Goal: Information Seeking & Learning: Check status

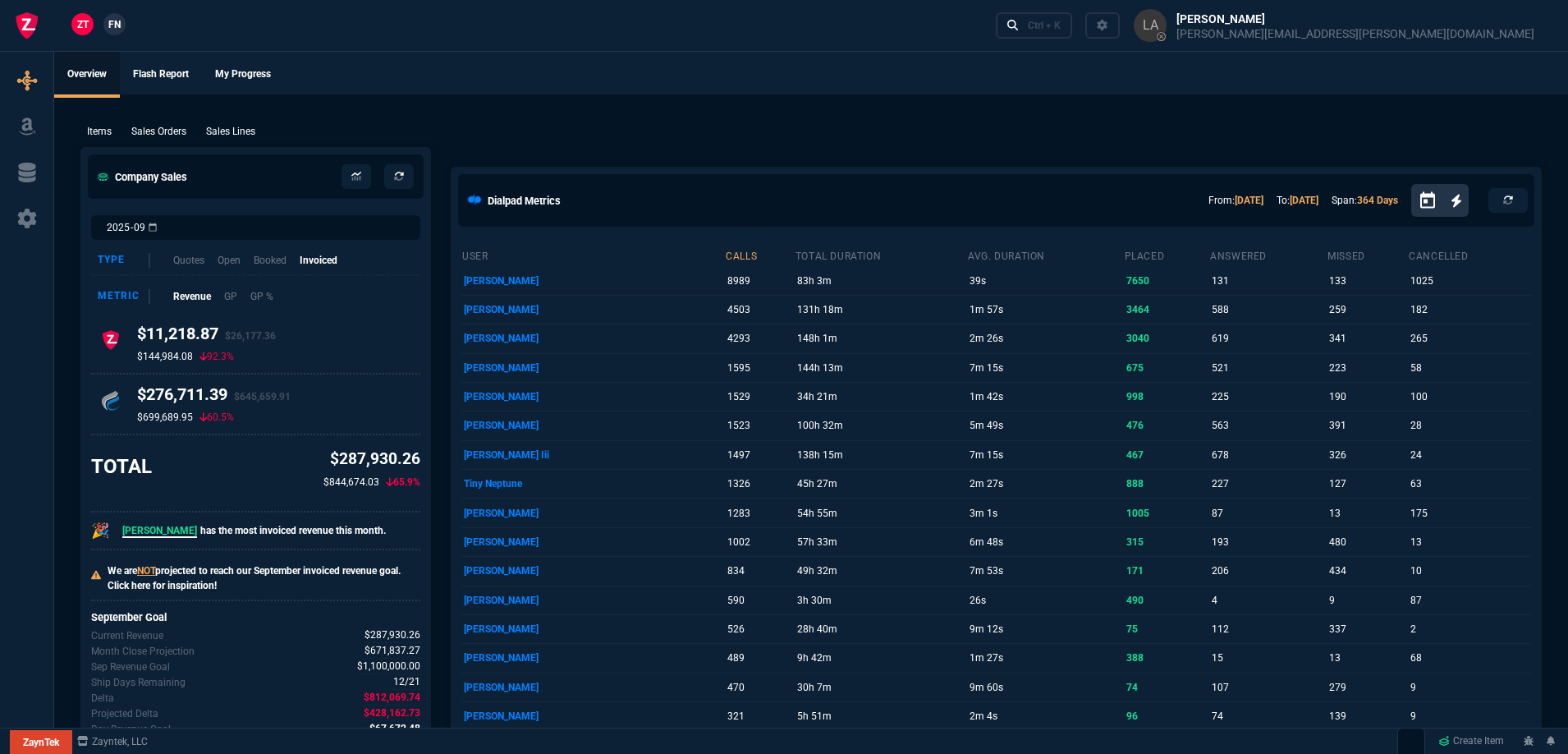
click at [123, 27] on link "FN" at bounding box center [115, 24] width 22 height 22
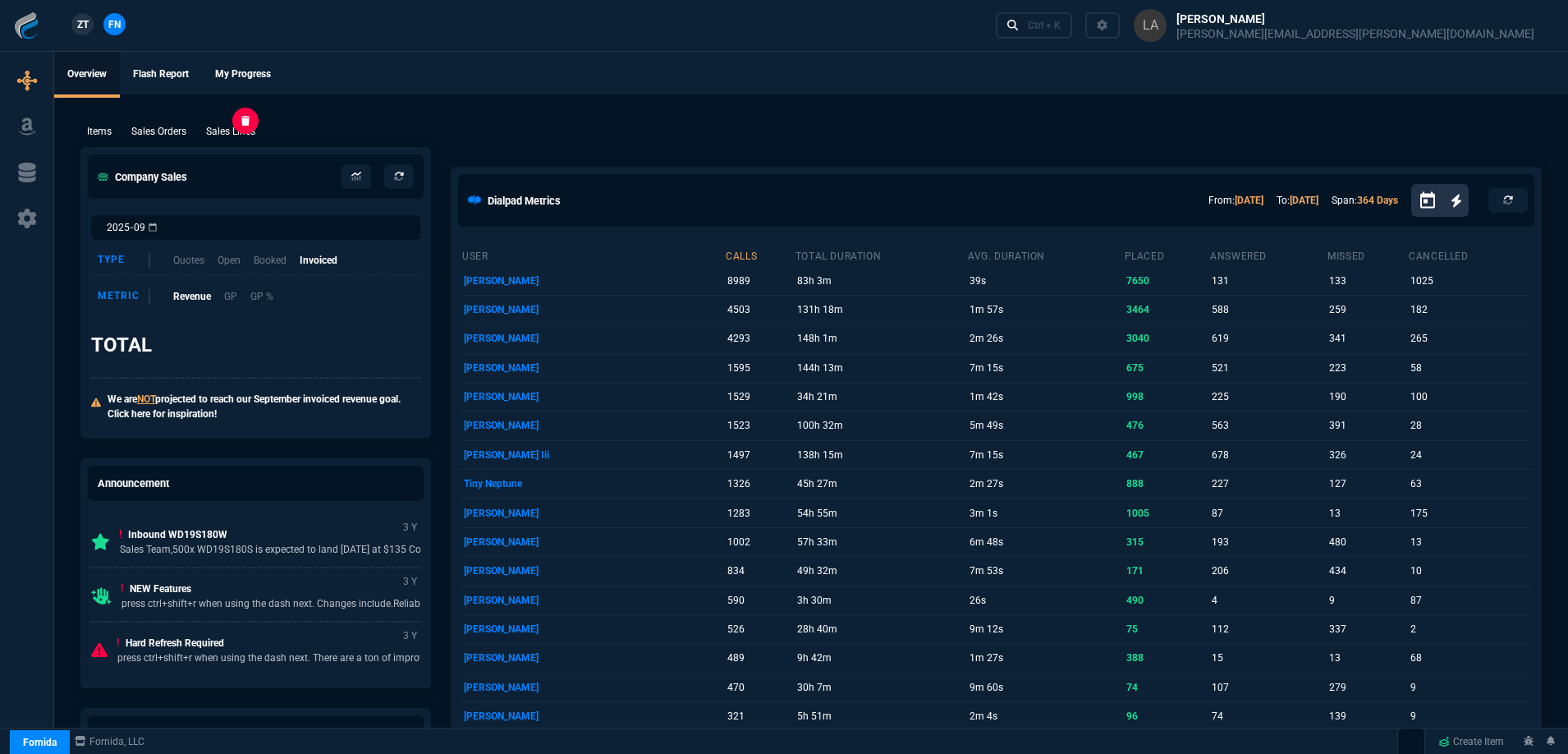
click at [238, 131] on p "Sales Lines" at bounding box center [231, 131] width 49 height 15
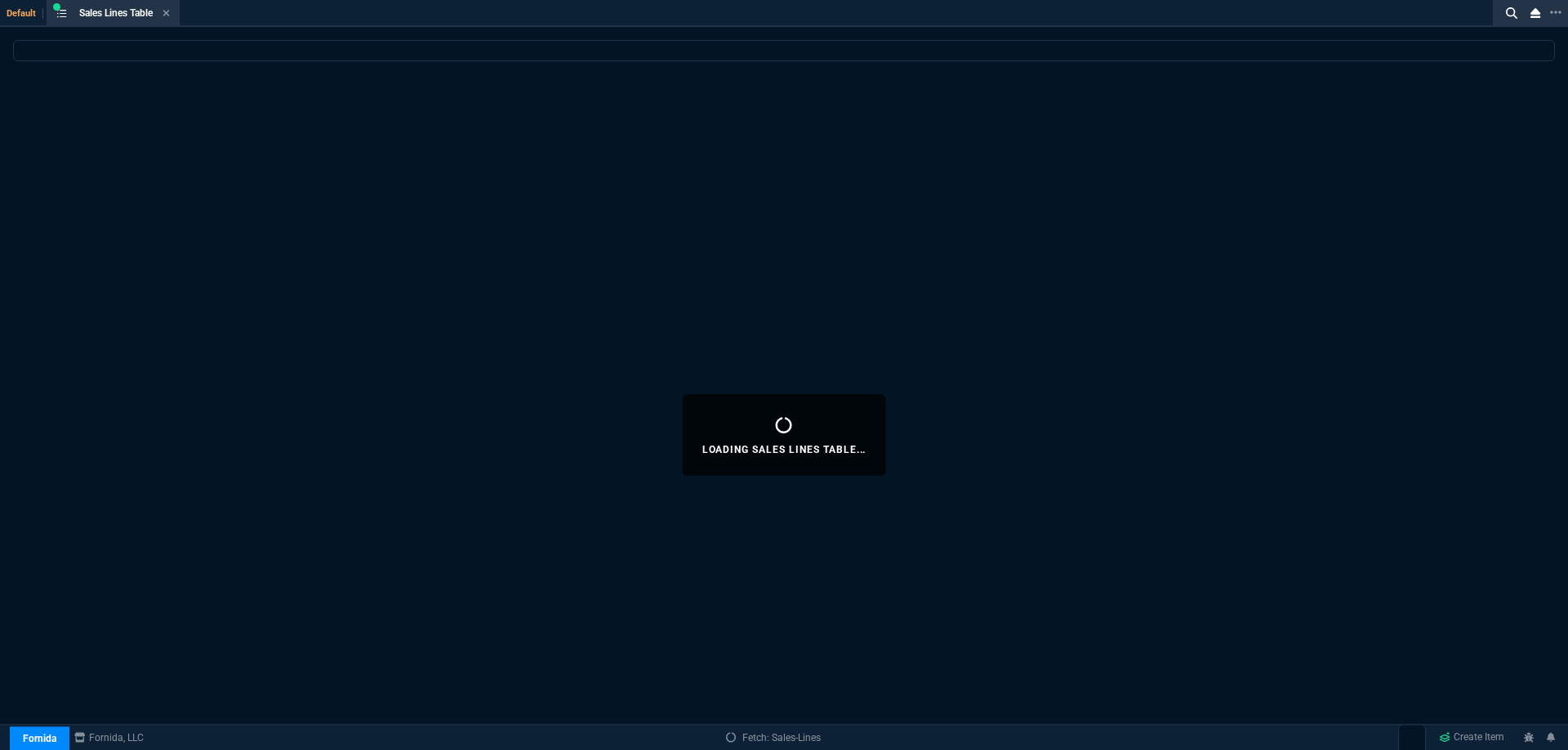
select select
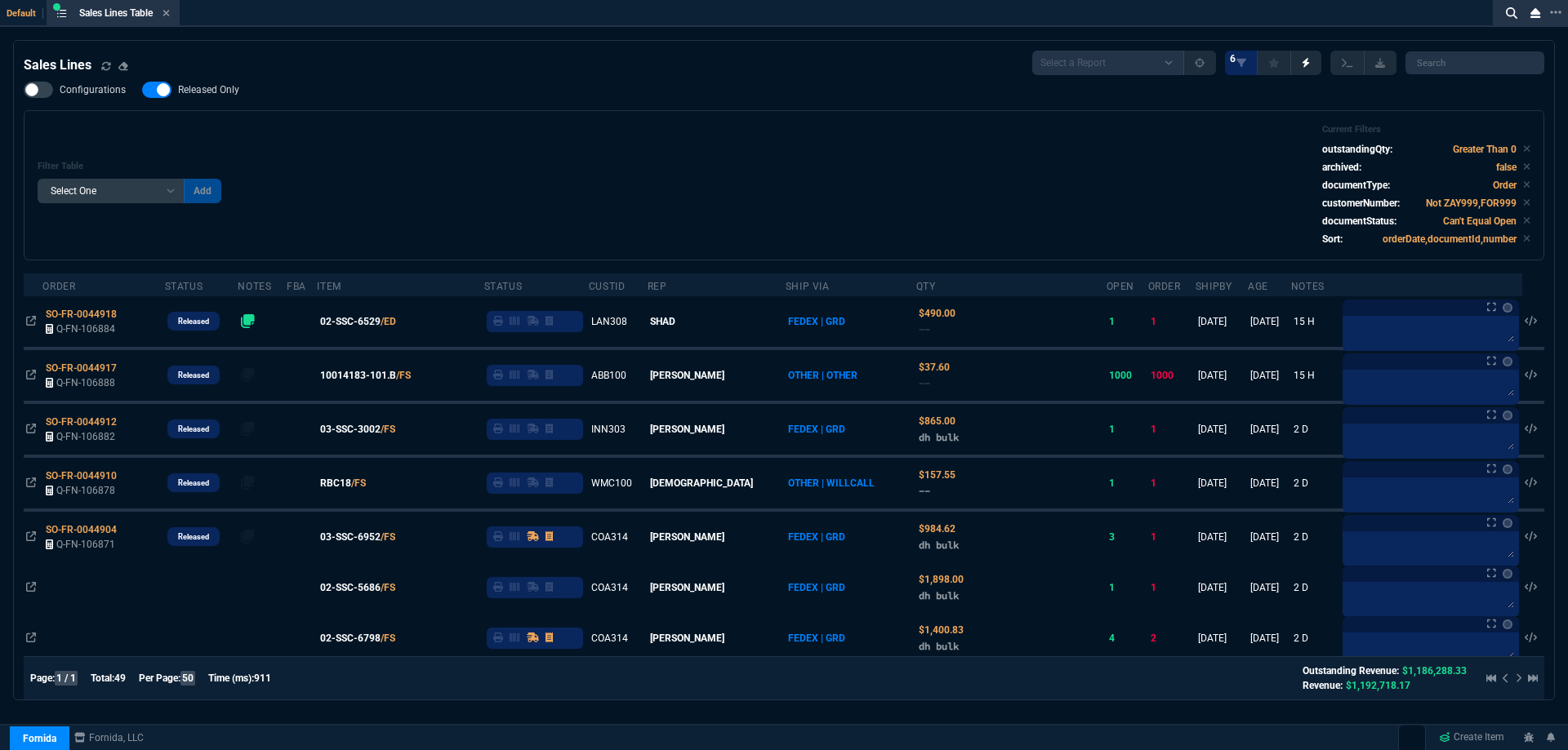
click at [193, 97] on label "Released Only" at bounding box center [199, 89] width 114 height 16
click at [142, 90] on input "Released Only" at bounding box center [142, 90] width 1 height 1
checkbox input "false"
click at [472, 114] on div "Filter Table Select One Add Filter () Age () ATS () Cond (itemVariantCode) Cust…" at bounding box center [783, 185] width 1520 height 150
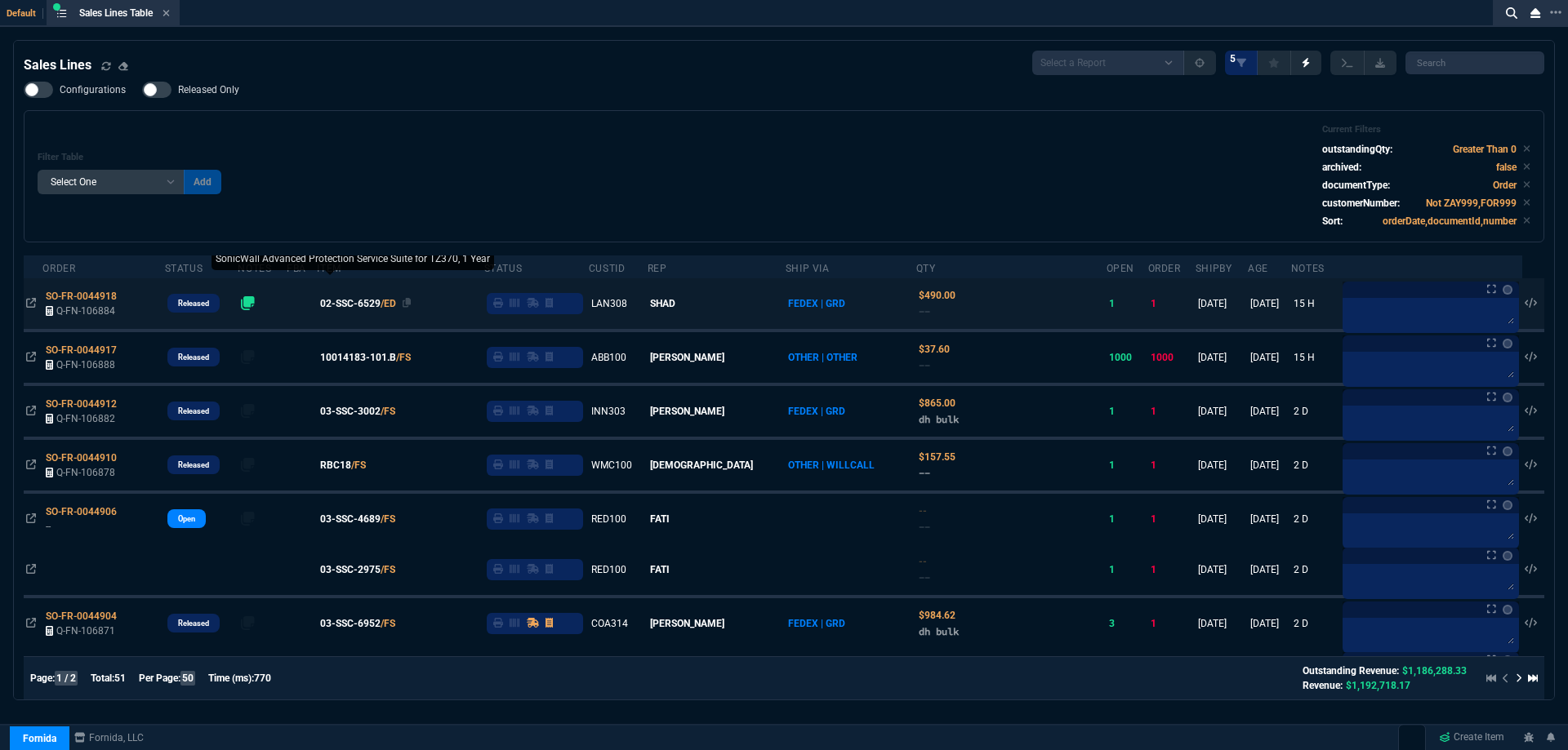
click at [375, 306] on span "02-SSC-6529" at bounding box center [350, 304] width 60 height 15
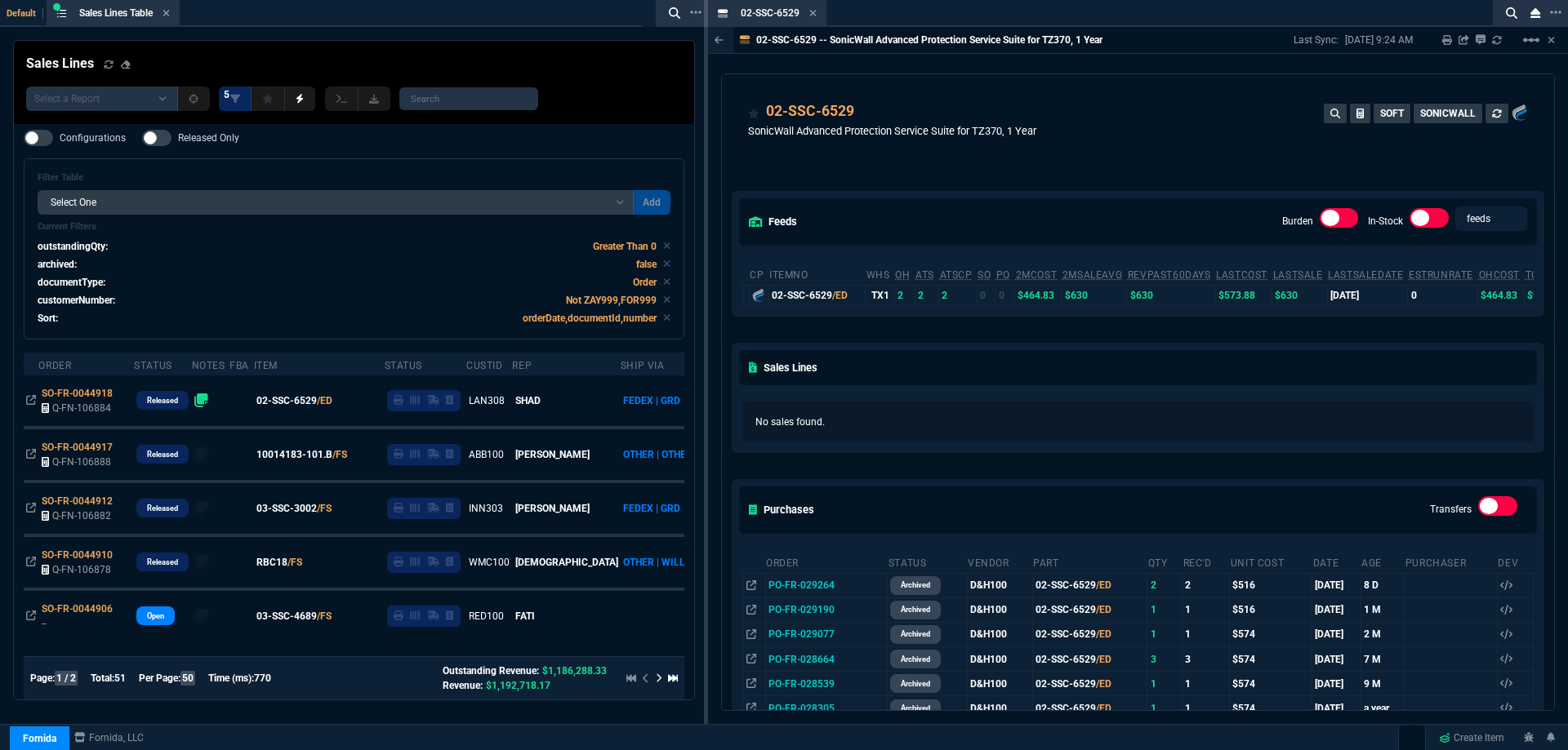
click at [813, 9] on icon at bounding box center [812, 13] width 8 height 10
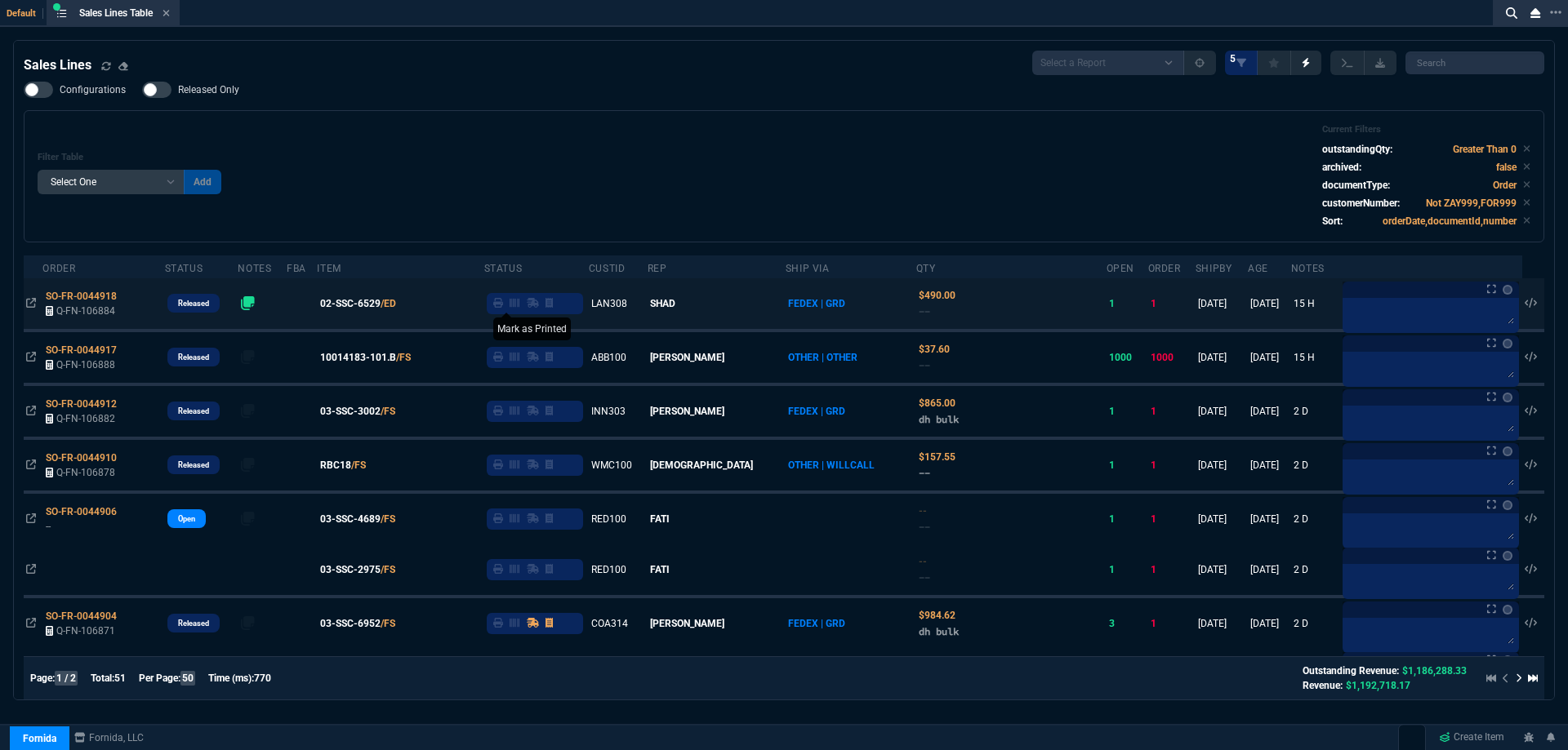
click at [503, 299] on icon at bounding box center [498, 303] width 10 height 10
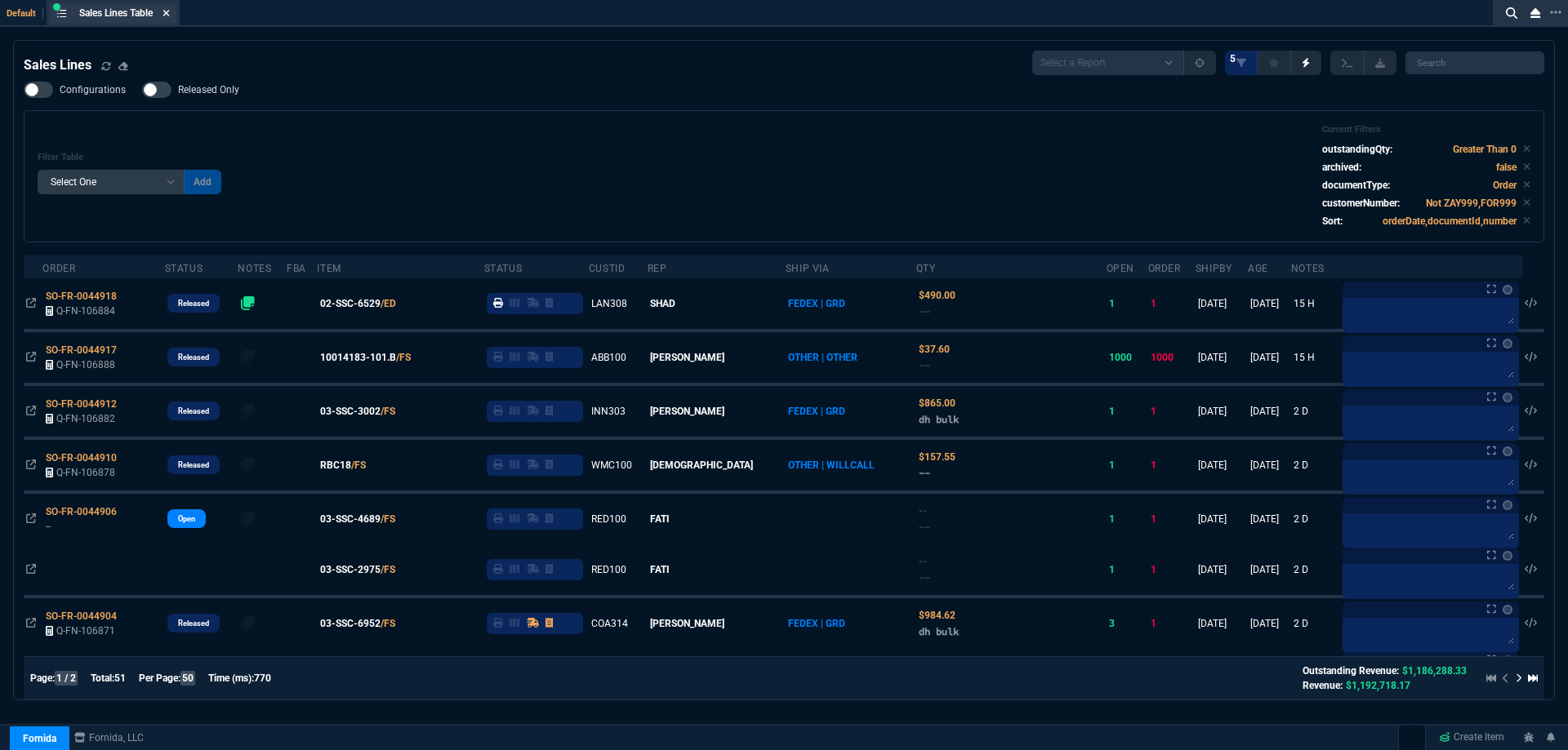
click at [167, 12] on icon at bounding box center [166, 13] width 8 height 10
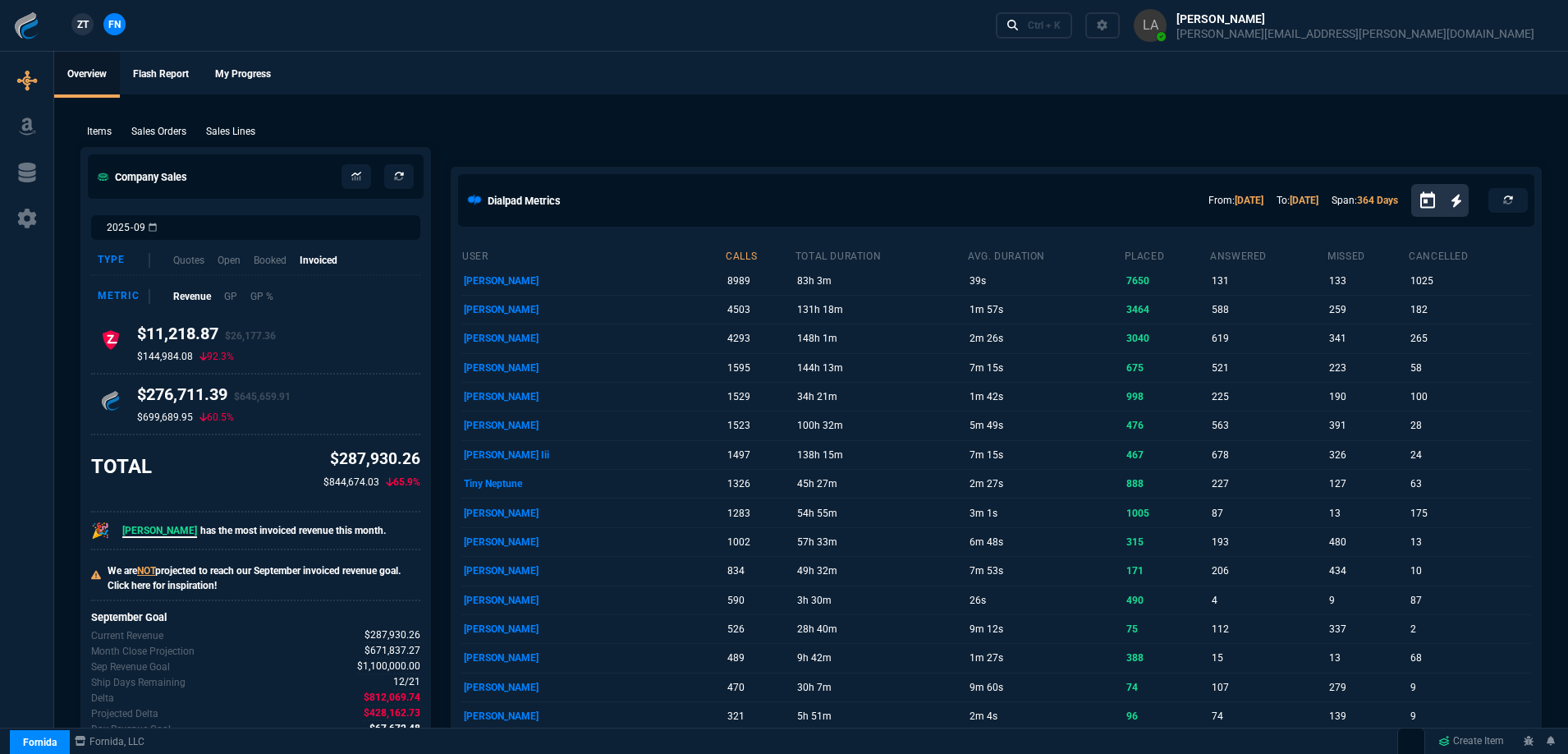
click at [227, 127] on p "Sales Lines" at bounding box center [231, 131] width 49 height 15
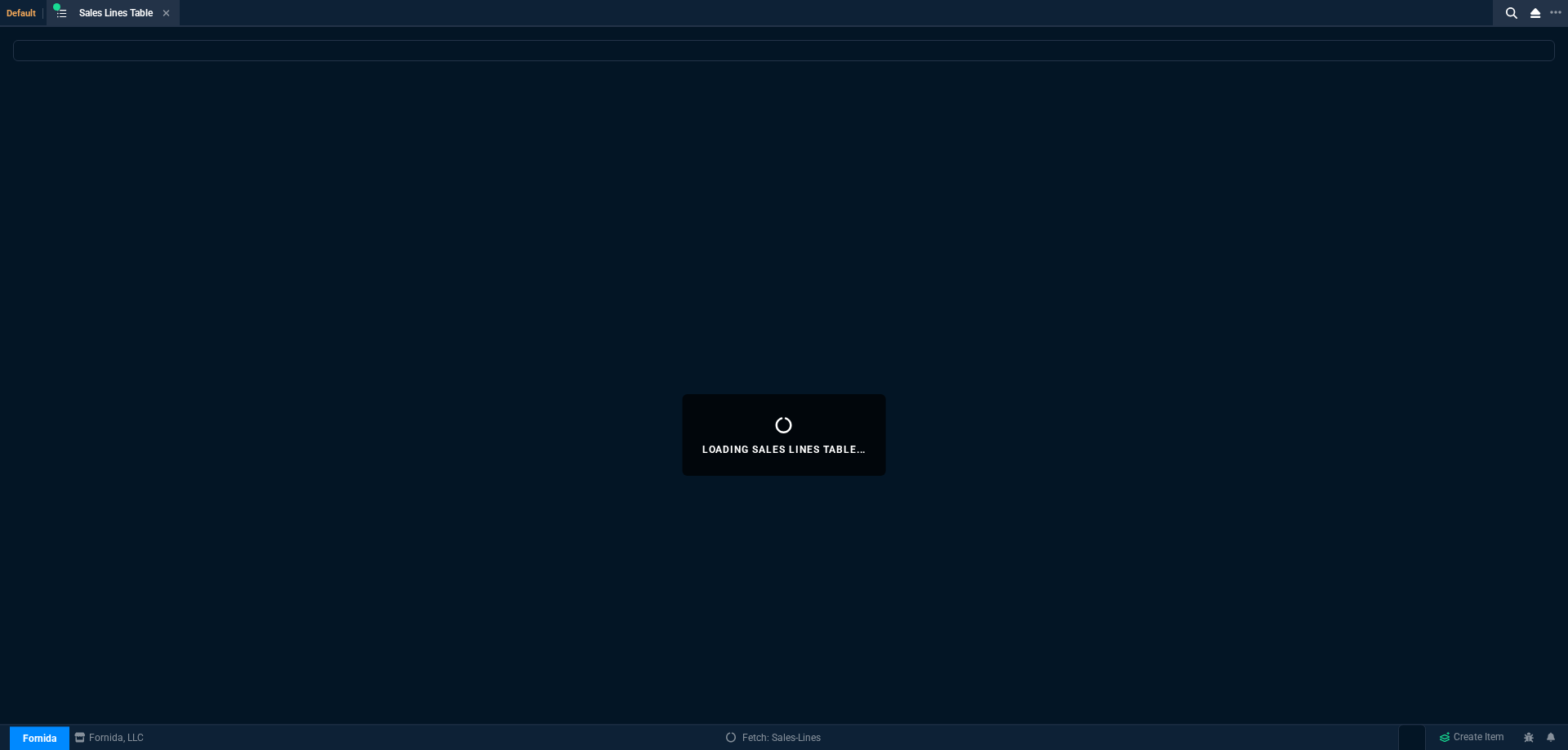
select select
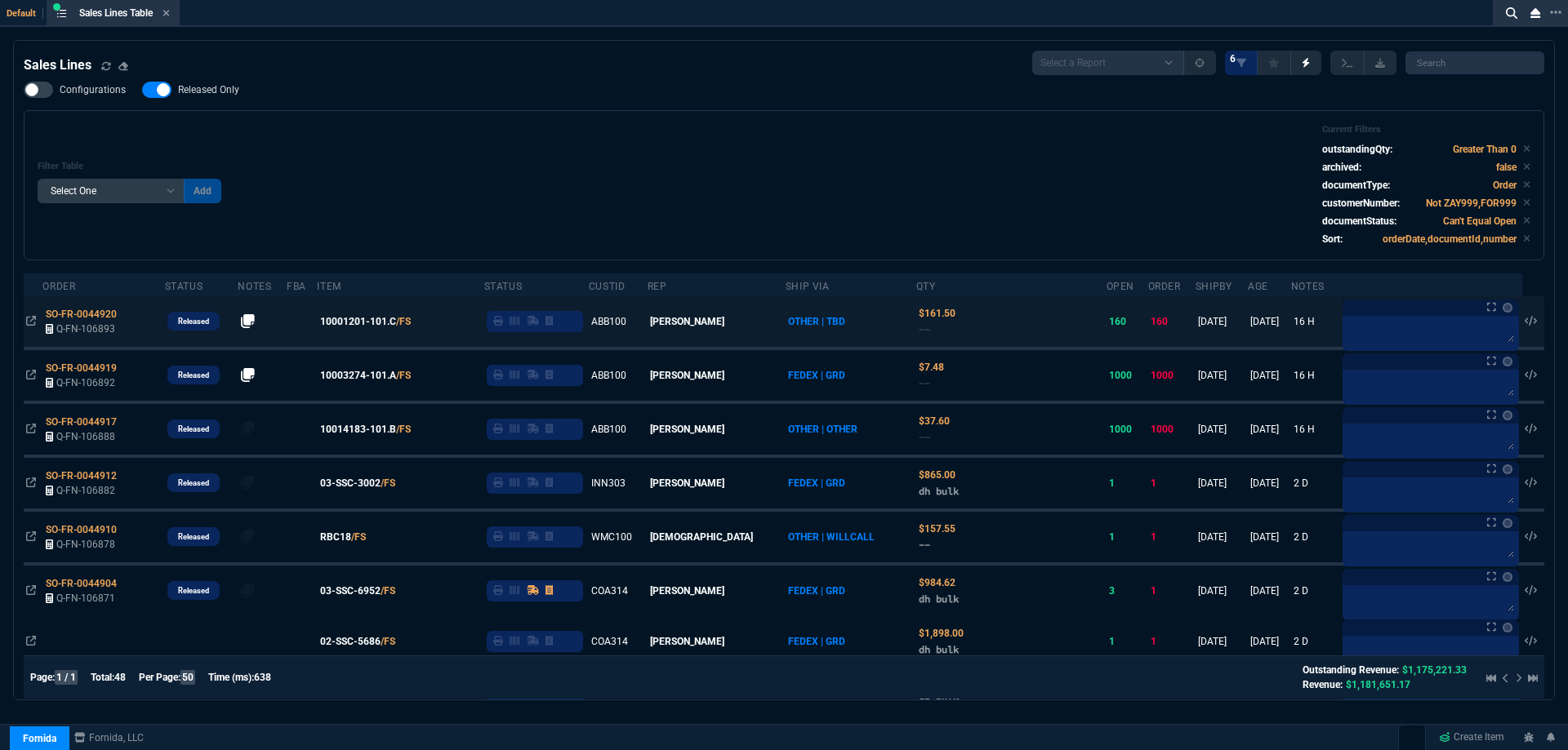
click at [363, 483] on span "03-SSC-3002" at bounding box center [350, 483] width 60 height 15
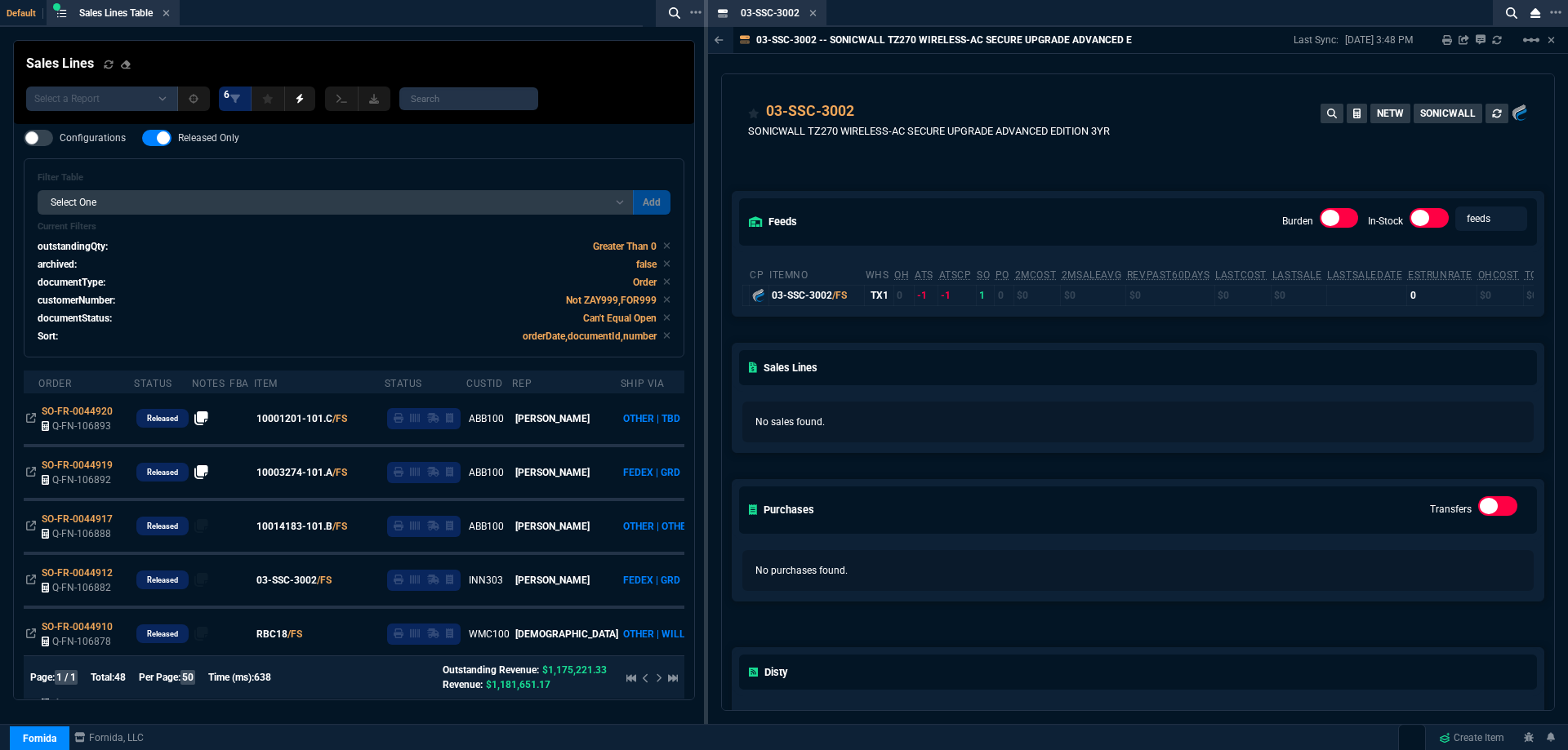
drag, startPoint x: 812, startPoint y: 13, endPoint x: 767, endPoint y: 81, distance: 81.5
click at [813, 13] on icon at bounding box center [813, 13] width 7 height 7
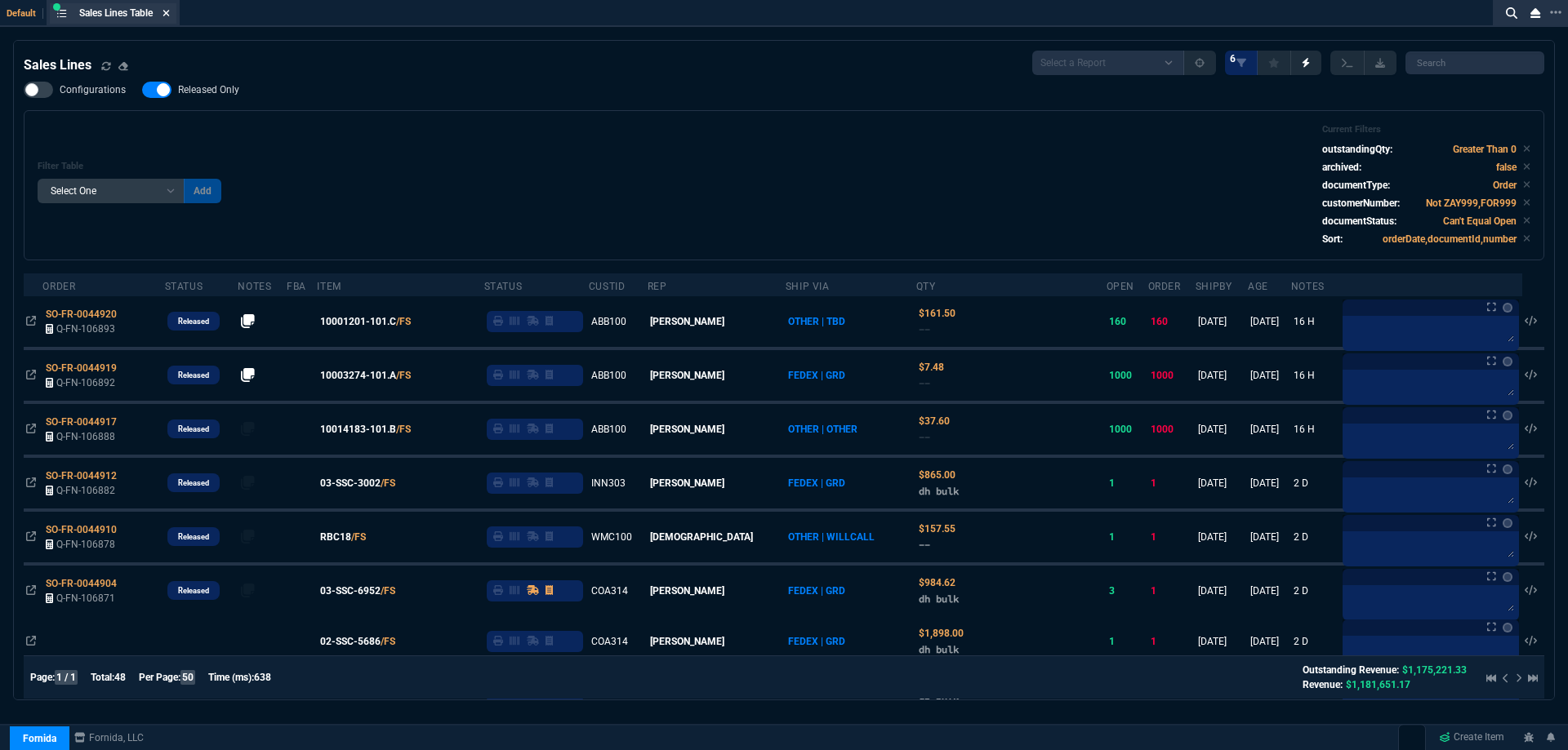
click at [168, 16] on icon at bounding box center [166, 13] width 8 height 10
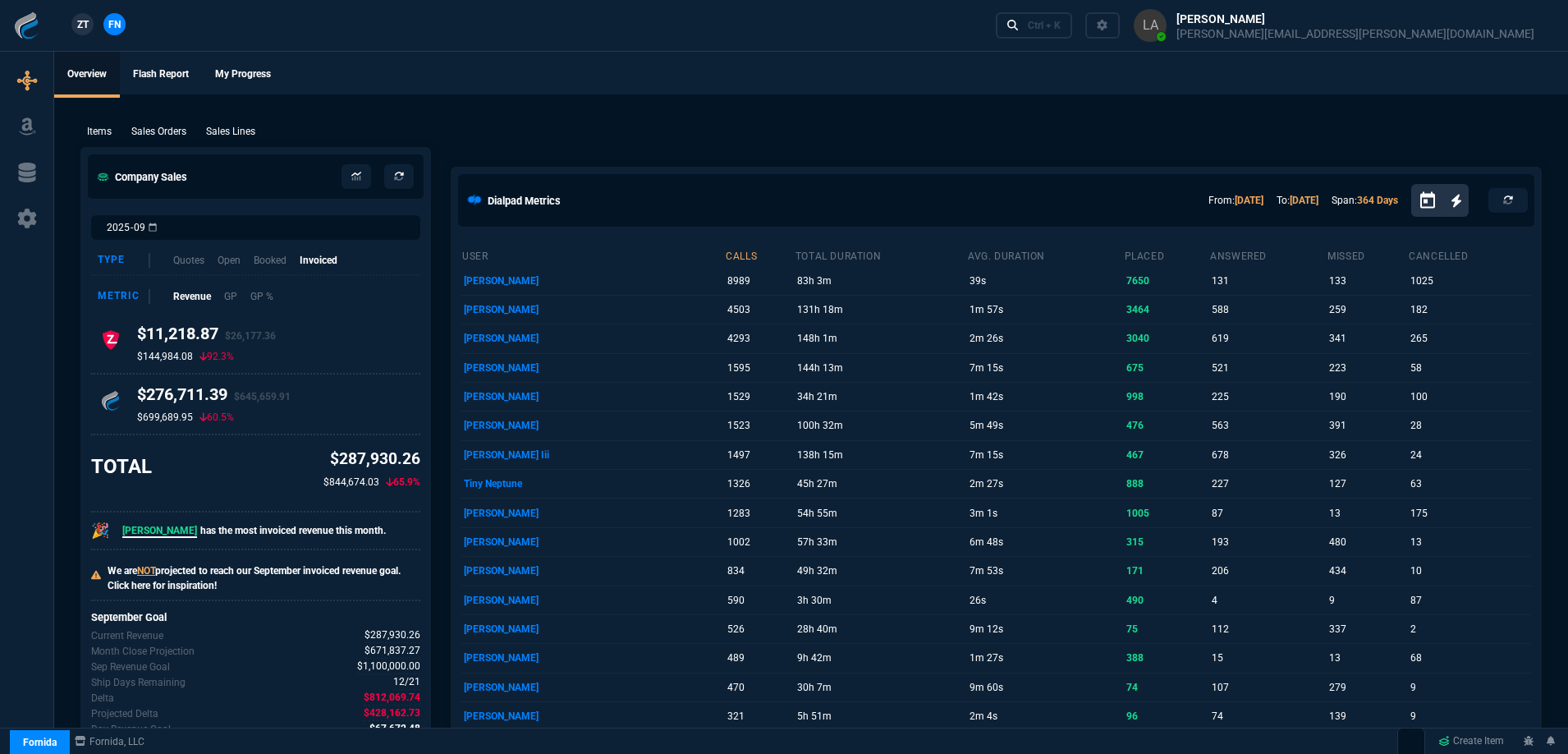
click at [84, 24] on span "ZT" at bounding box center [83, 24] width 12 height 15
click at [120, 22] on span "FN" at bounding box center [115, 24] width 13 height 15
click at [216, 134] on p "Sales Lines" at bounding box center [231, 131] width 49 height 15
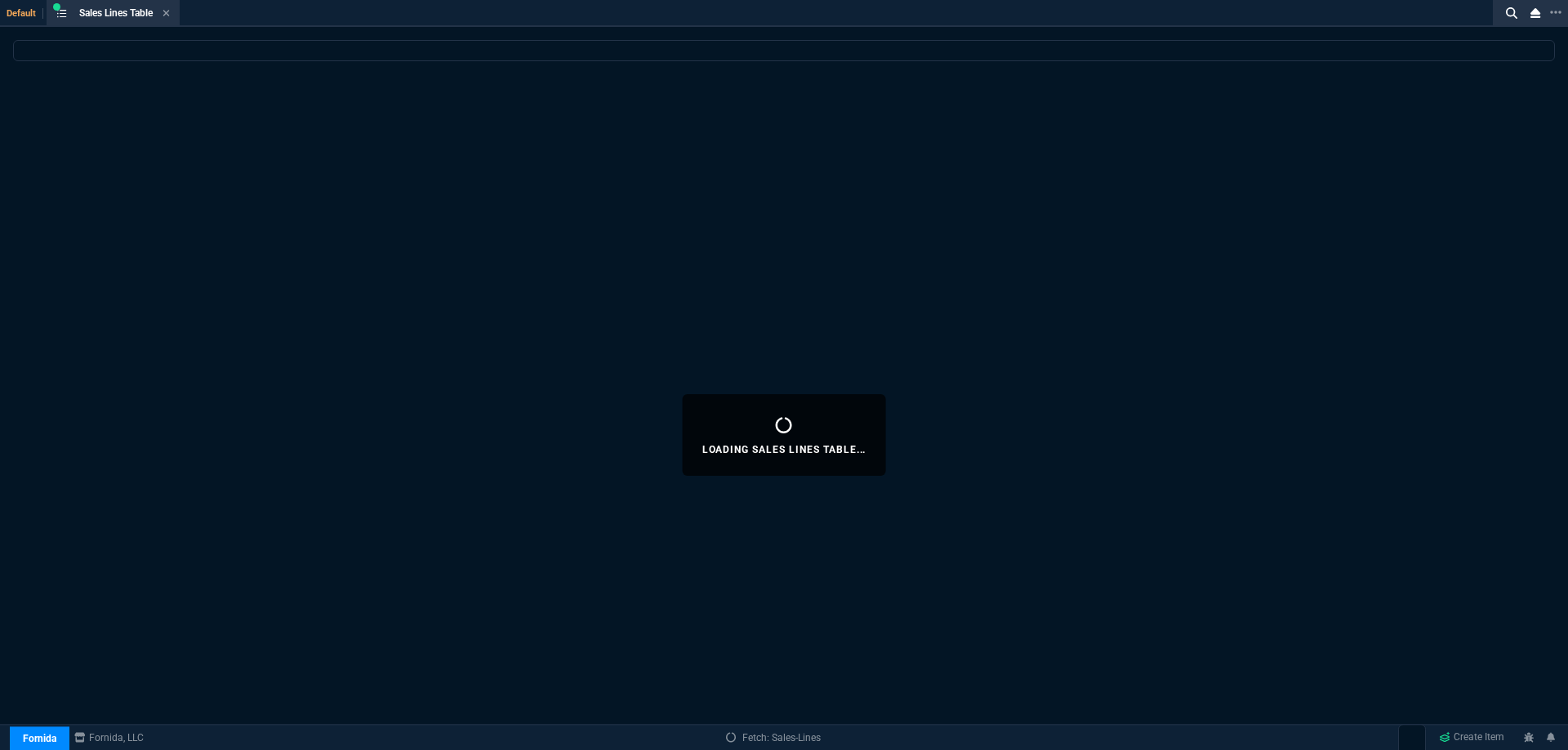
select select
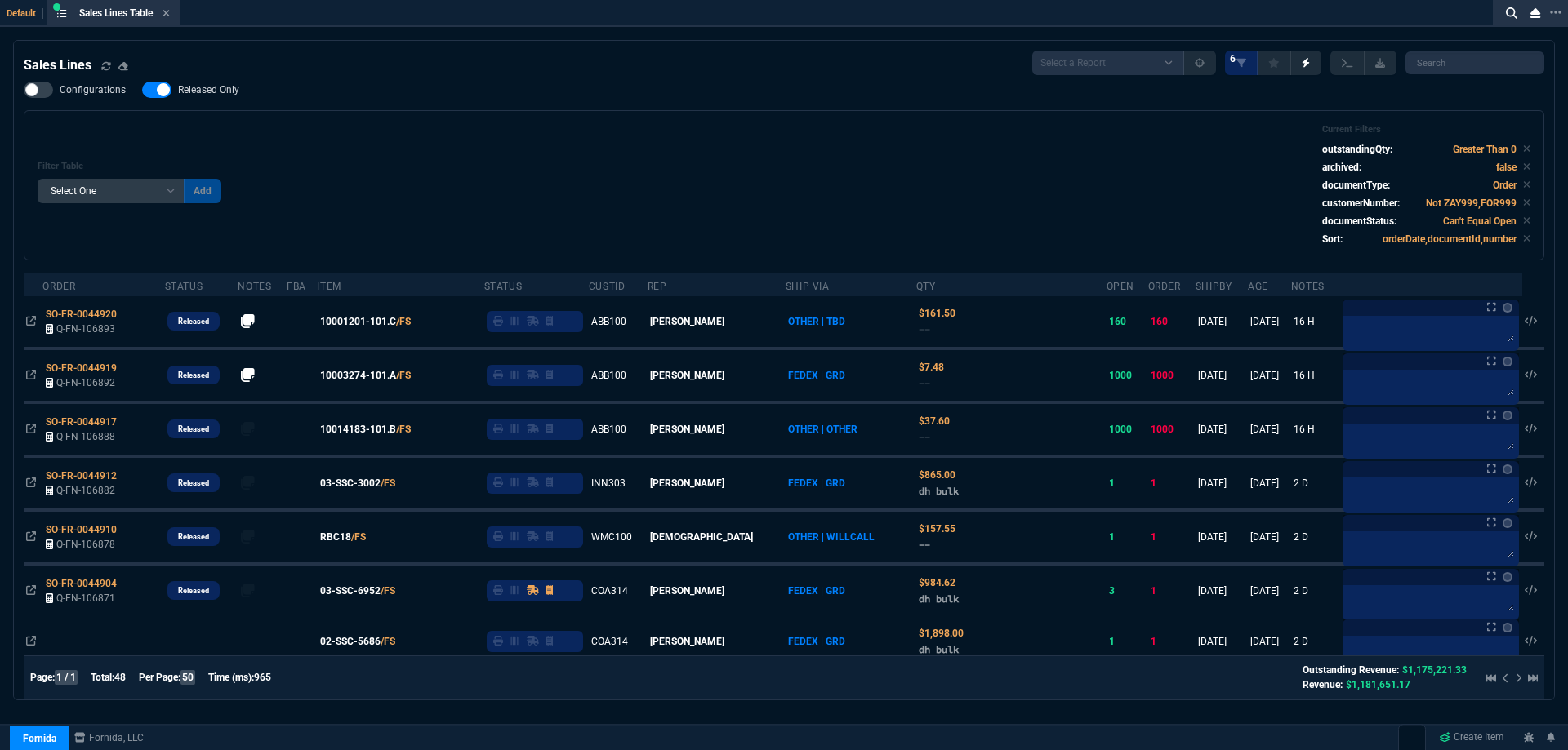
click at [196, 93] on span "Released Only" at bounding box center [209, 90] width 61 height 13
click at [142, 90] on input "Released Only" at bounding box center [142, 90] width 1 height 1
checkbox input "false"
click at [564, 121] on div "Filter Table Select One Add Filter () Age () ATS () Cond (itemVariantCode) Cust…" at bounding box center [783, 185] width 1520 height 150
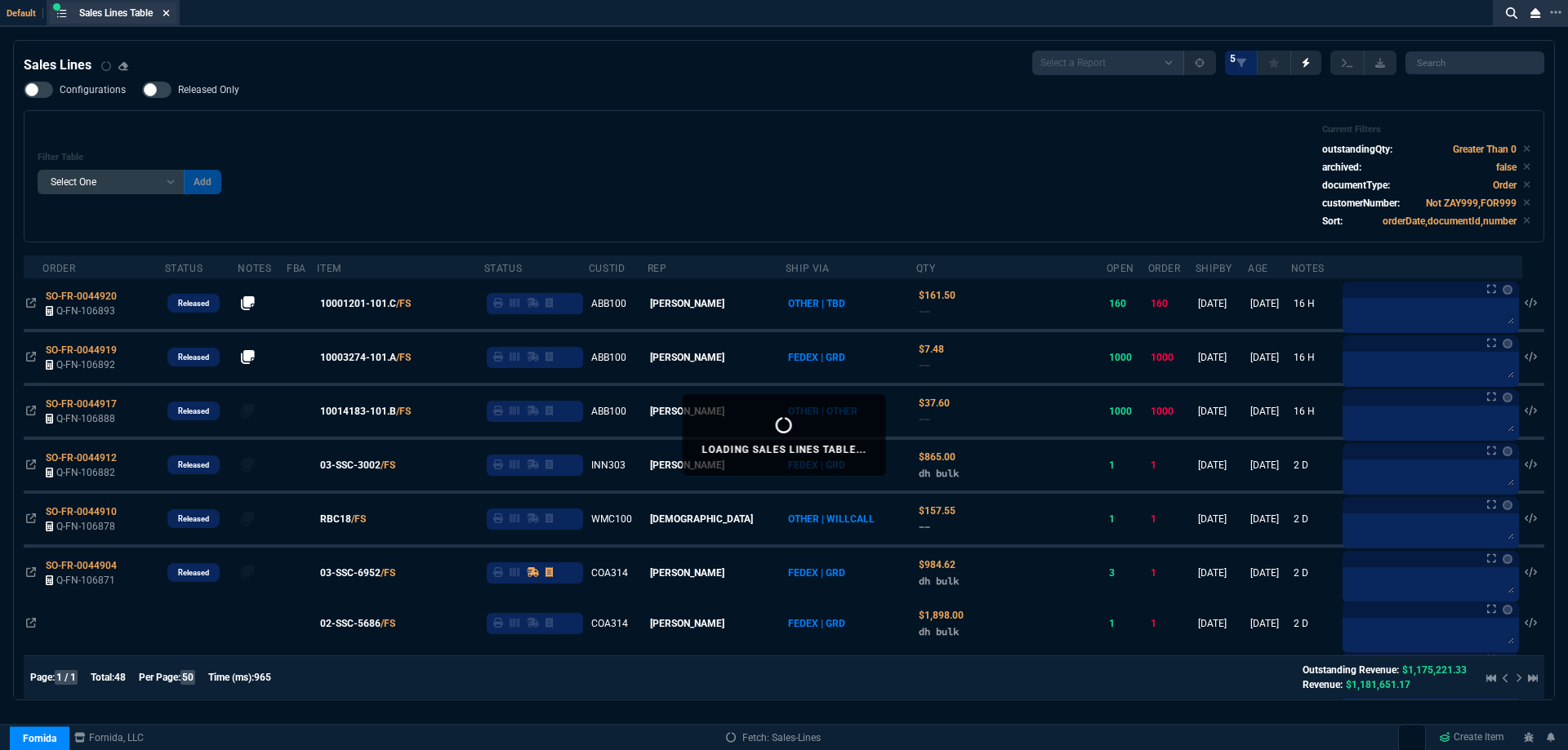
click at [170, 9] on icon at bounding box center [166, 13] width 8 height 10
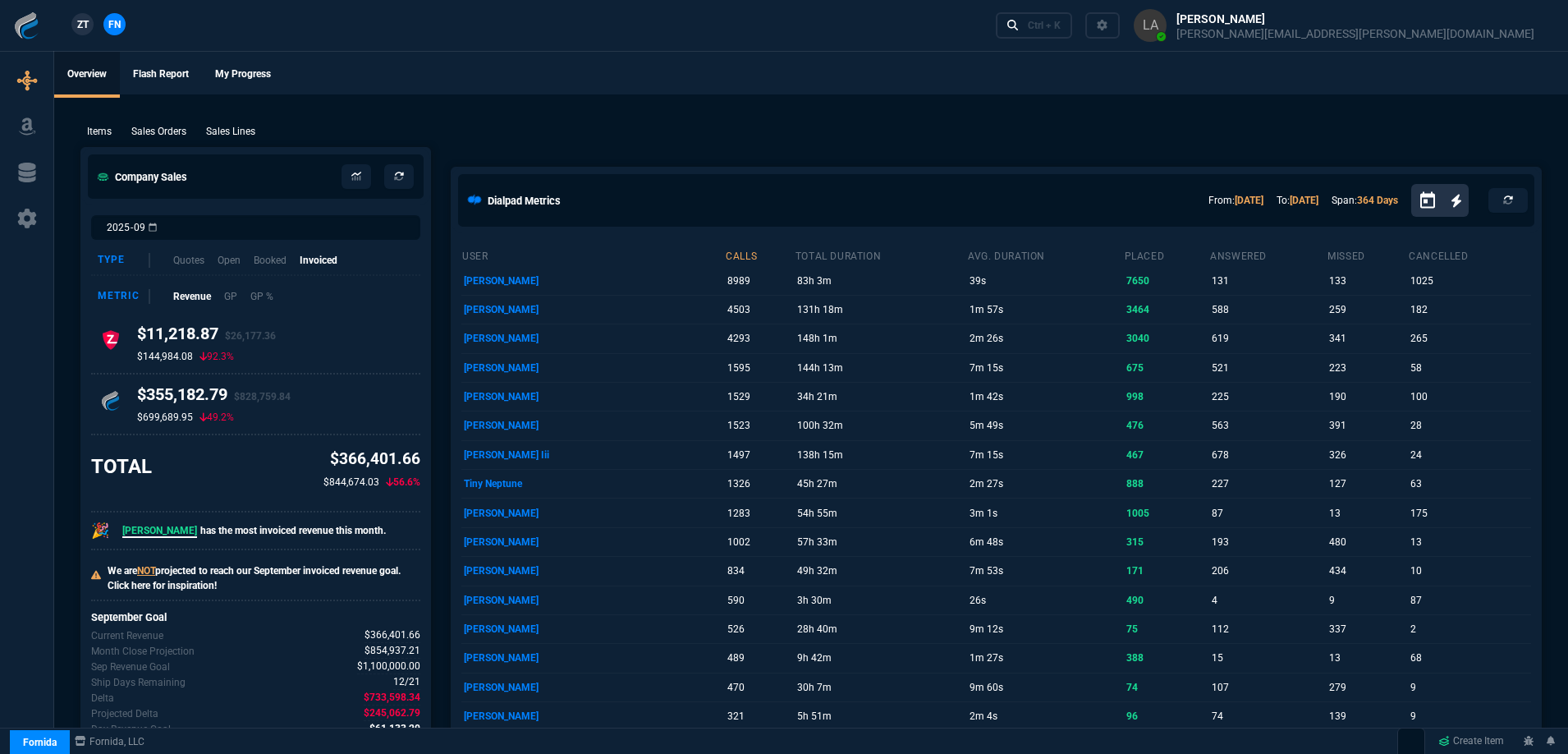
click at [82, 23] on span "ZT" at bounding box center [83, 24] width 12 height 15
click at [250, 132] on p "Sales Lines" at bounding box center [231, 131] width 49 height 15
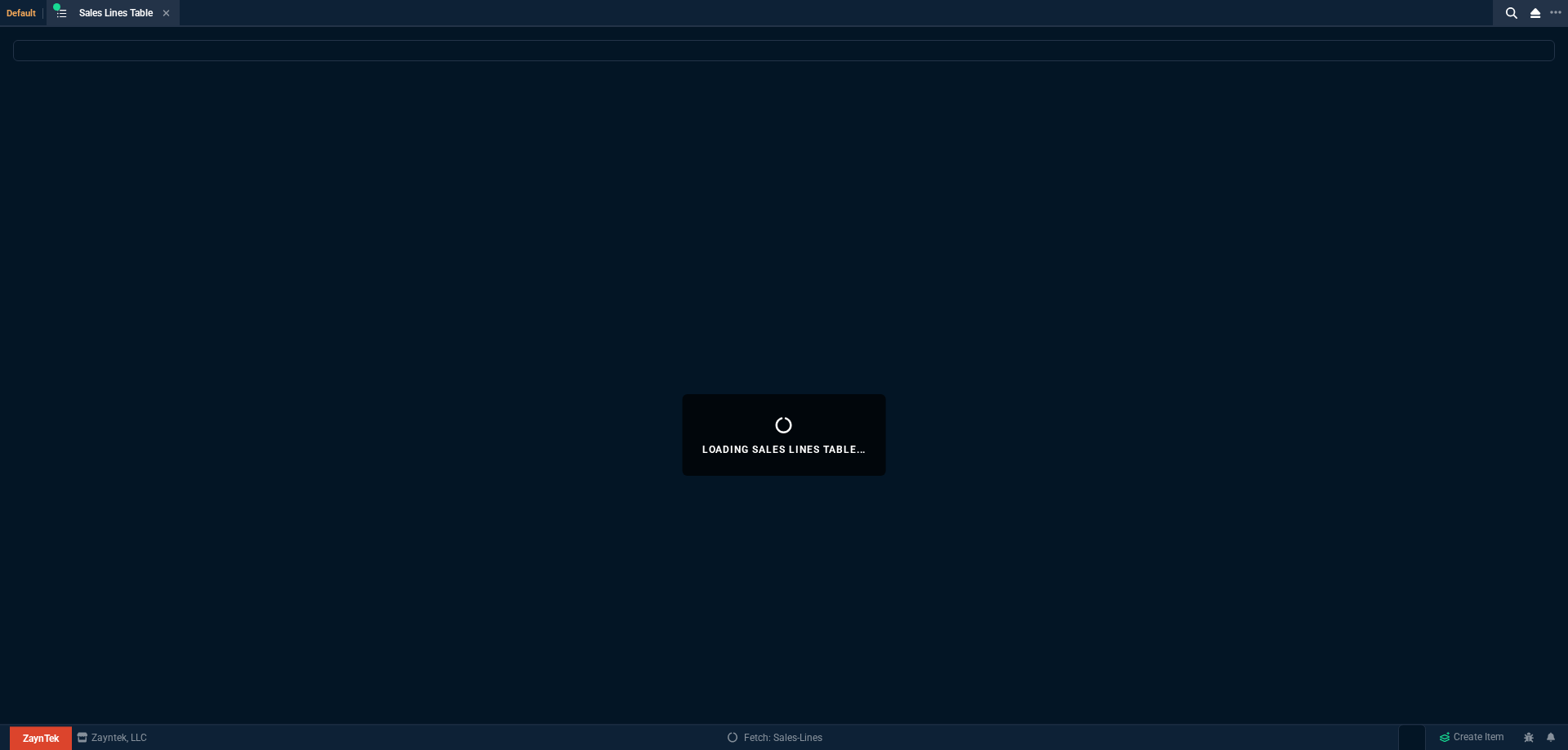
select select
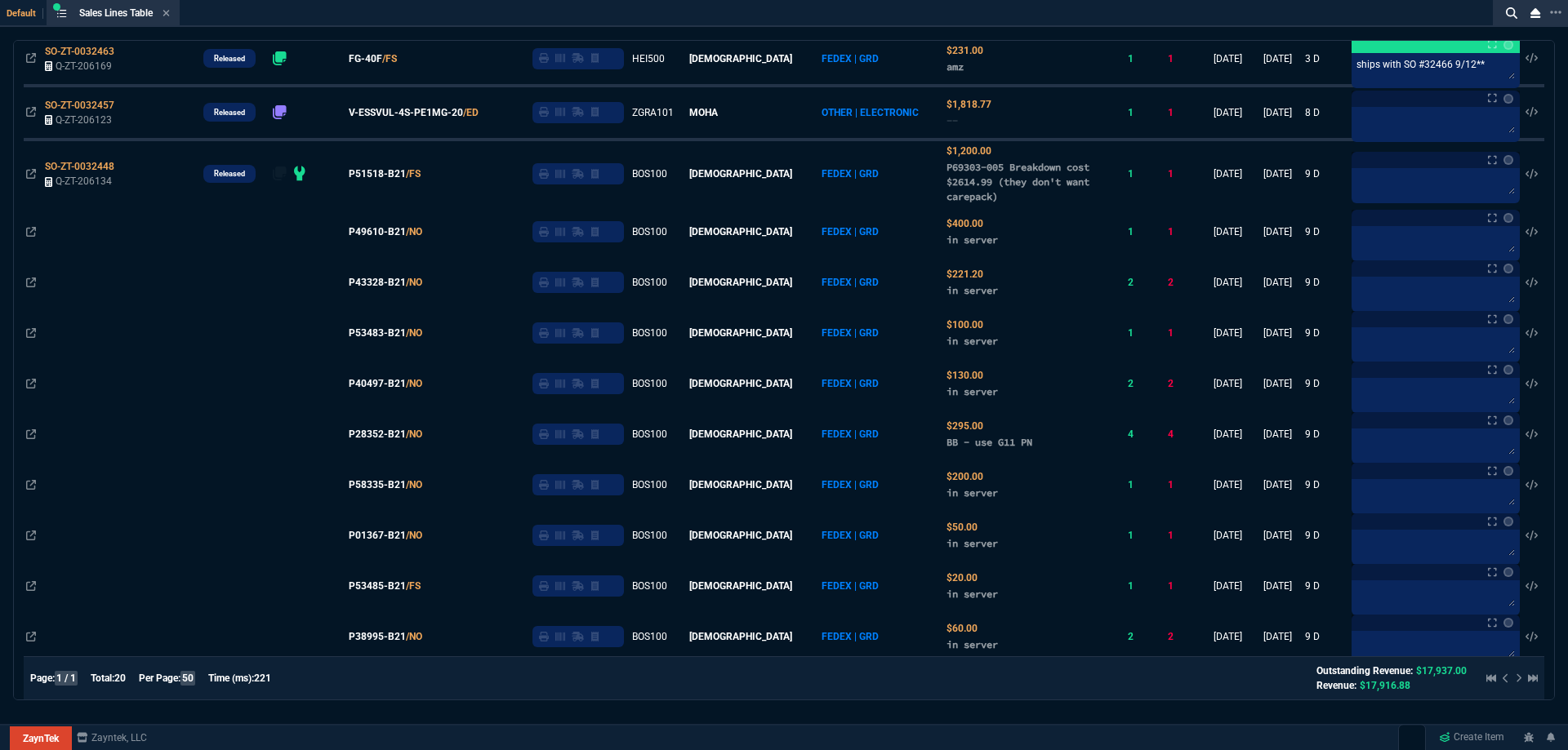
scroll to position [51, 0]
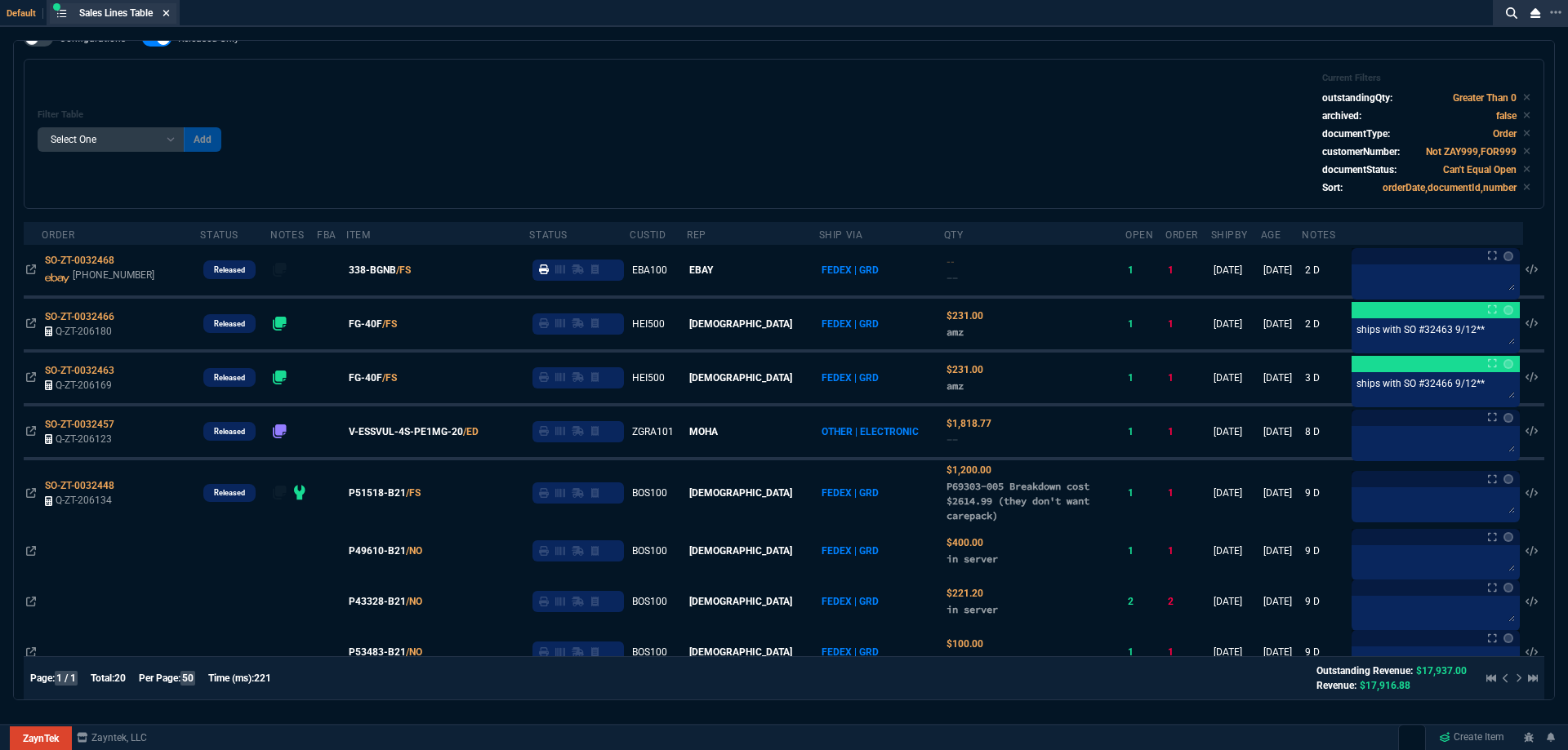
click at [170, 13] on icon at bounding box center [166, 13] width 8 height 10
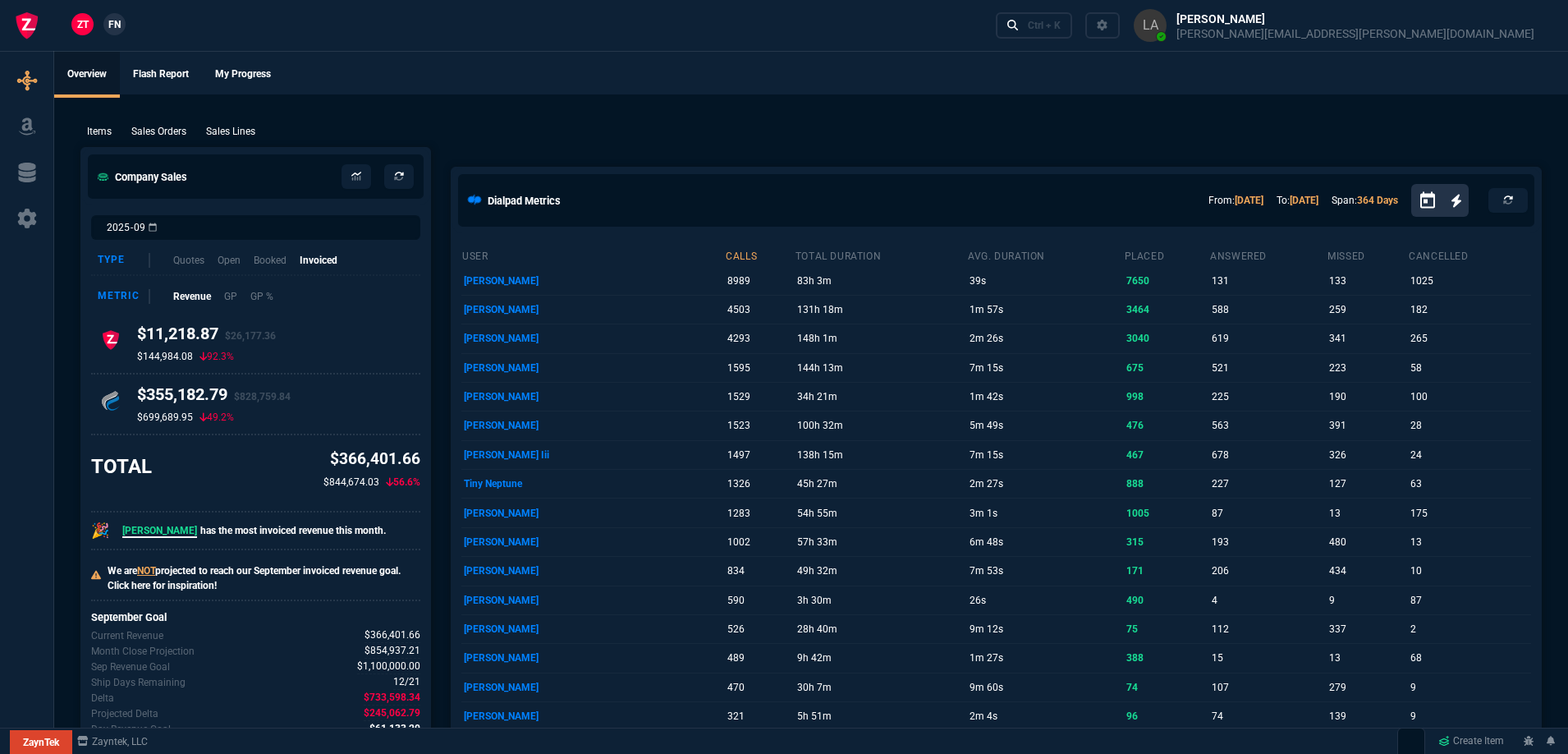
click at [120, 29] on span "FN" at bounding box center [115, 24] width 13 height 15
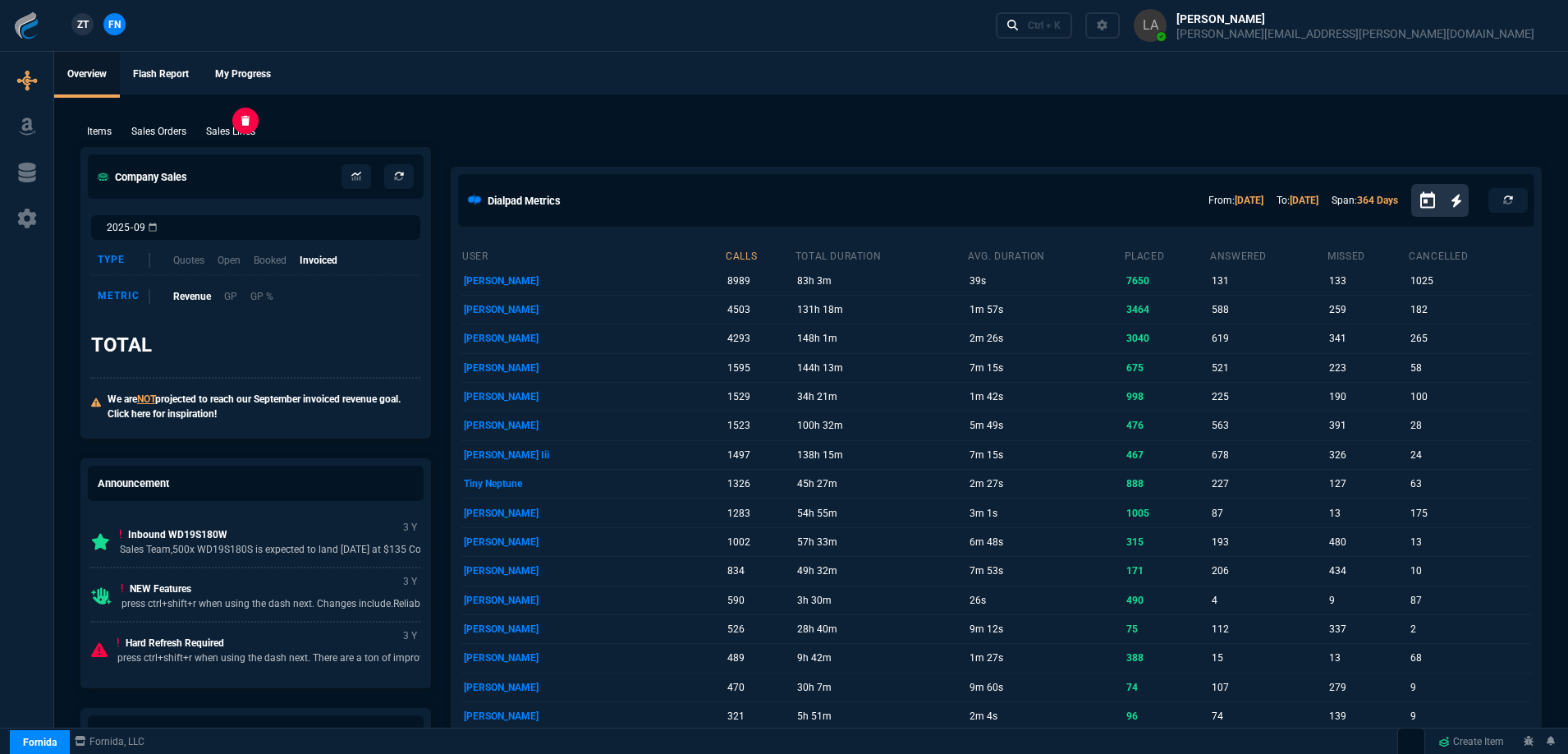
click at [211, 131] on p "Sales Lines" at bounding box center [231, 131] width 49 height 15
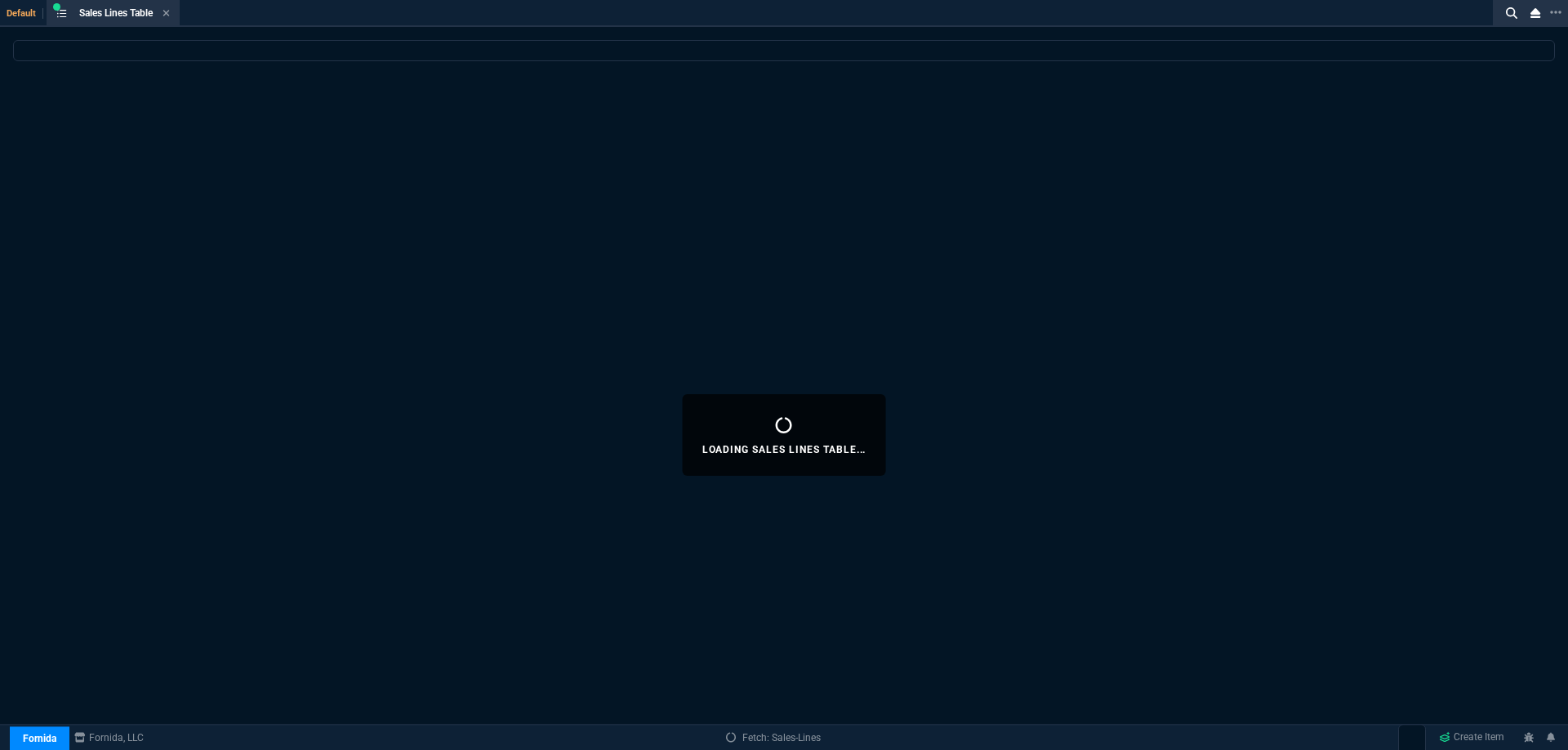
select select
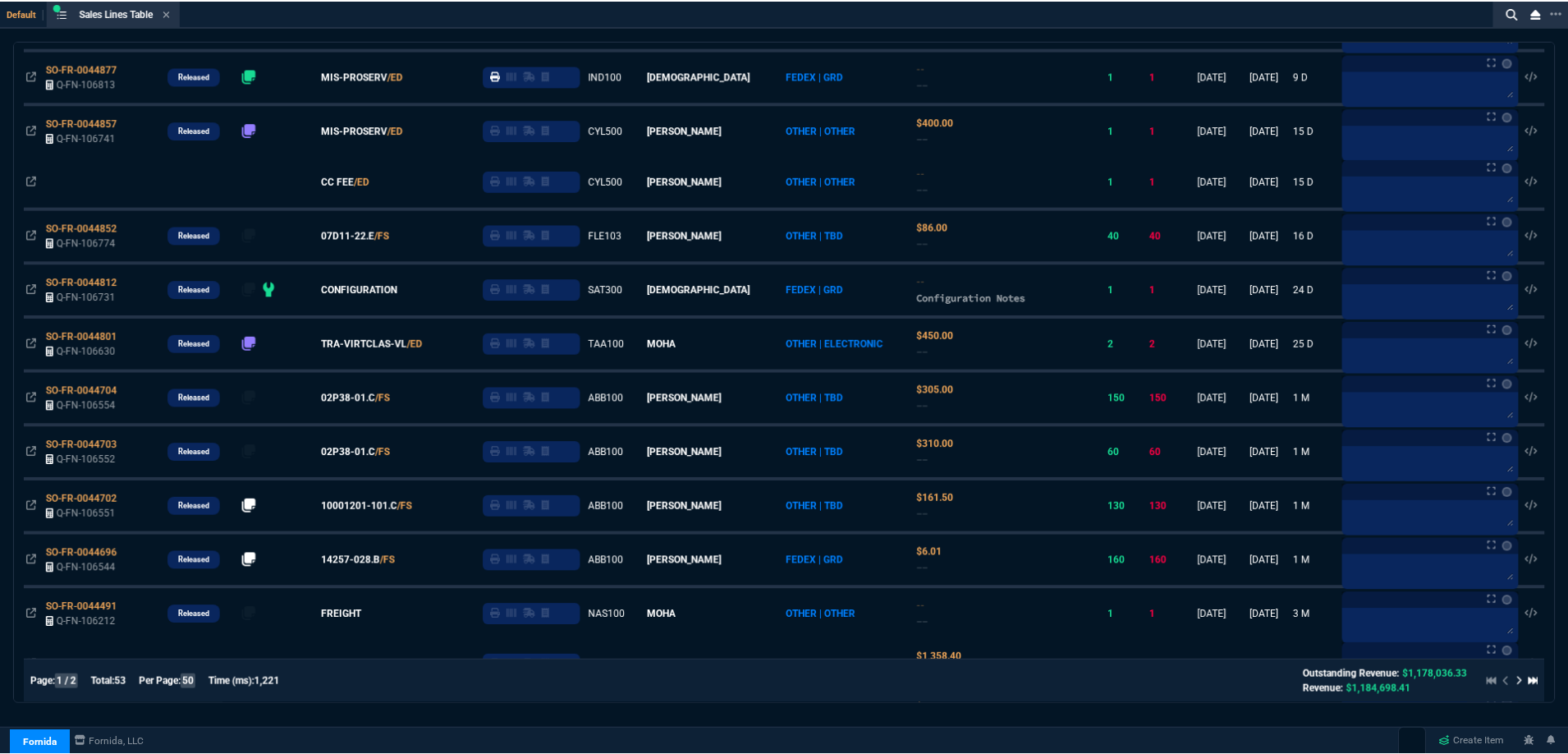
scroll to position [821, 0]
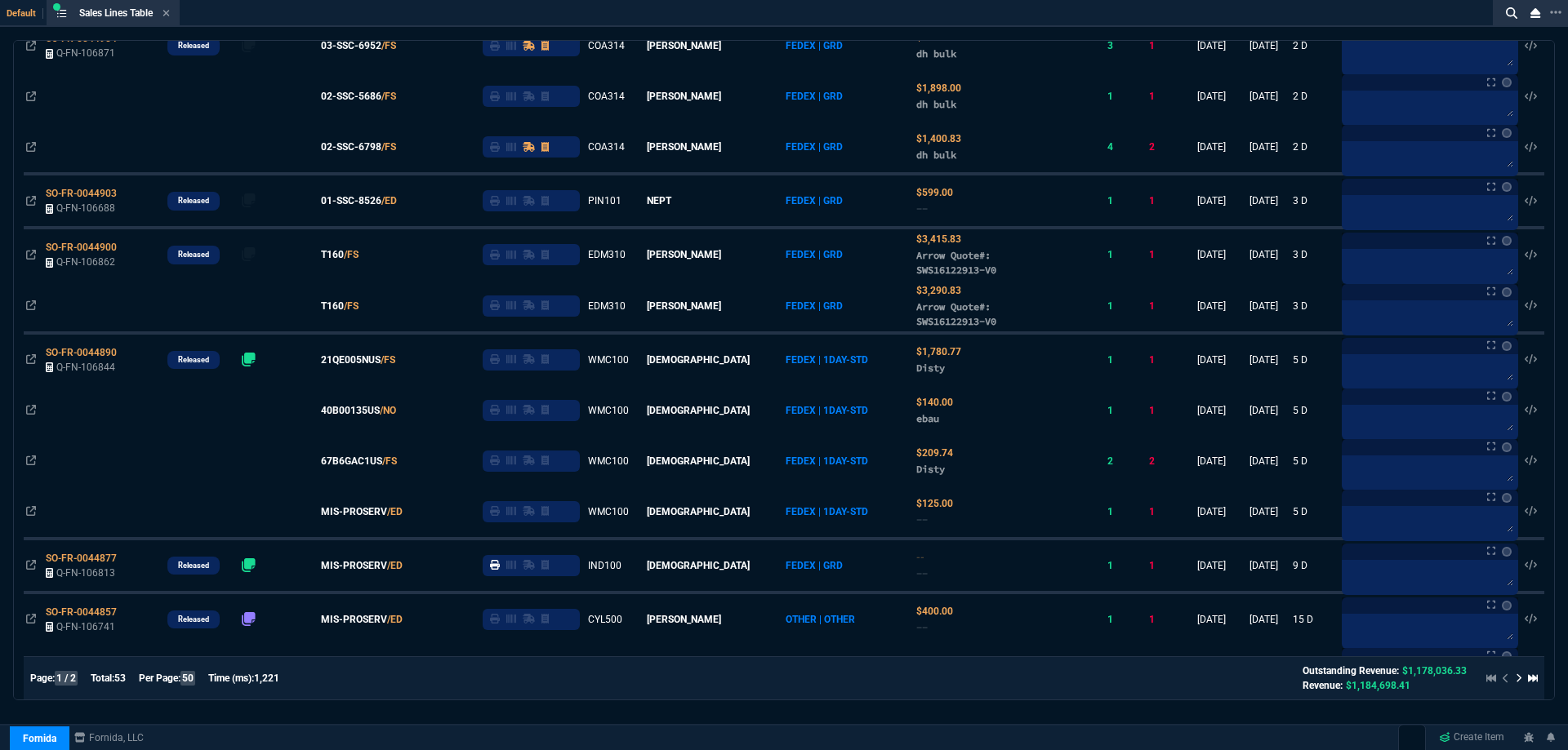
click at [170, 8] on nx-icon at bounding box center [166, 14] width 8 height 13
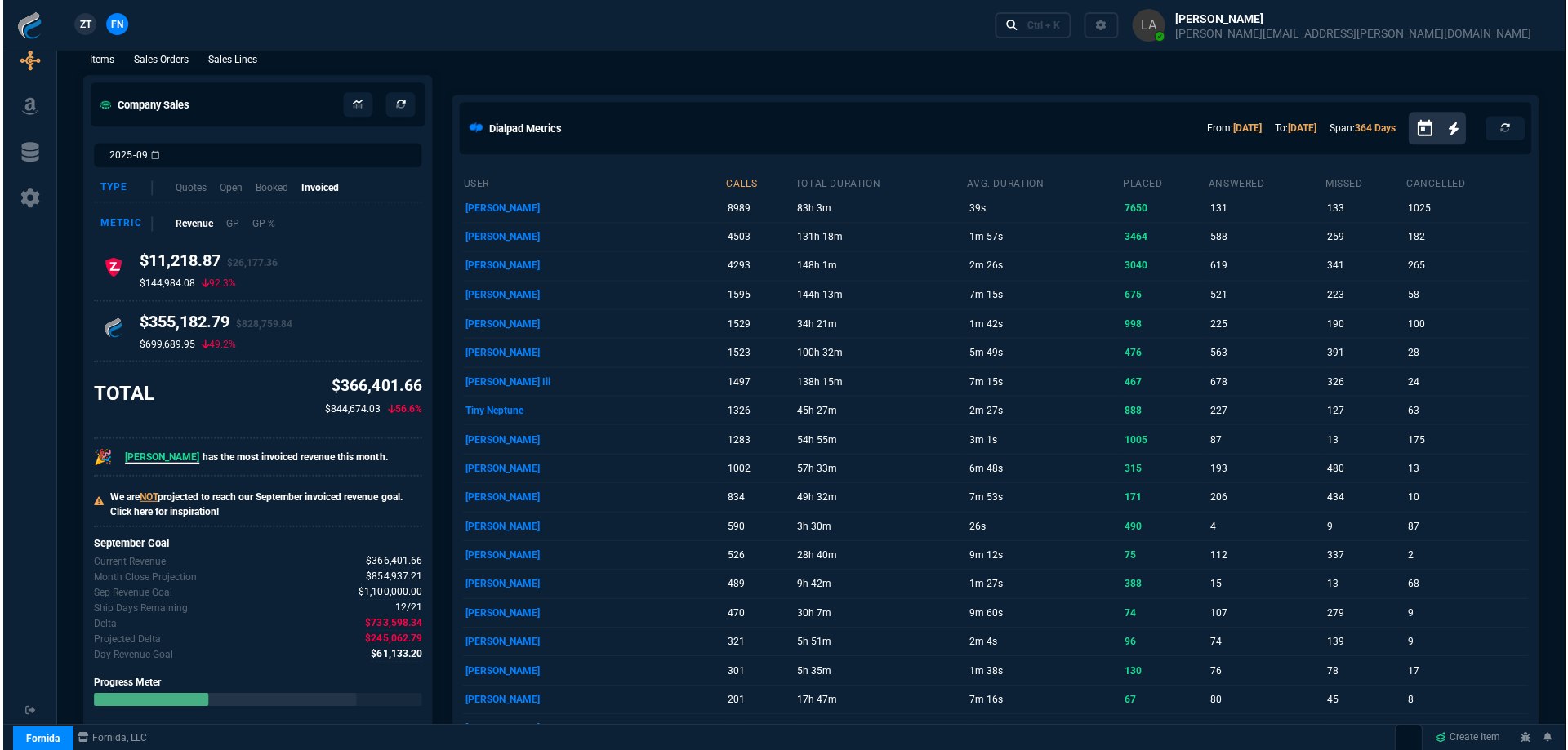
scroll to position [0, 0]
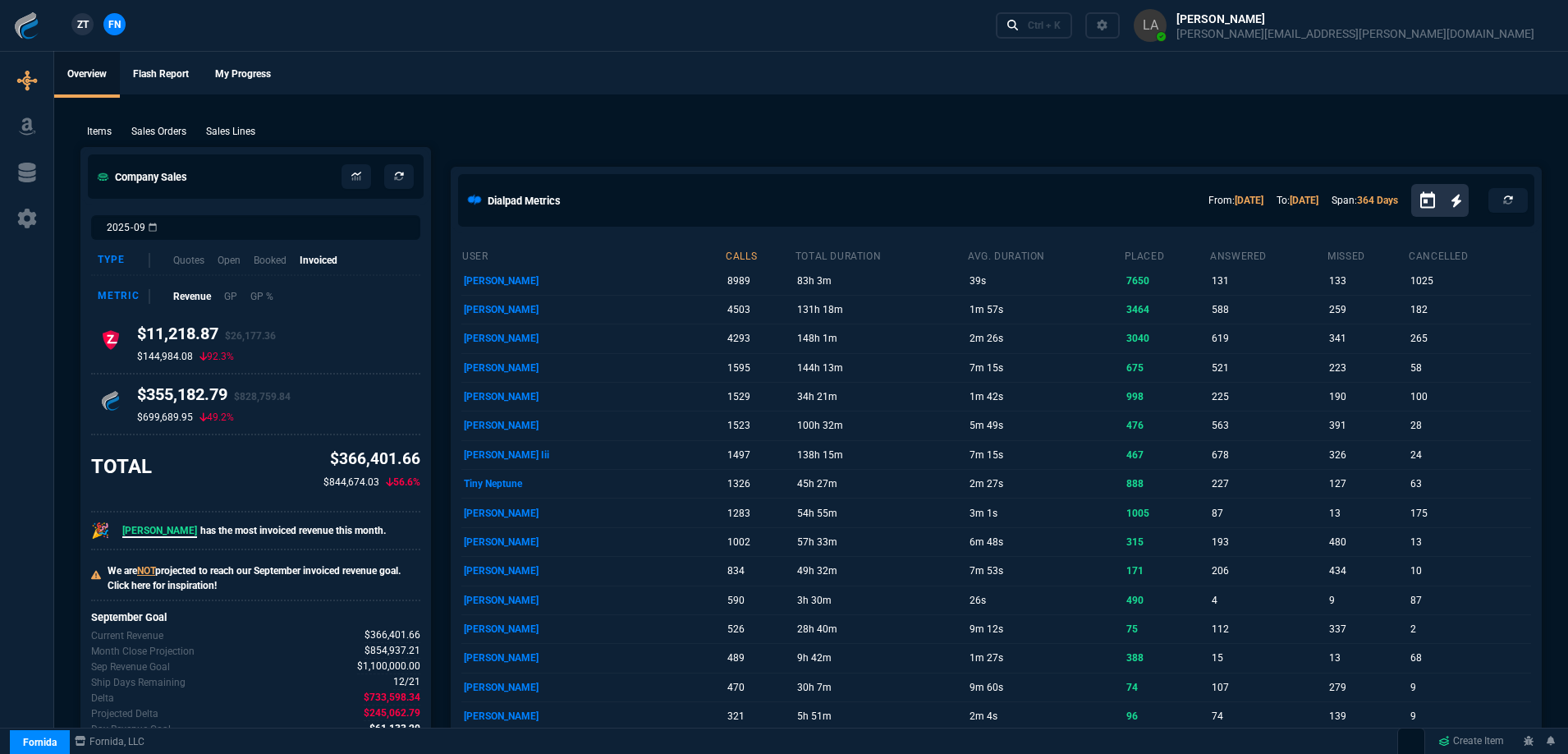
click at [243, 131] on p "Sales Lines" at bounding box center [231, 131] width 49 height 15
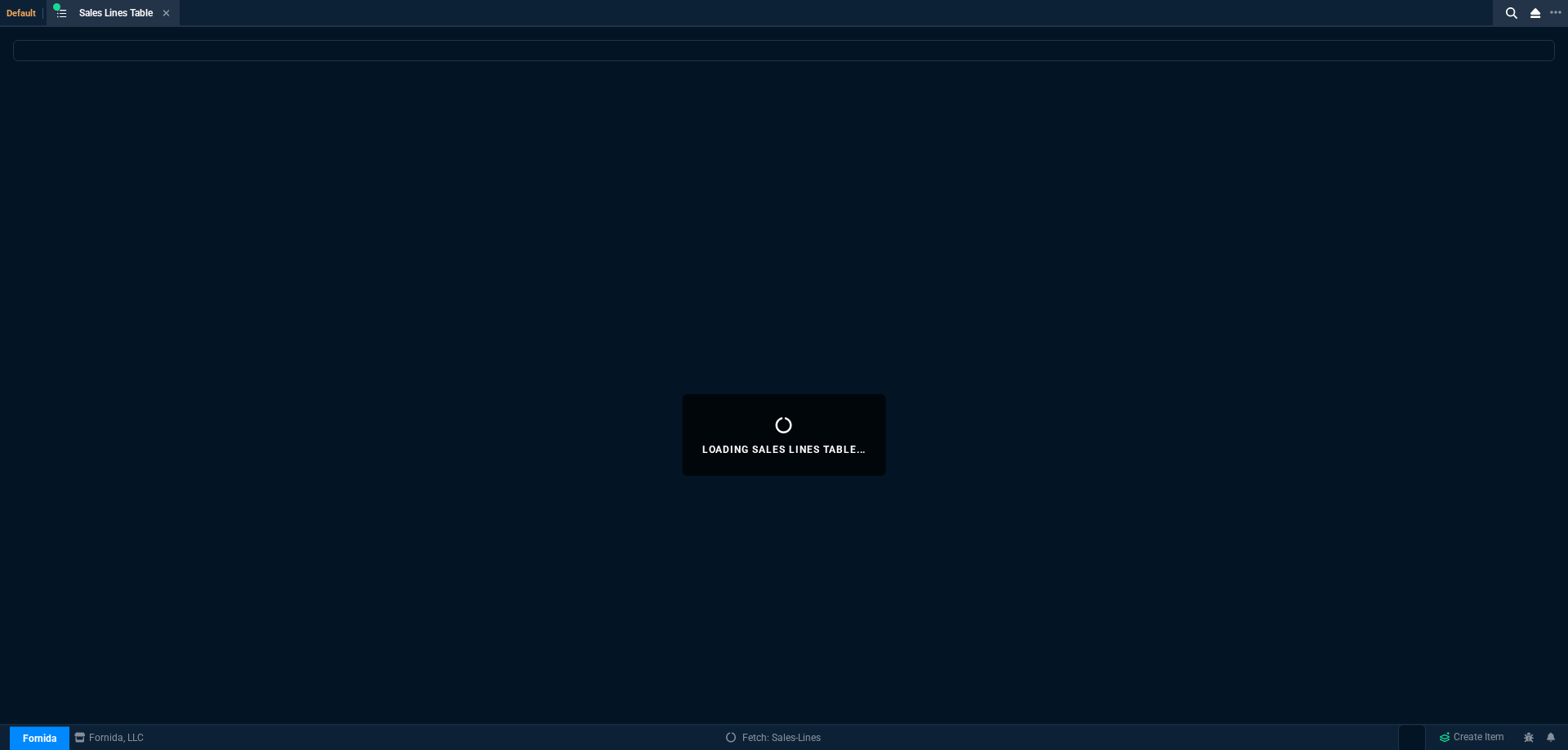
select select
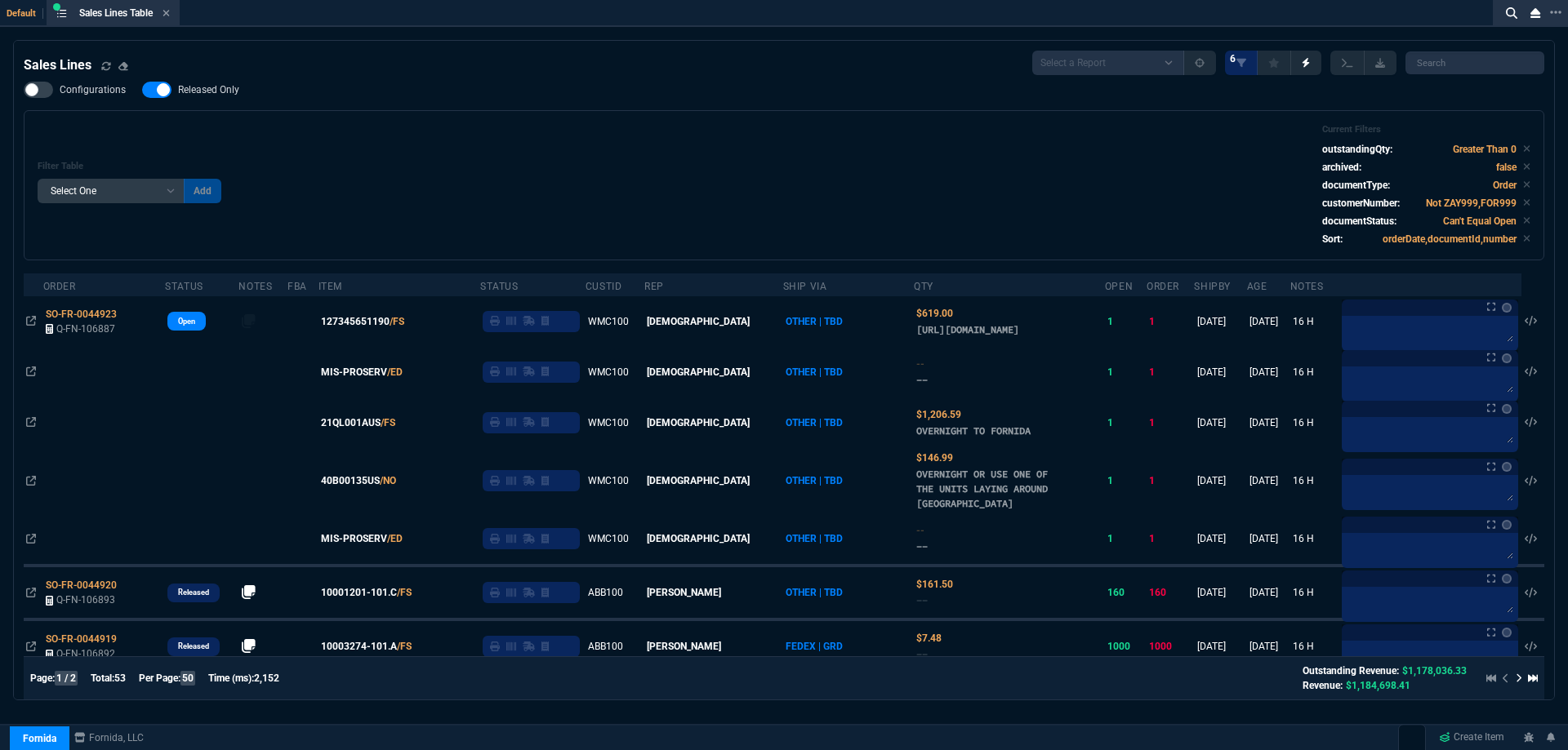
click at [214, 106] on div "Configurations Released Only Filter Table Select One Add Filter () Age () ATS (…" at bounding box center [783, 171] width 1520 height 179
click at [245, 94] on label "Released Only" at bounding box center [199, 89] width 114 height 16
click at [142, 90] on input "Released Only" at bounding box center [142, 90] width 1 height 1
click at [239, 94] on label "Released Only" at bounding box center [199, 89] width 114 height 16
click at [142, 90] on input "Released Only" at bounding box center [142, 90] width 1 height 1
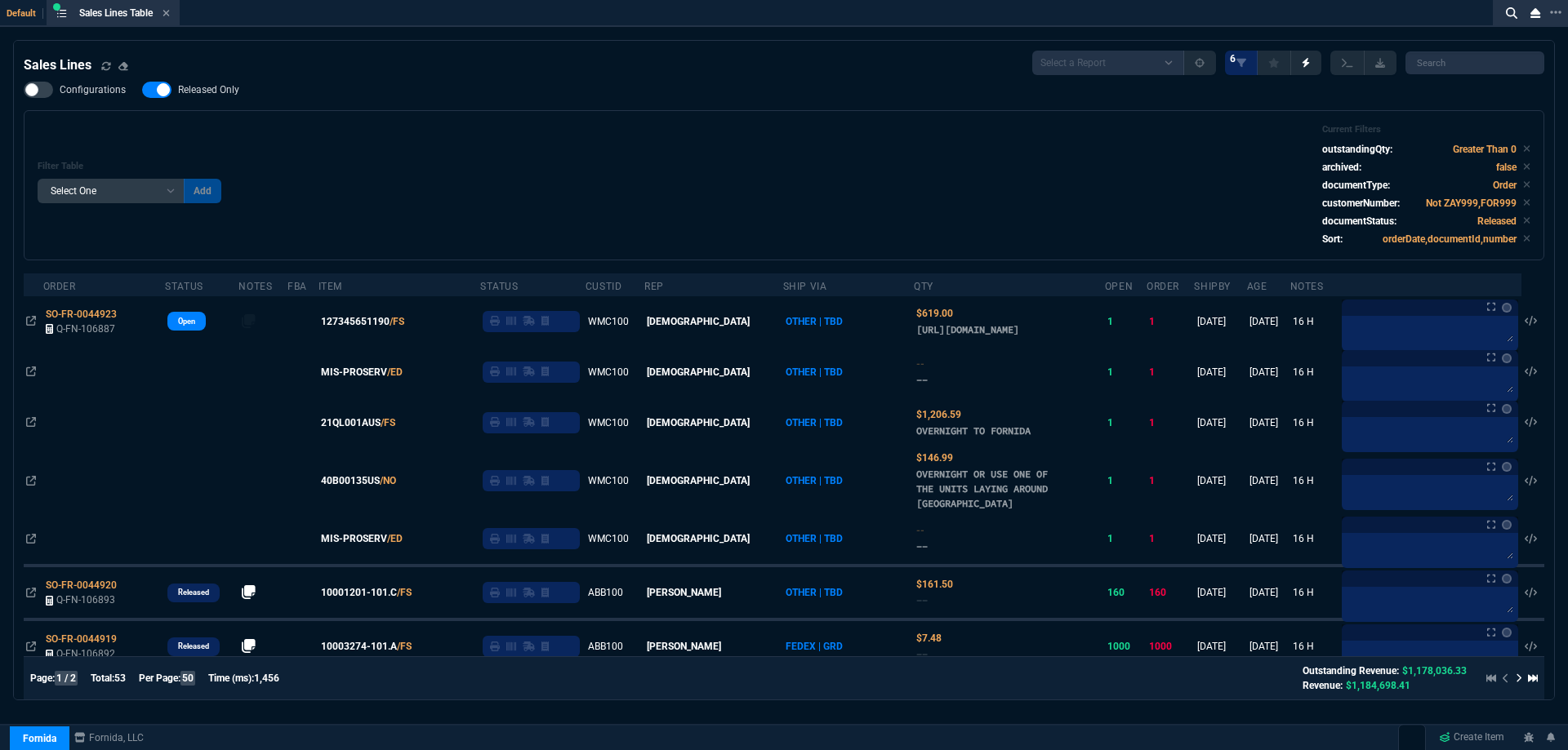
click at [218, 90] on span "Released Only" at bounding box center [209, 90] width 61 height 13
click at [142, 90] on input "Released Only" at bounding box center [142, 90] width 1 height 1
checkbox input "false"
click at [624, 147] on div "Filter Table Select One Add Filter () Age () ATS () Cond (itemVariantCode) Cust…" at bounding box center [784, 185] width 1493 height 122
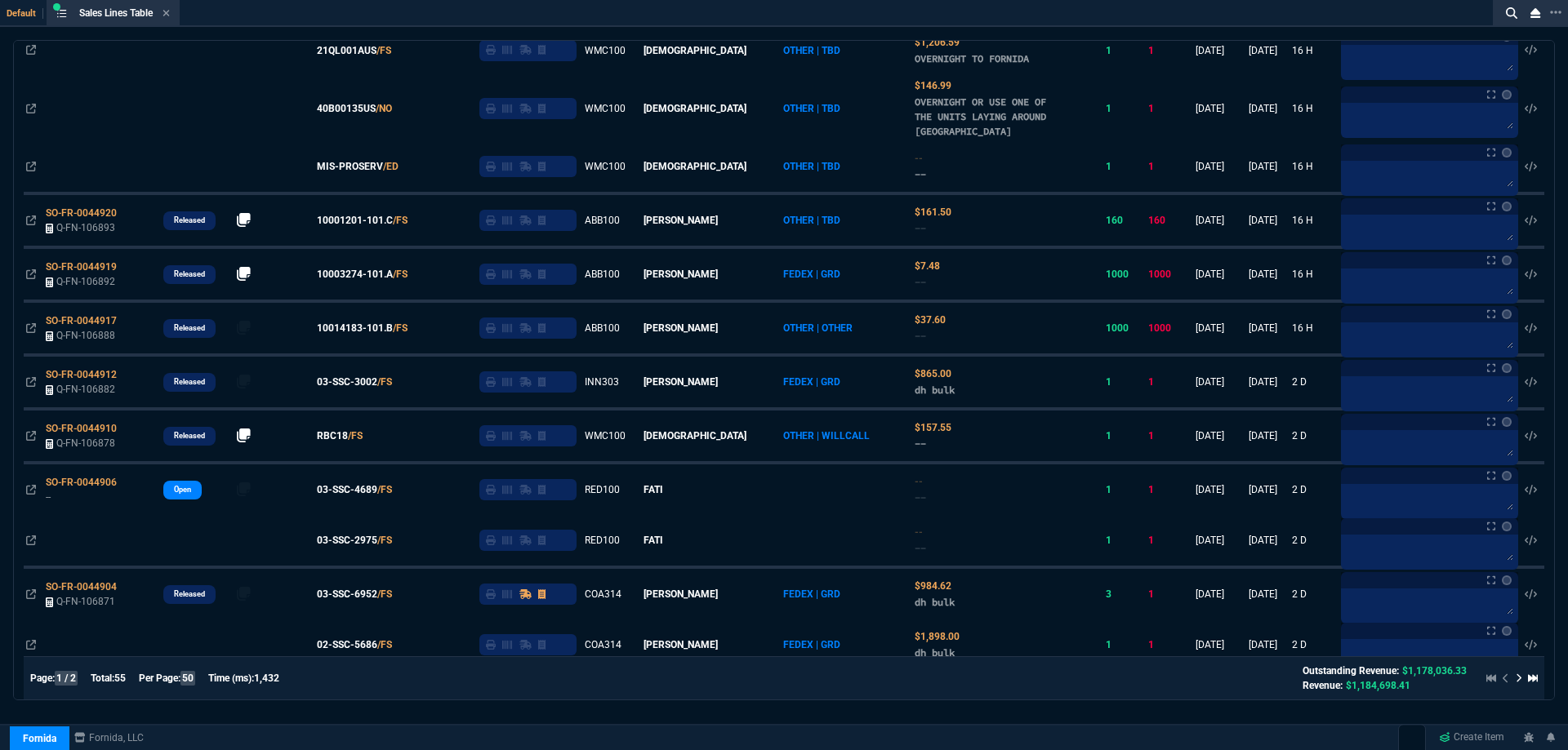
scroll to position [326, 0]
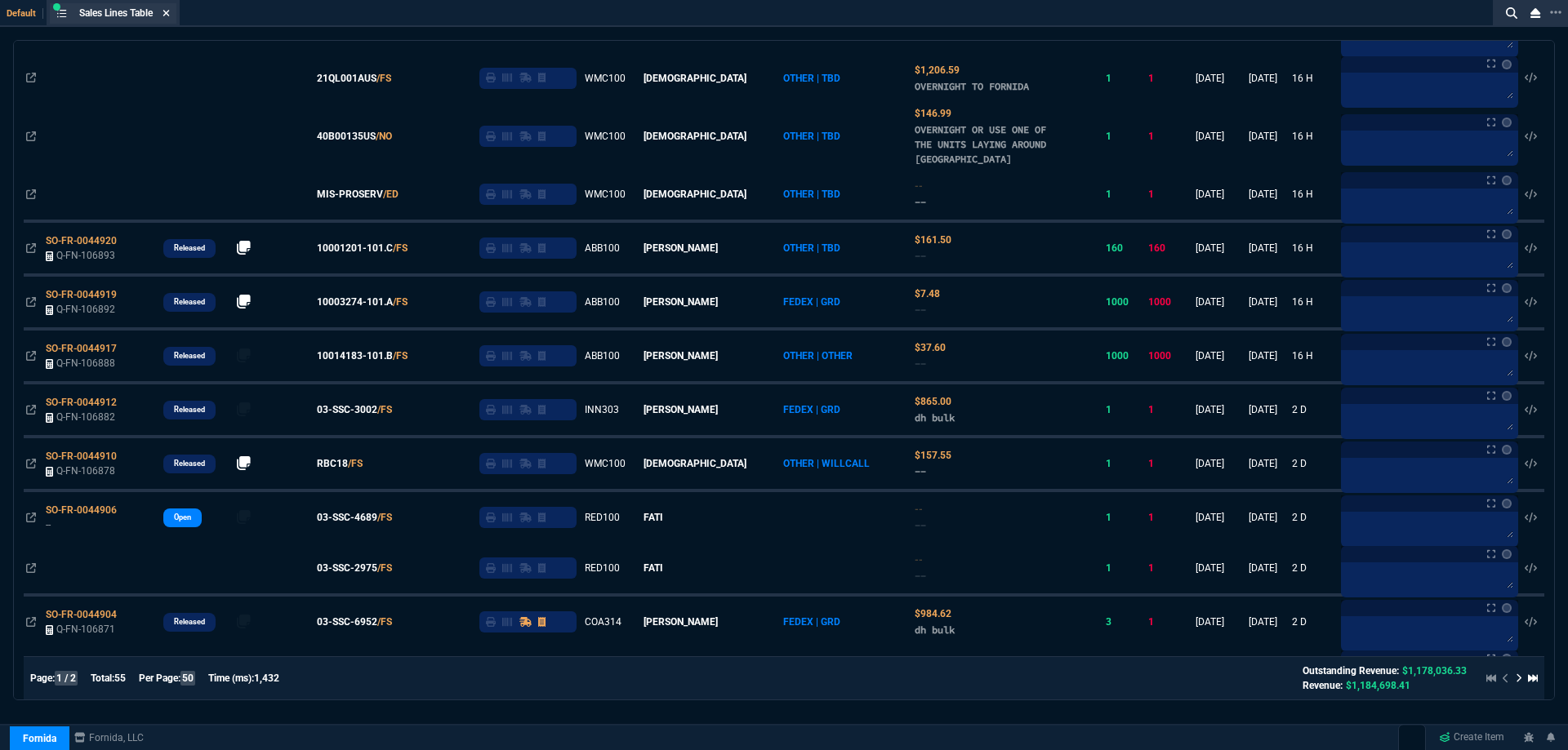
click at [170, 13] on icon at bounding box center [167, 13] width 7 height 7
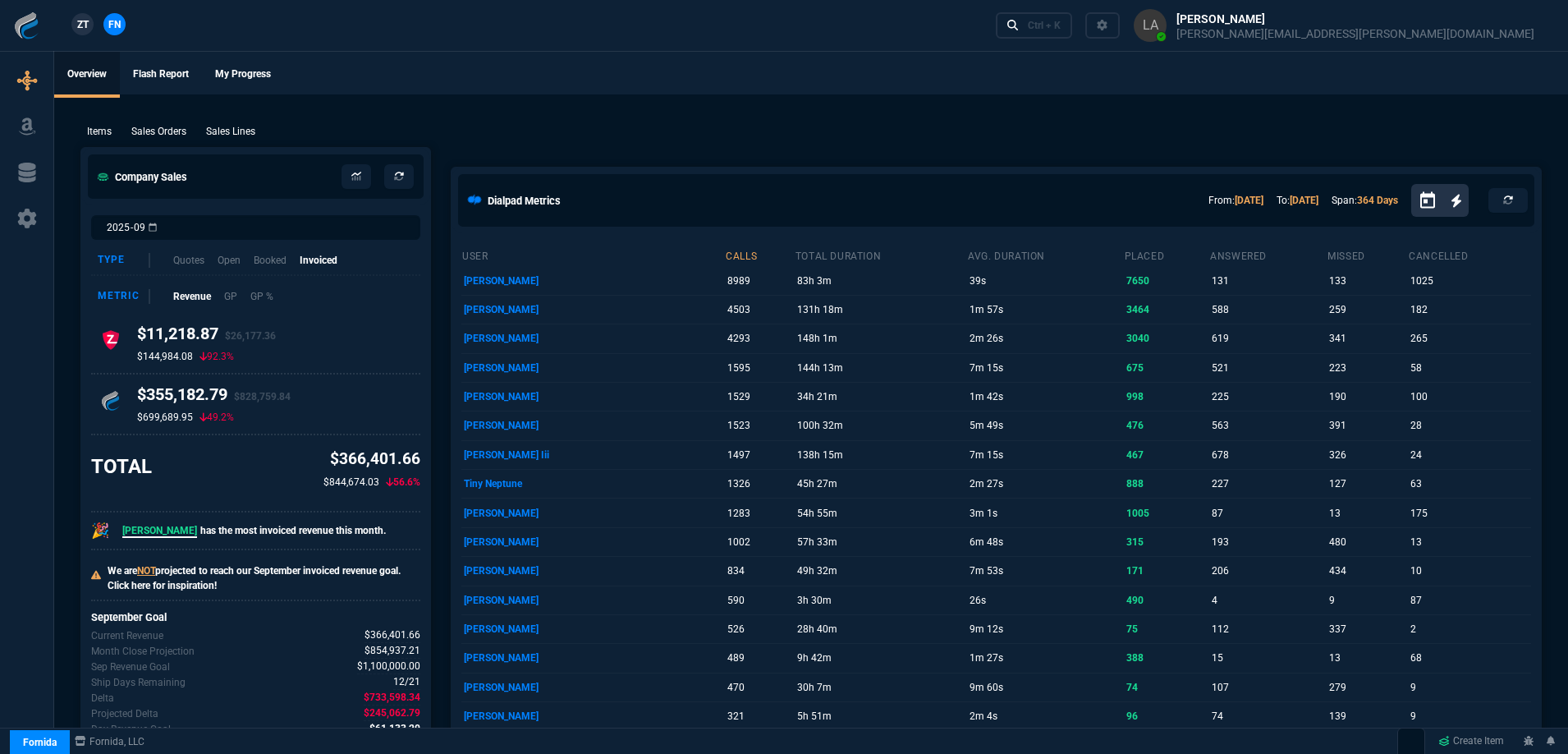
click at [83, 29] on span "ZT" at bounding box center [83, 24] width 12 height 15
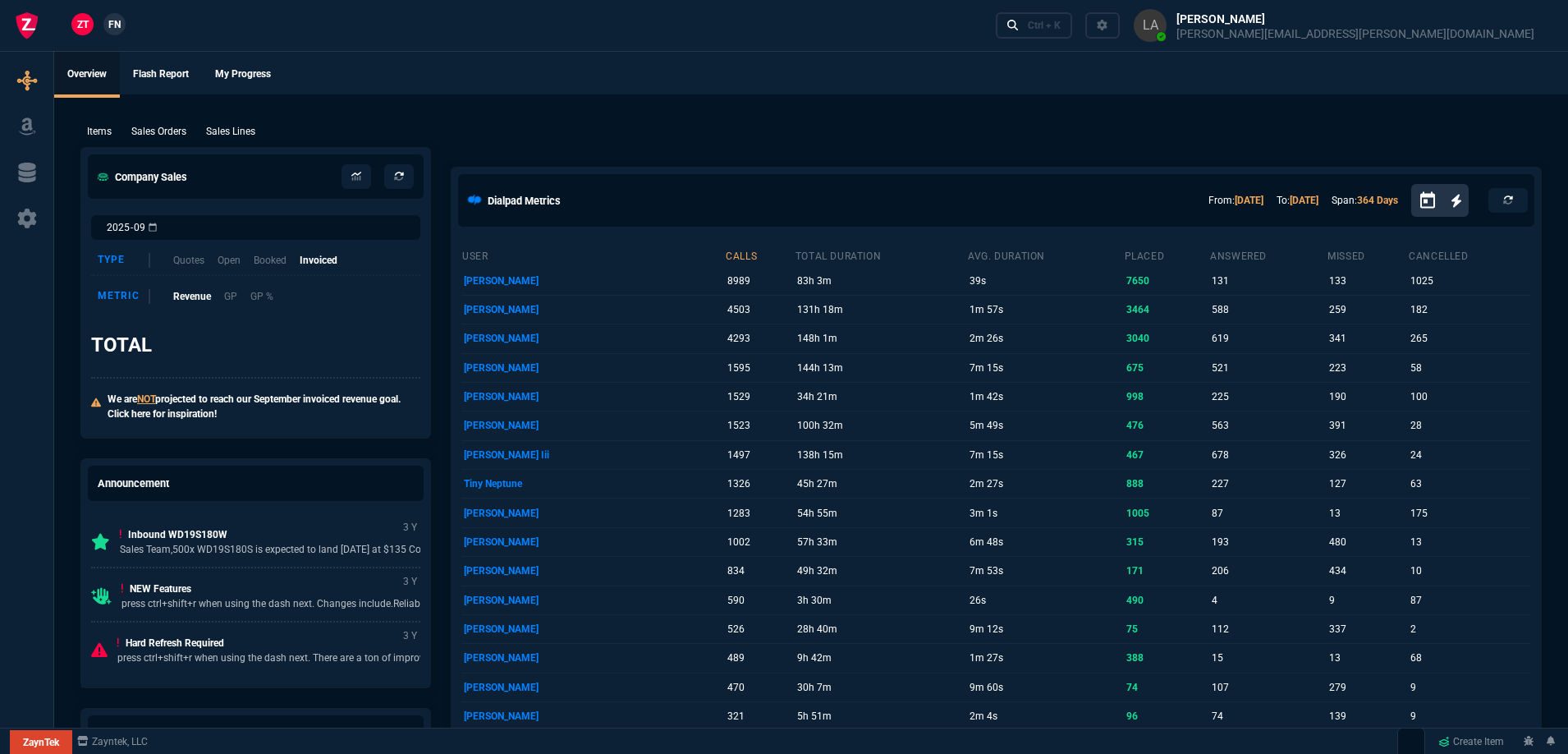
click at [243, 136] on p "Sales Lines" at bounding box center [231, 131] width 49 height 15
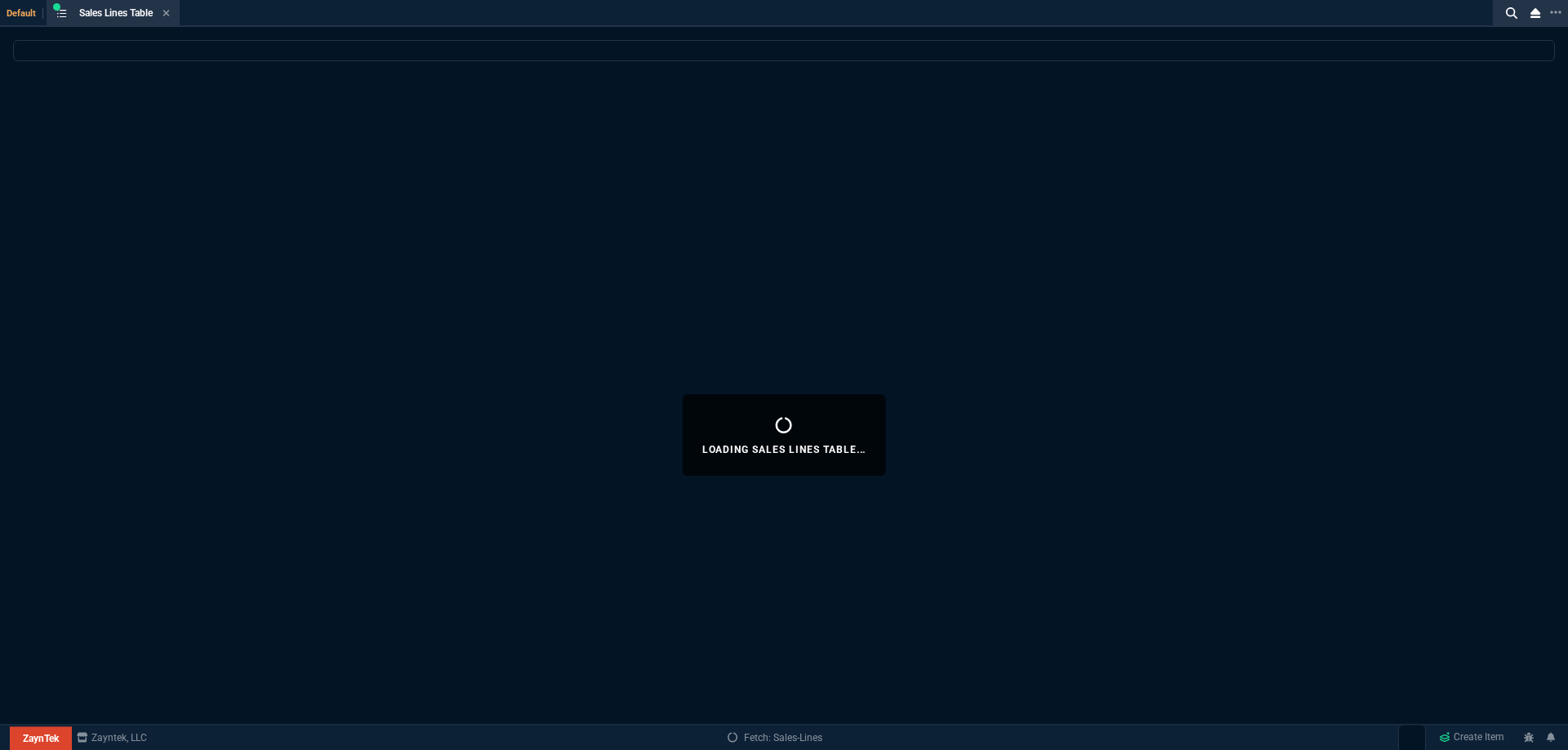
select select
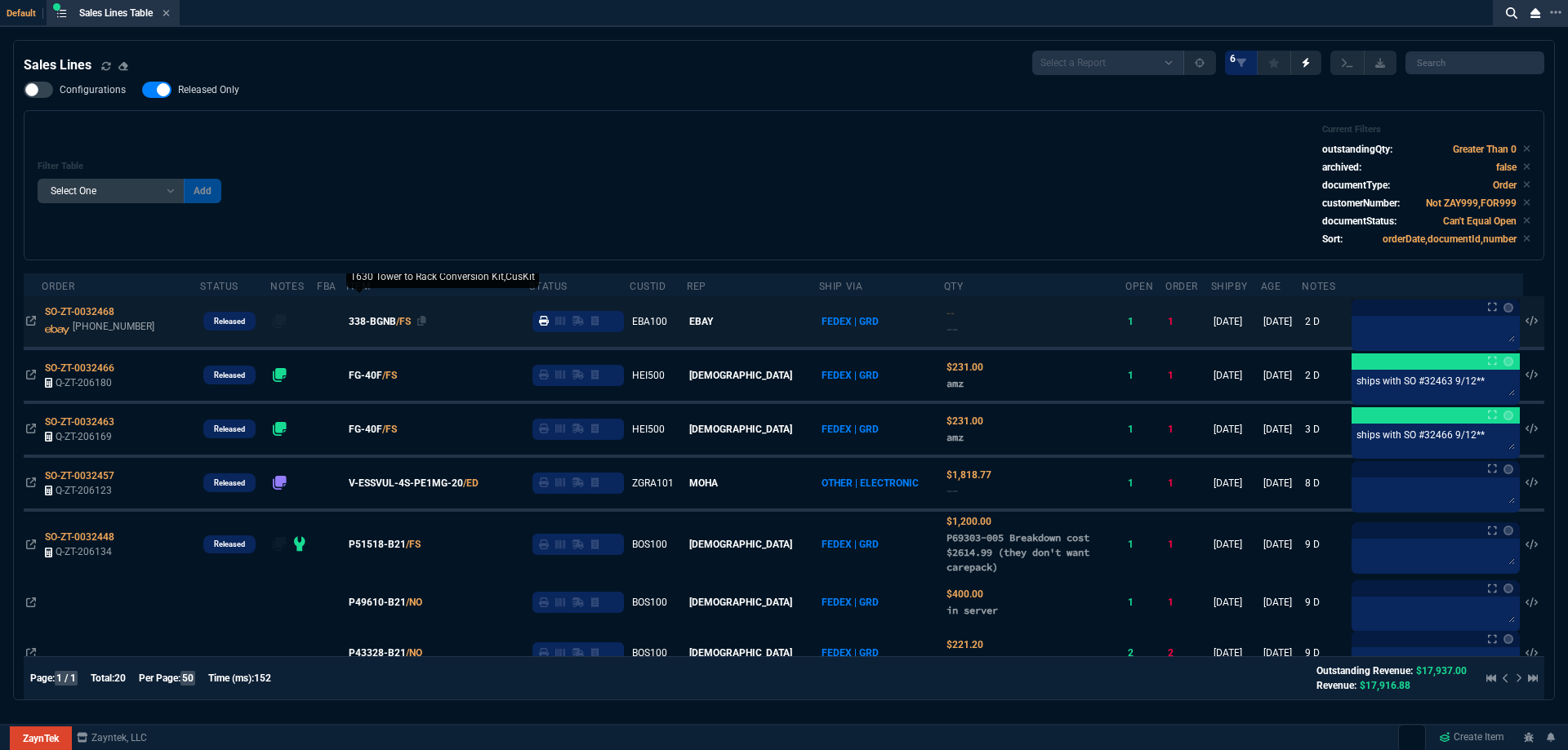
click at [390, 325] on span "338-BGNB" at bounding box center [372, 321] width 48 height 15
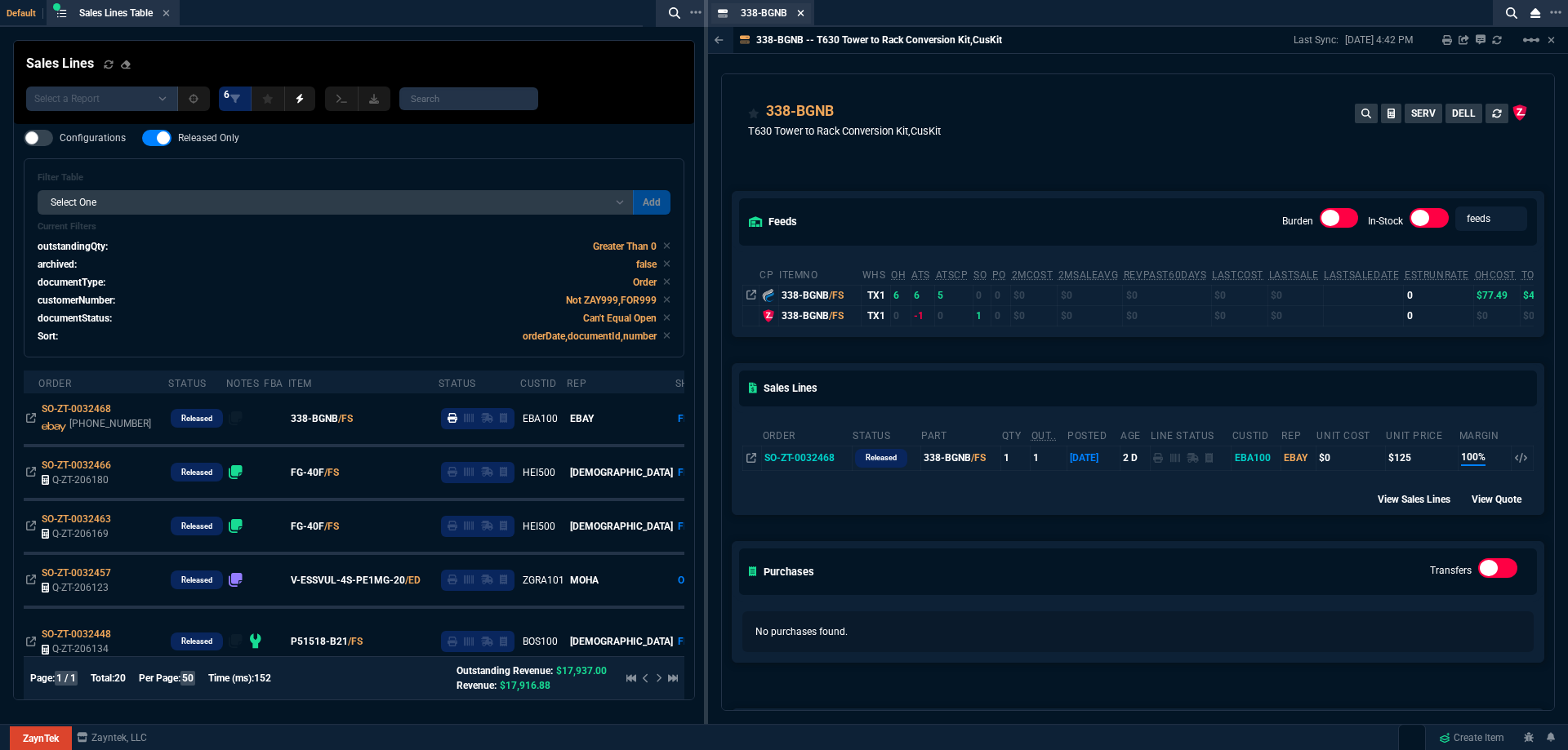
click at [800, 12] on icon at bounding box center [801, 13] width 8 height 10
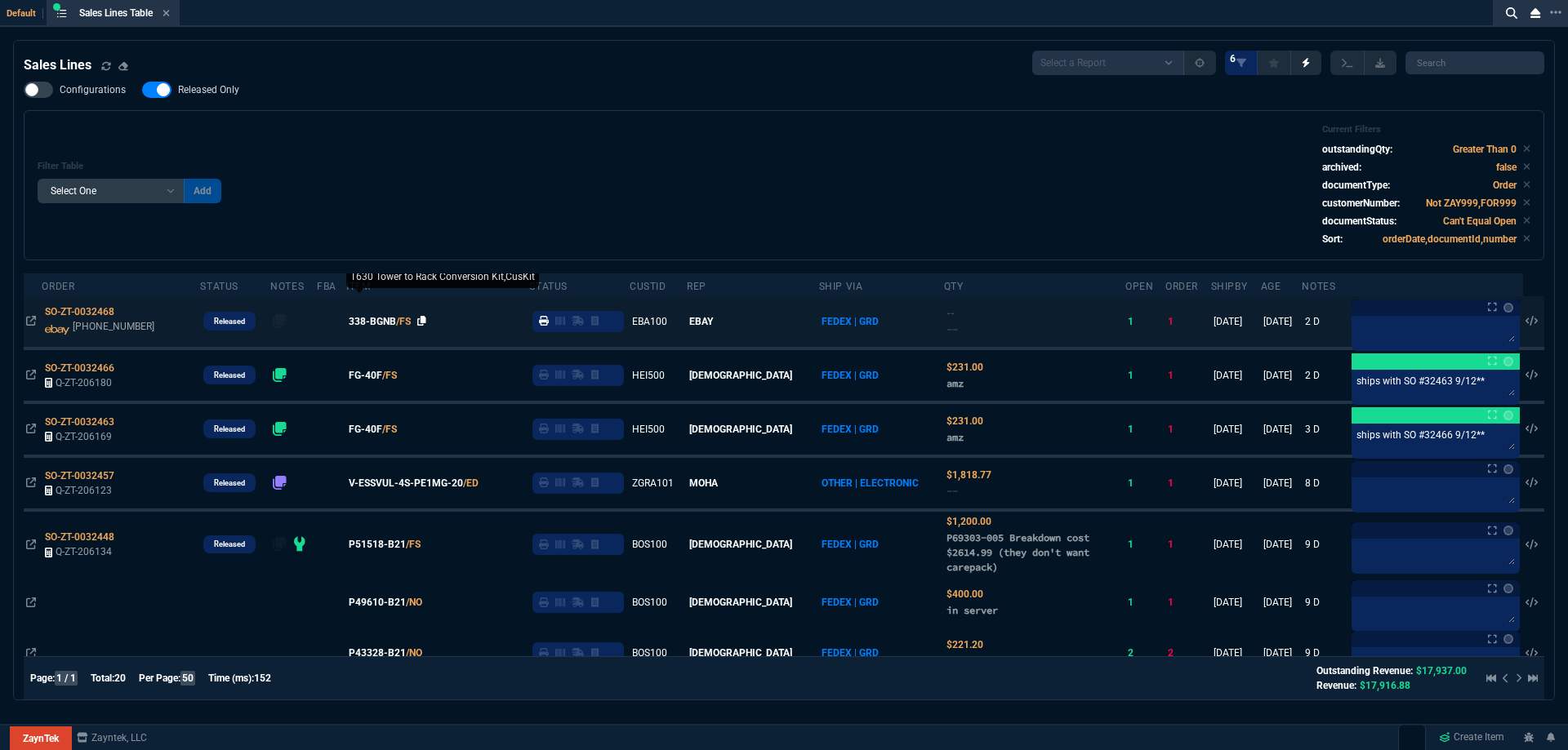
click at [426, 325] on icon at bounding box center [421, 321] width 9 height 10
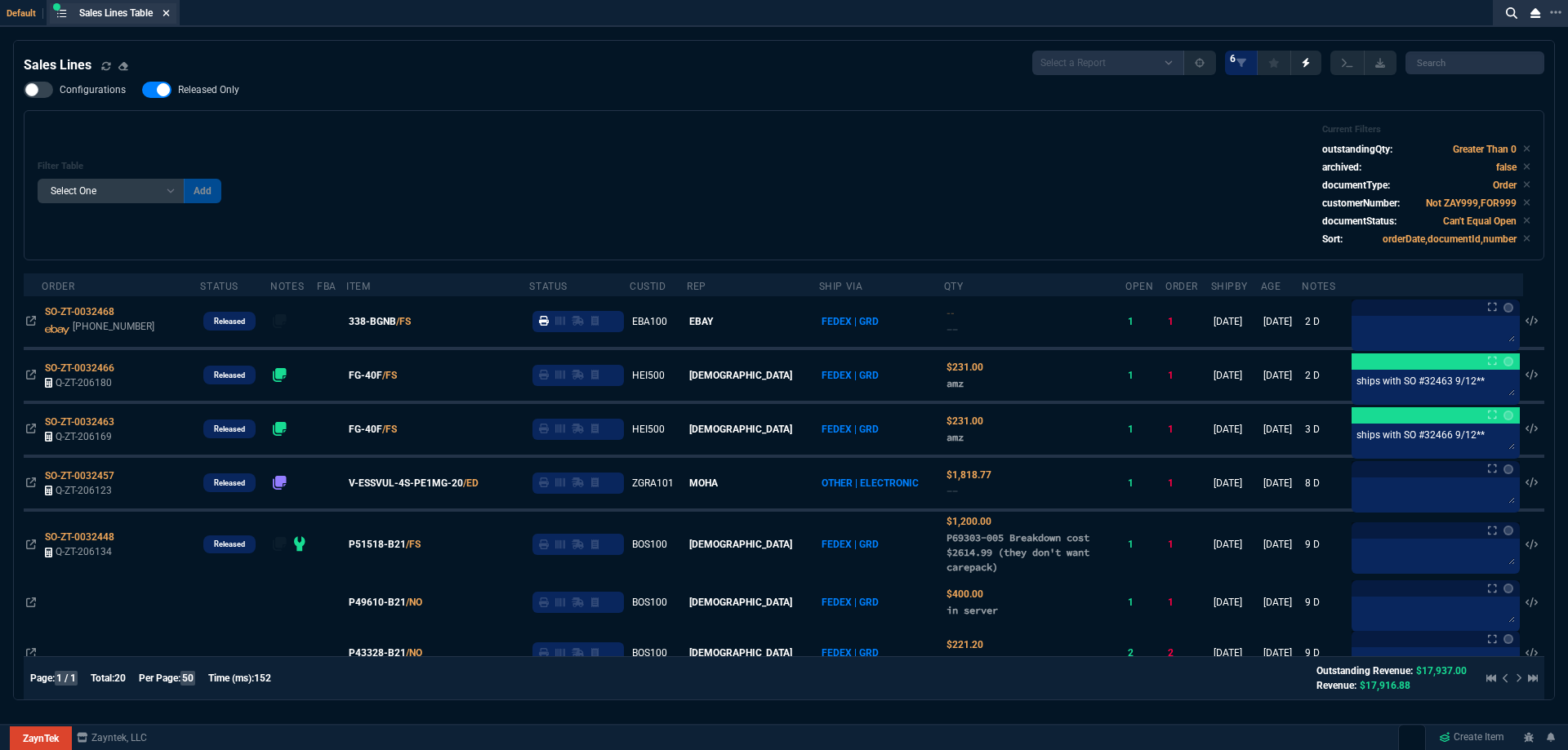
click at [170, 10] on icon at bounding box center [166, 13] width 8 height 10
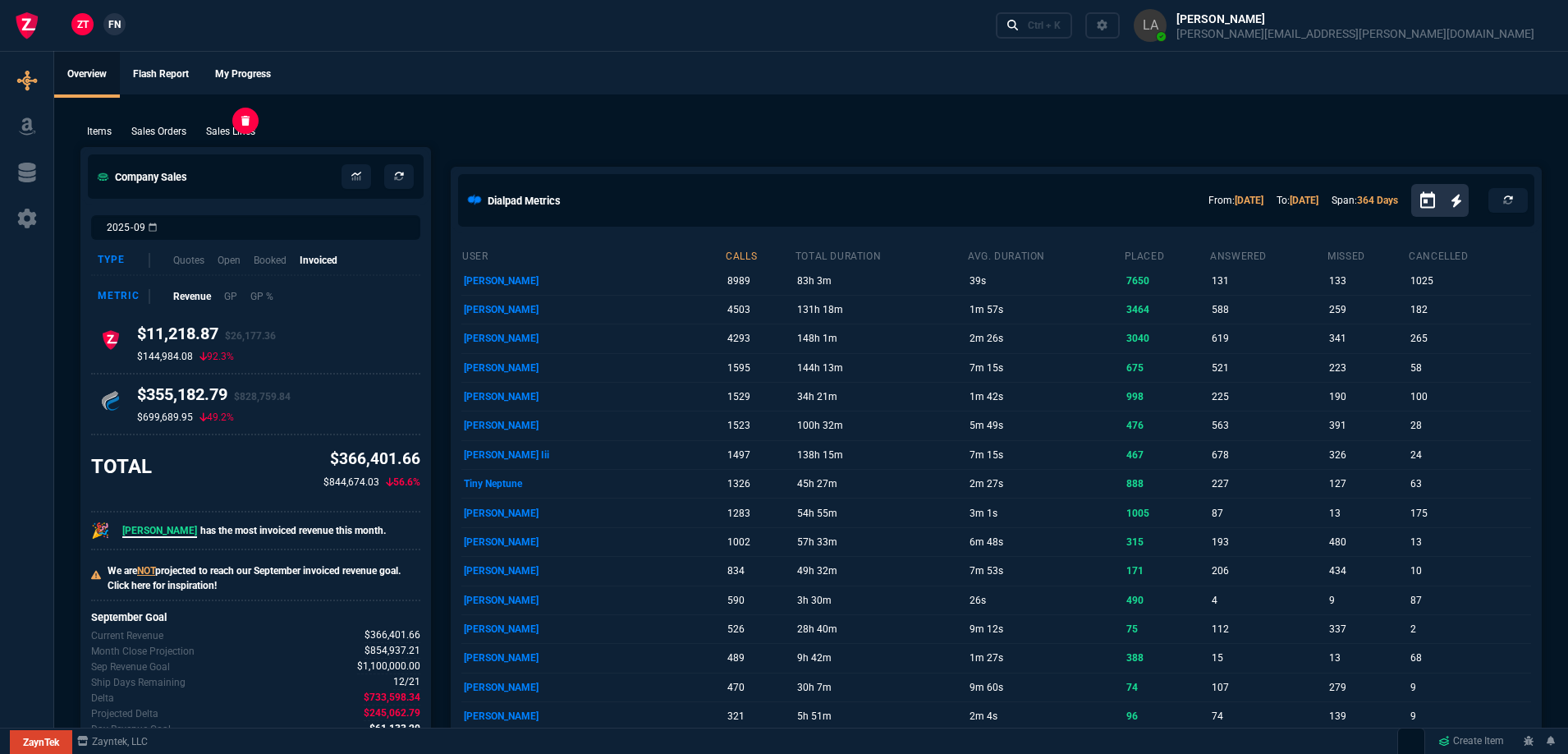
click at [237, 127] on p "Sales Lines" at bounding box center [231, 131] width 49 height 15
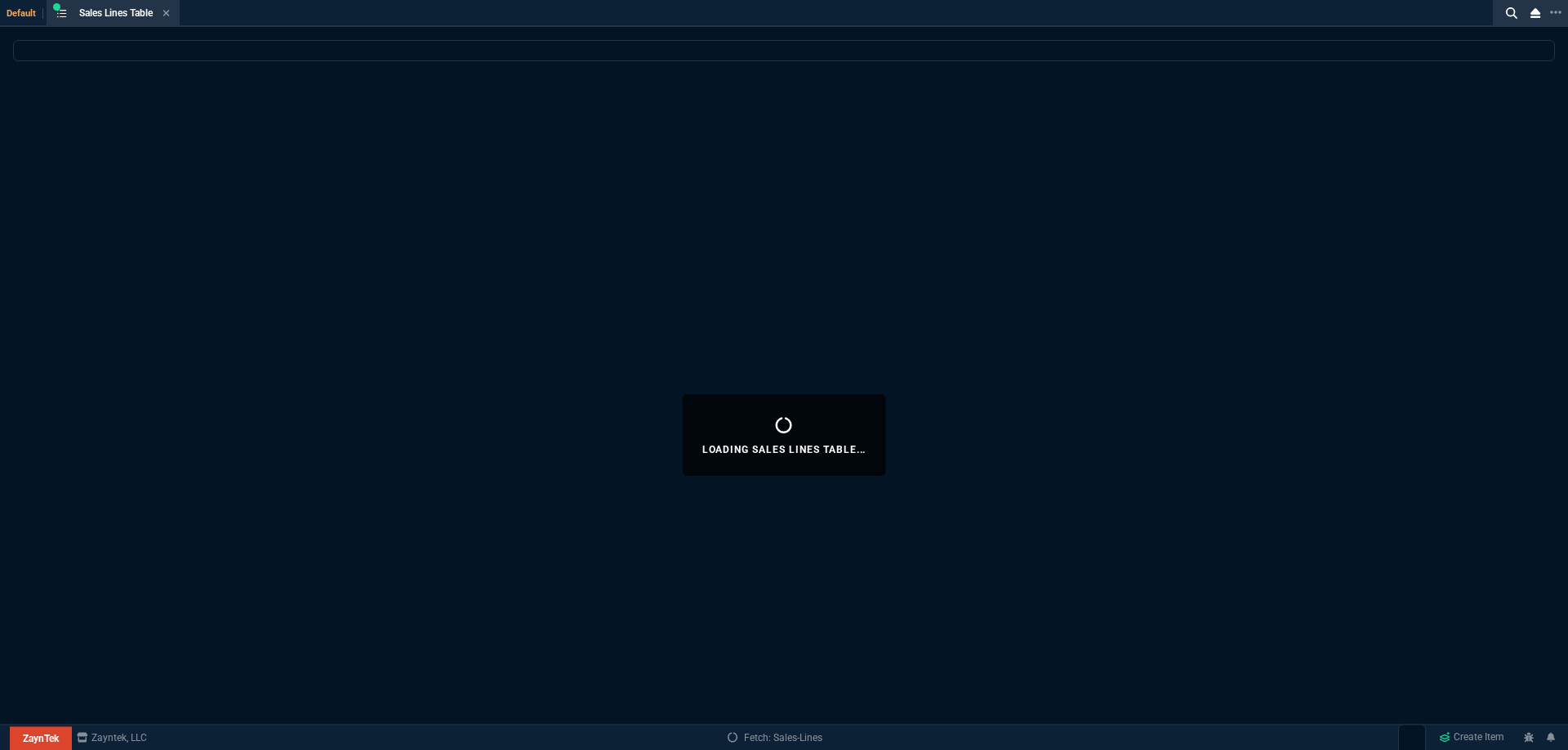
select select
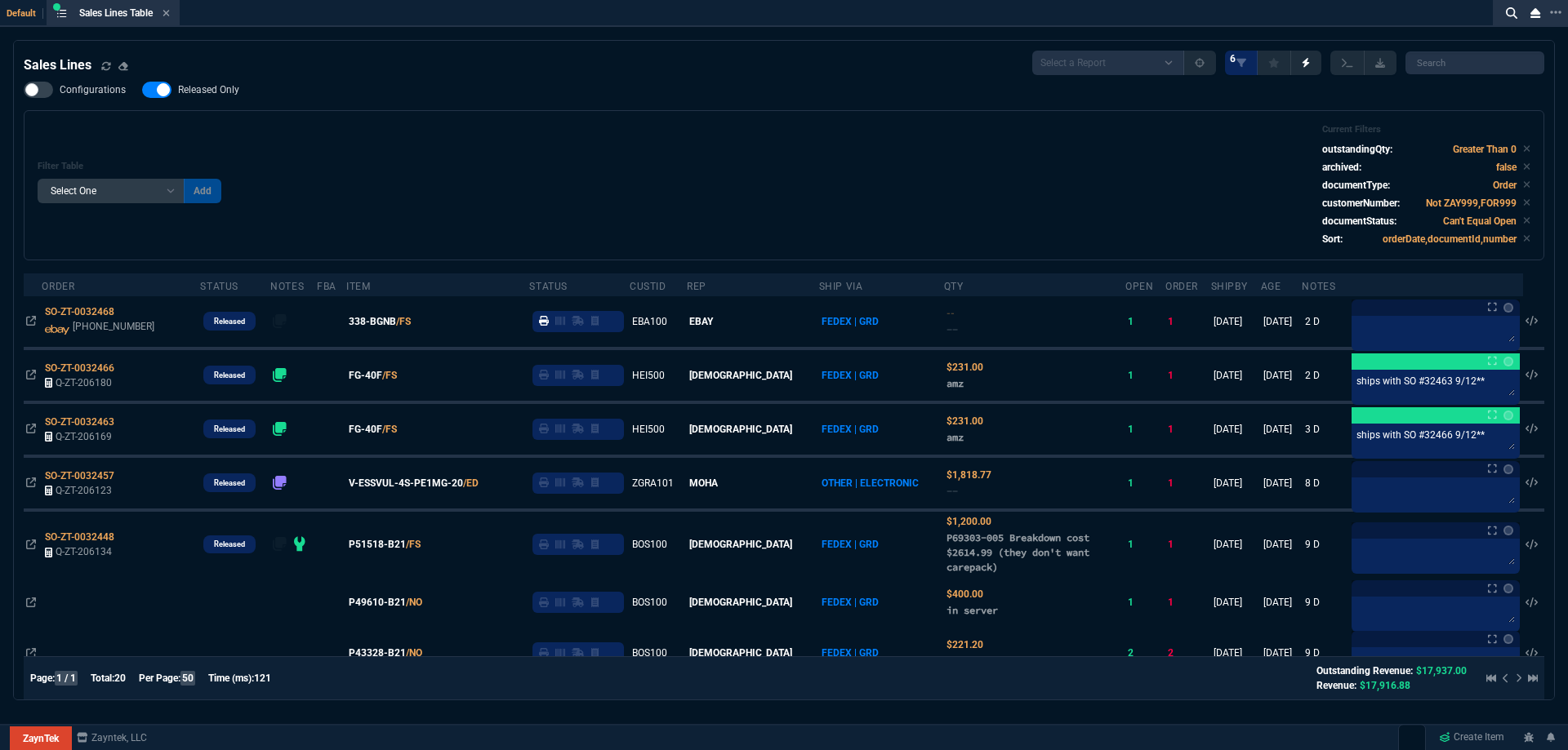
click at [383, 324] on span "338-BGNB" at bounding box center [372, 321] width 48 height 15
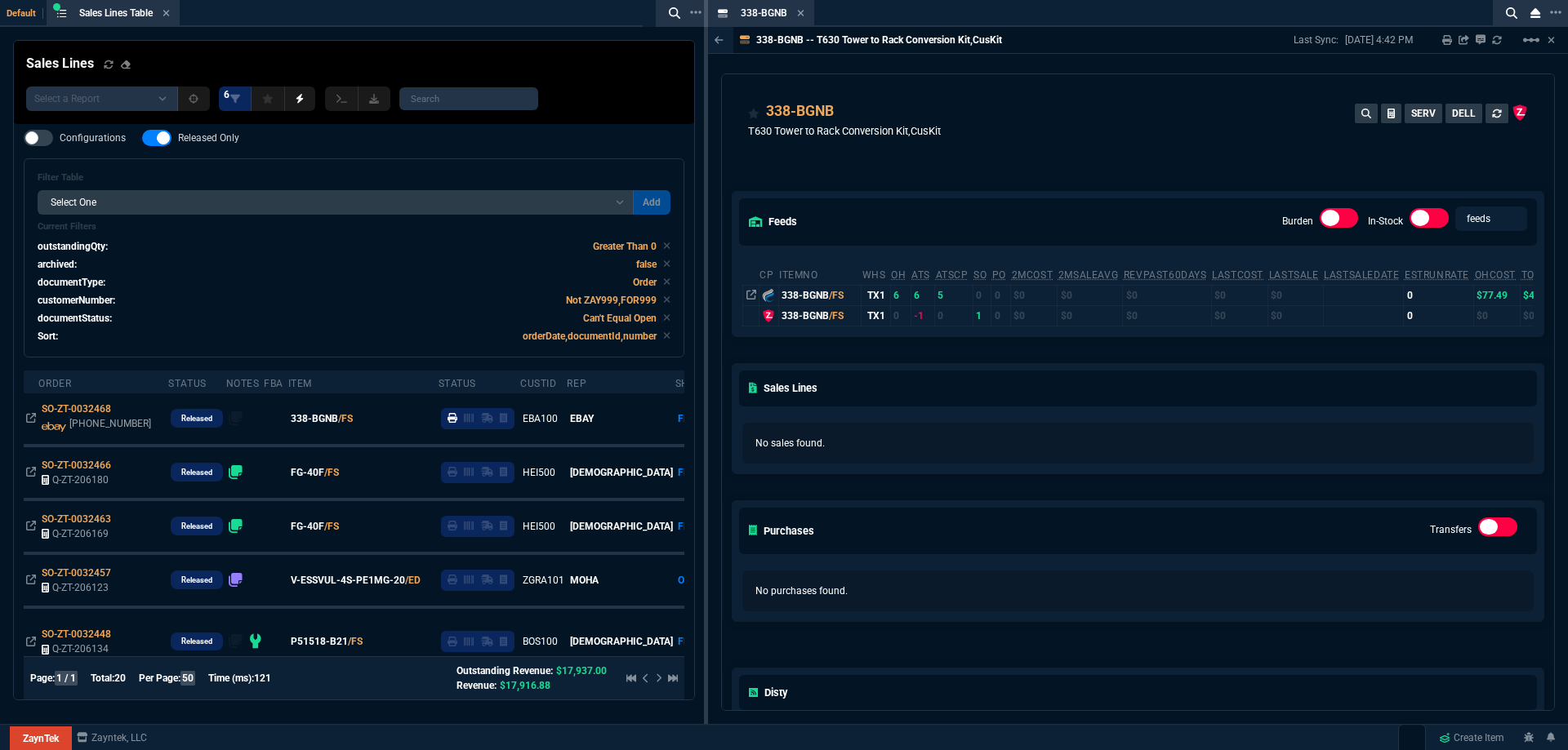
drag, startPoint x: 763, startPoint y: 8, endPoint x: 398, endPoint y: 15, distance: 365.1
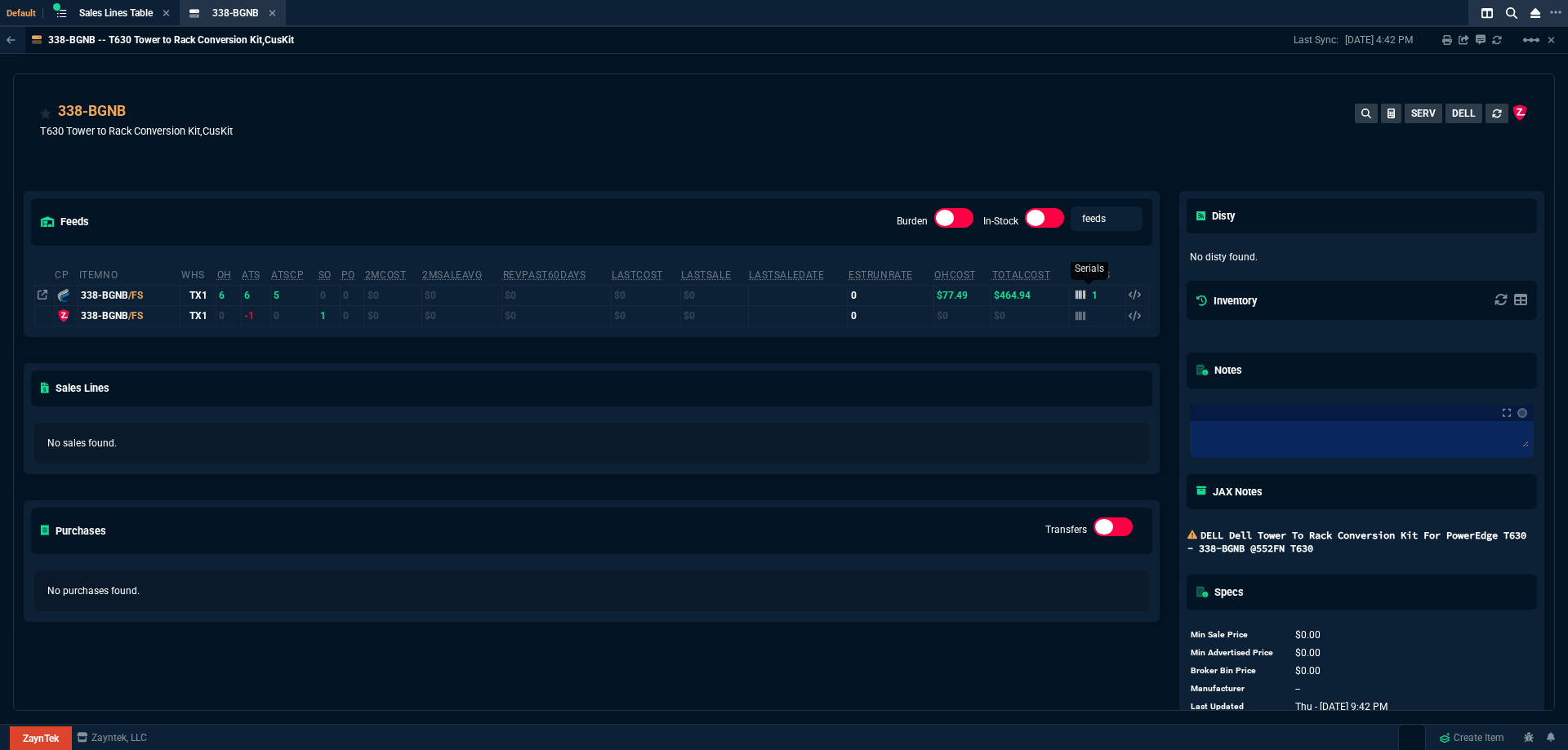
click at [1075, 297] on icon at bounding box center [1081, 295] width 10 height 10
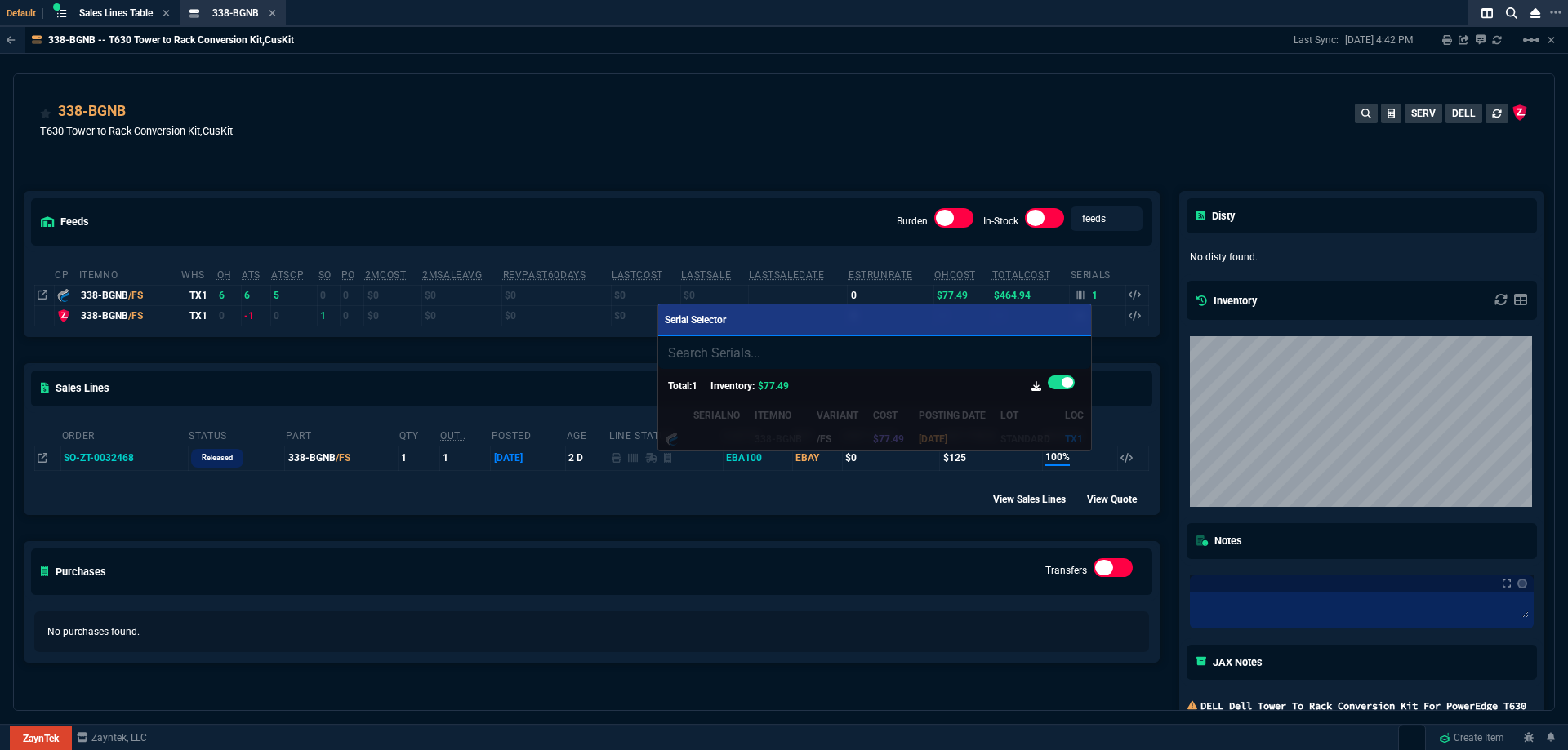
click at [928, 123] on div at bounding box center [784, 375] width 1568 height 750
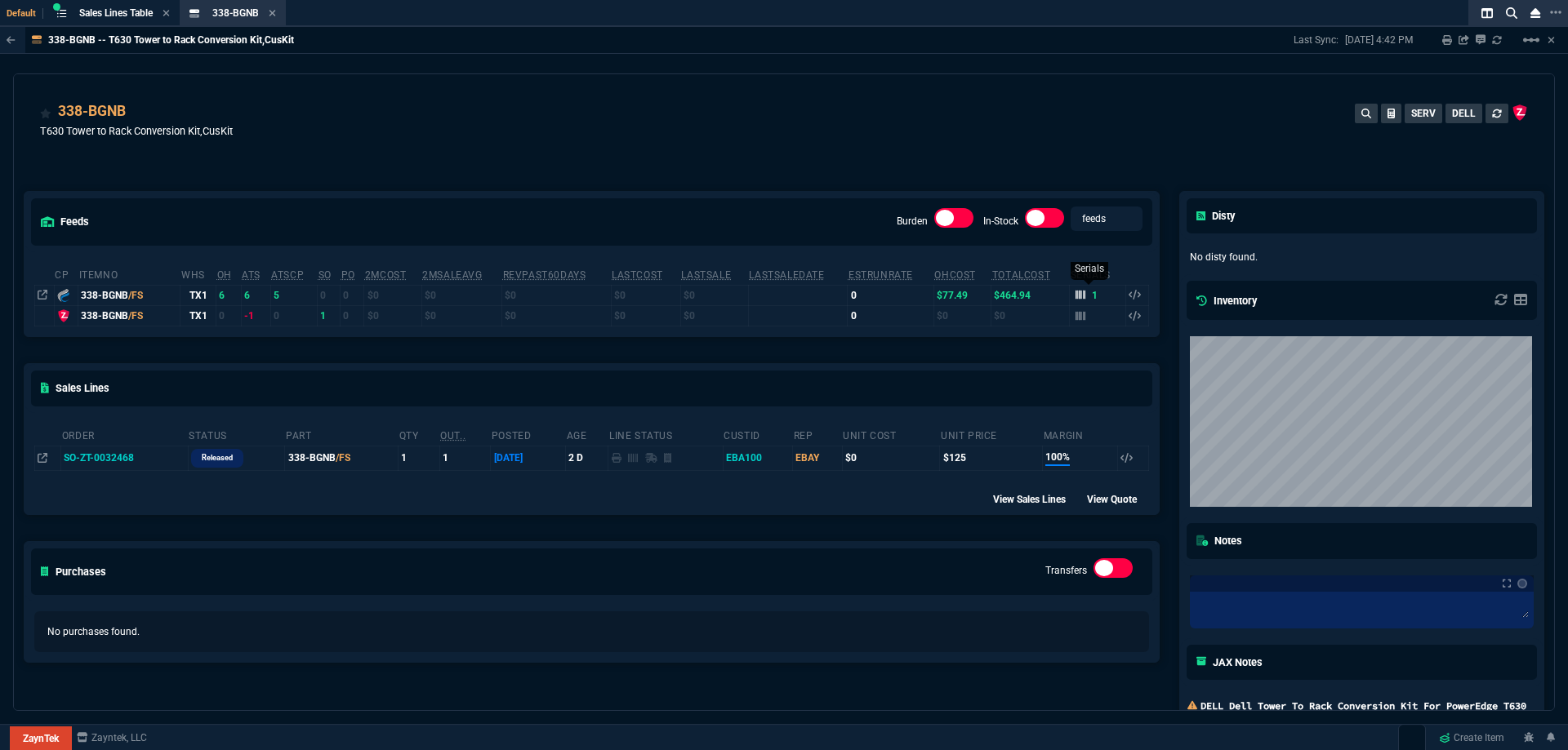
click at [1075, 293] on icon at bounding box center [1081, 295] width 10 height 9
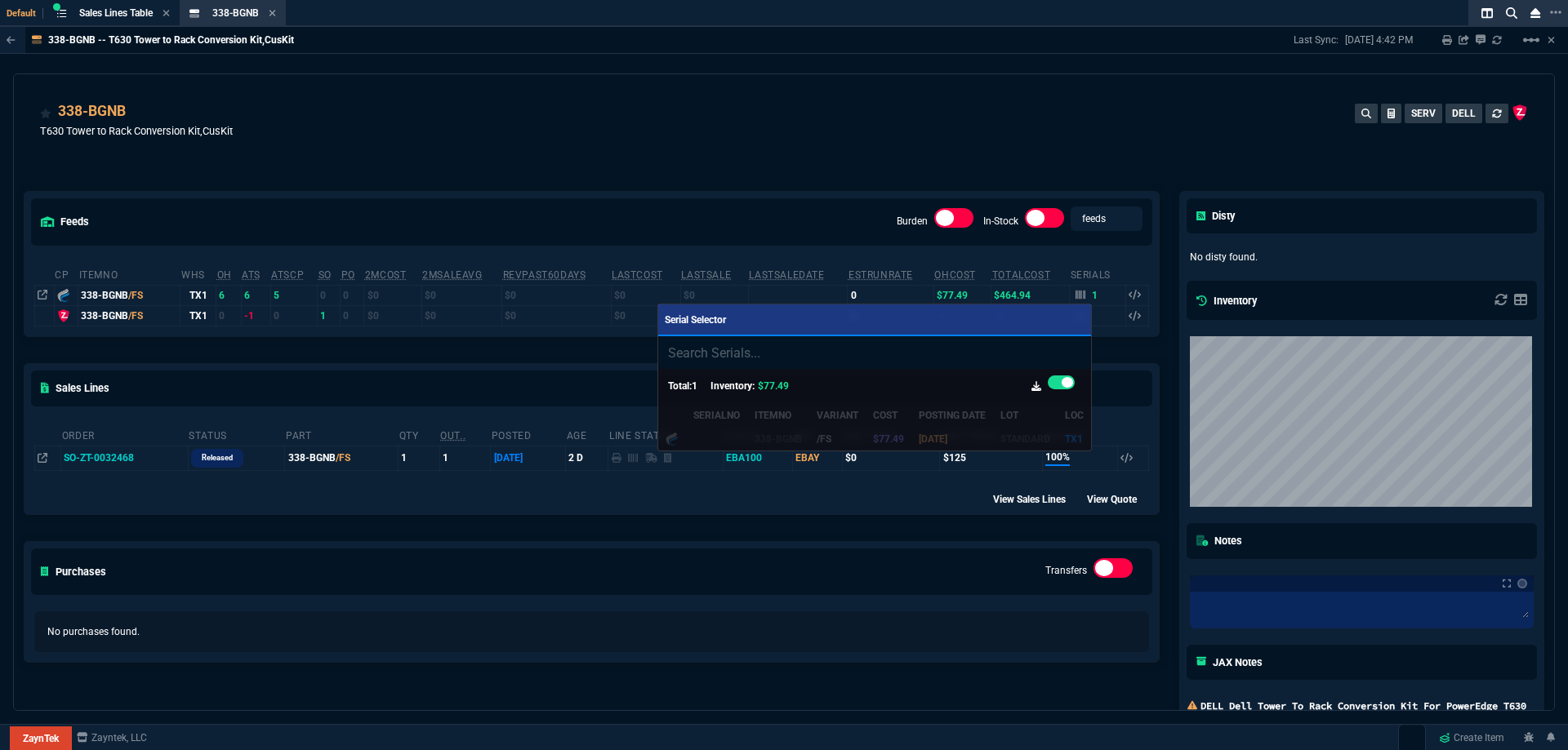
click at [973, 159] on div at bounding box center [784, 375] width 1568 height 750
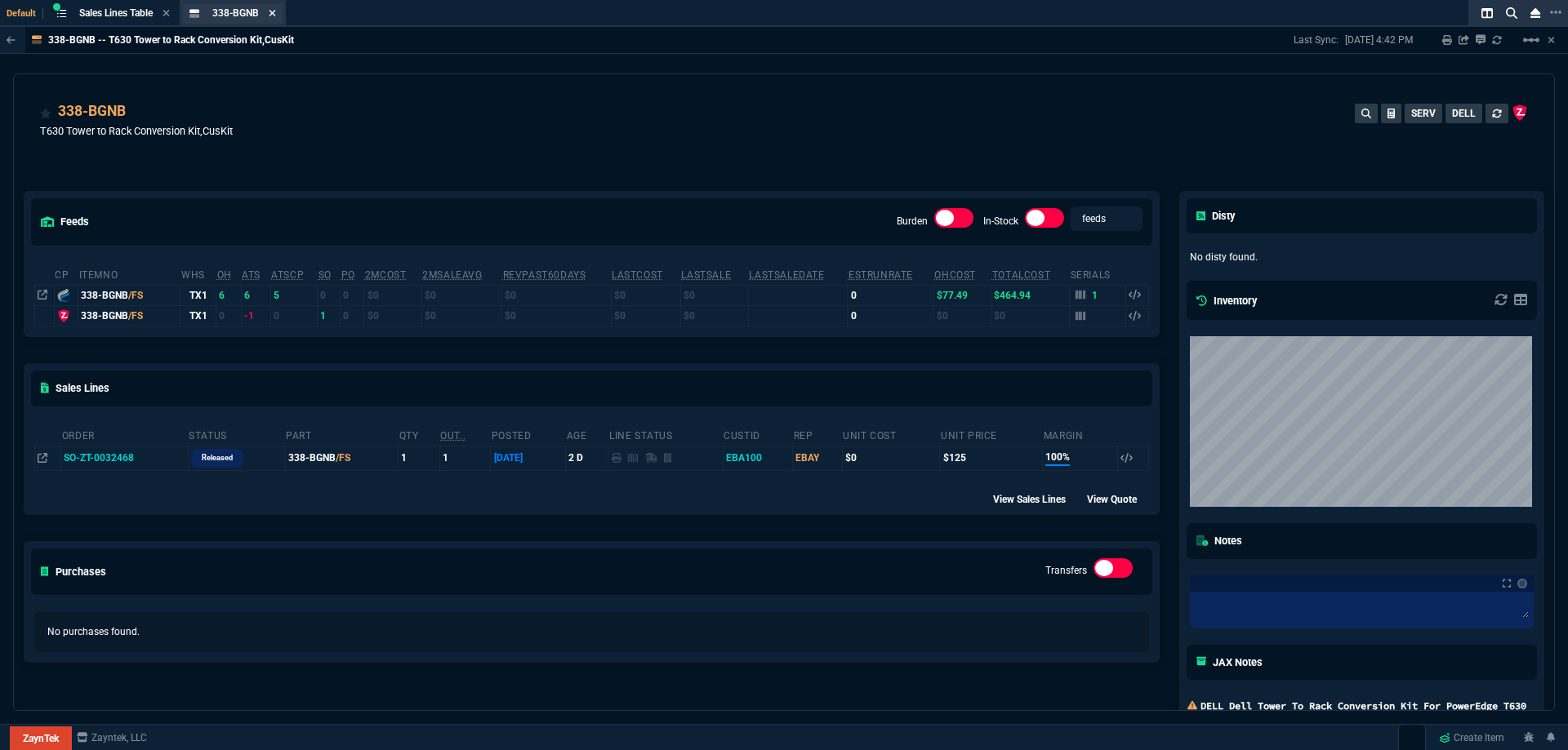
click at [276, 14] on icon at bounding box center [273, 13] width 7 height 7
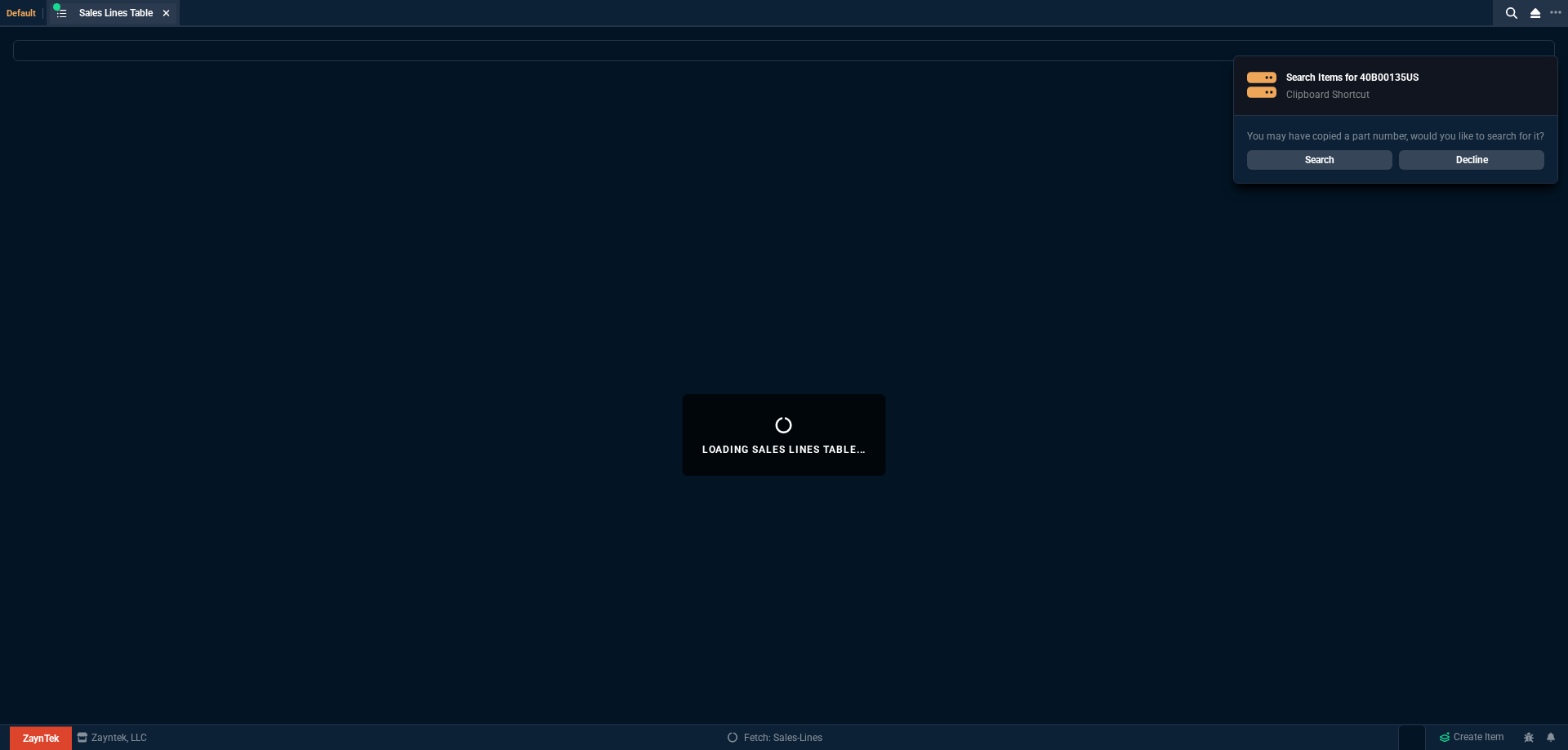
click at [170, 18] on fa-icon at bounding box center [166, 14] width 8 height 12
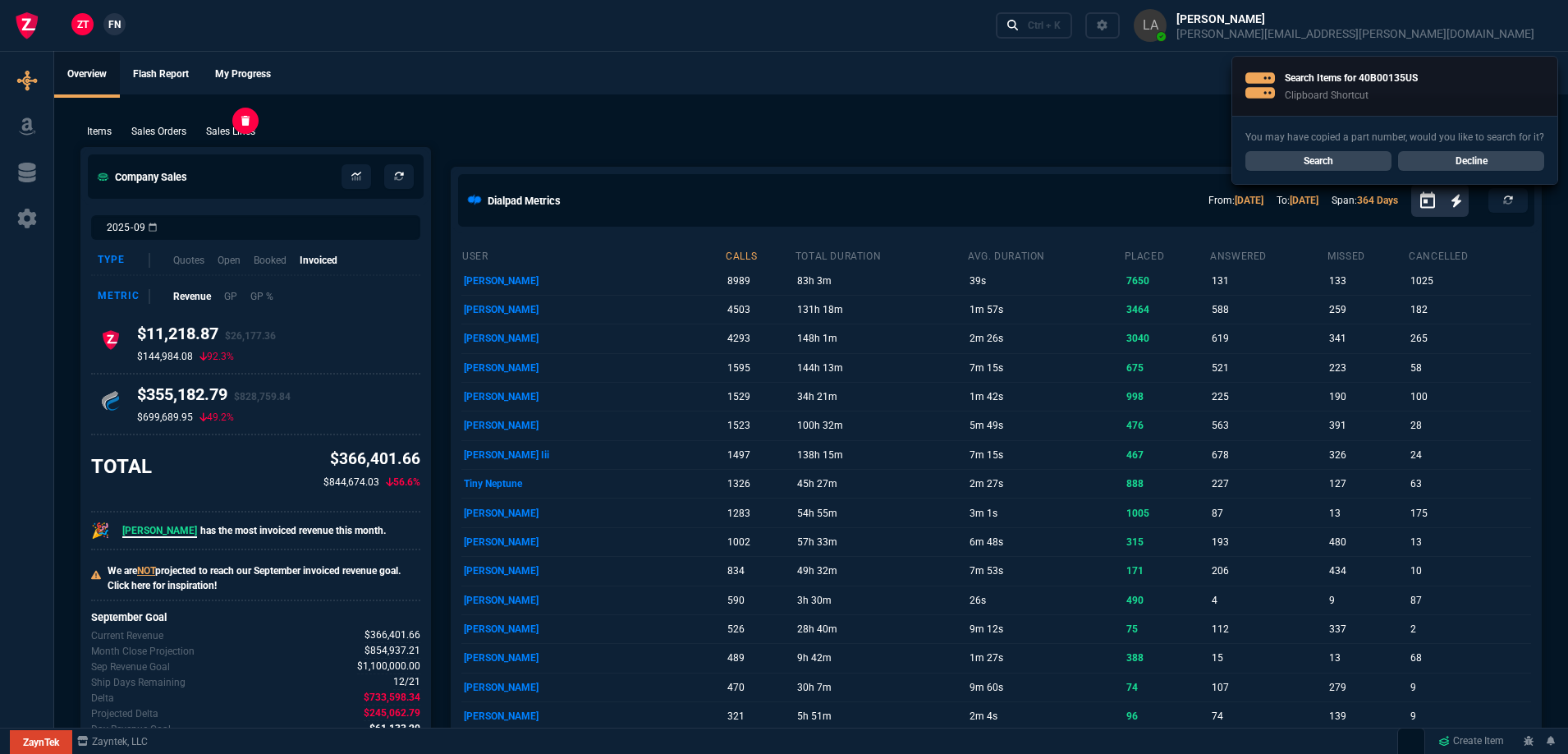
click at [244, 131] on p "Sales Lines" at bounding box center [231, 131] width 49 height 15
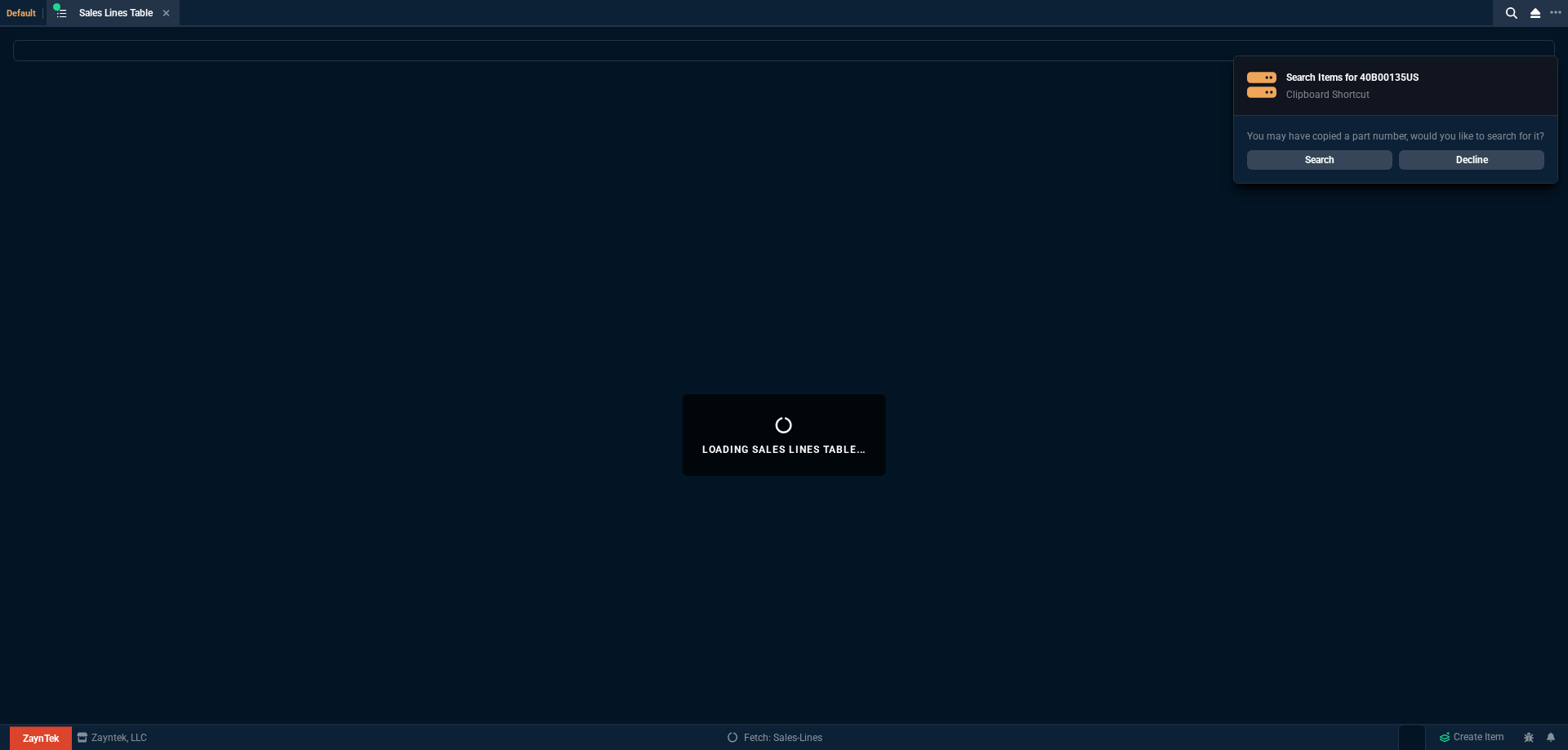
select select
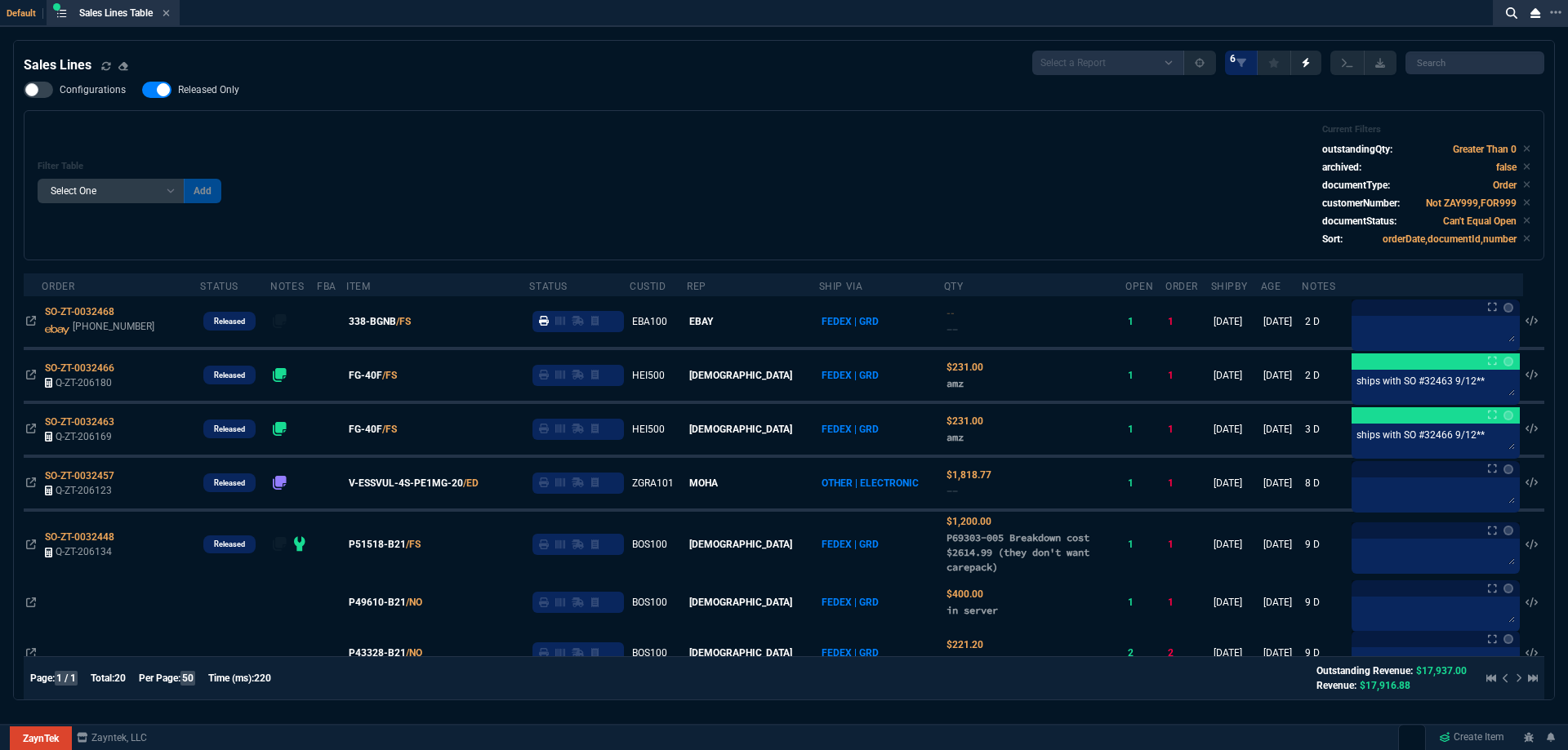
click at [198, 86] on span "Released Only" at bounding box center [209, 90] width 61 height 13
click at [142, 90] on input "Released Only" at bounding box center [142, 90] width 1 height 1
checkbox input "false"
click at [408, 139] on div "Filter Table Select One Add Filter () Age () ATS () Cond (itemVariantCode) Cust…" at bounding box center [784, 185] width 1493 height 122
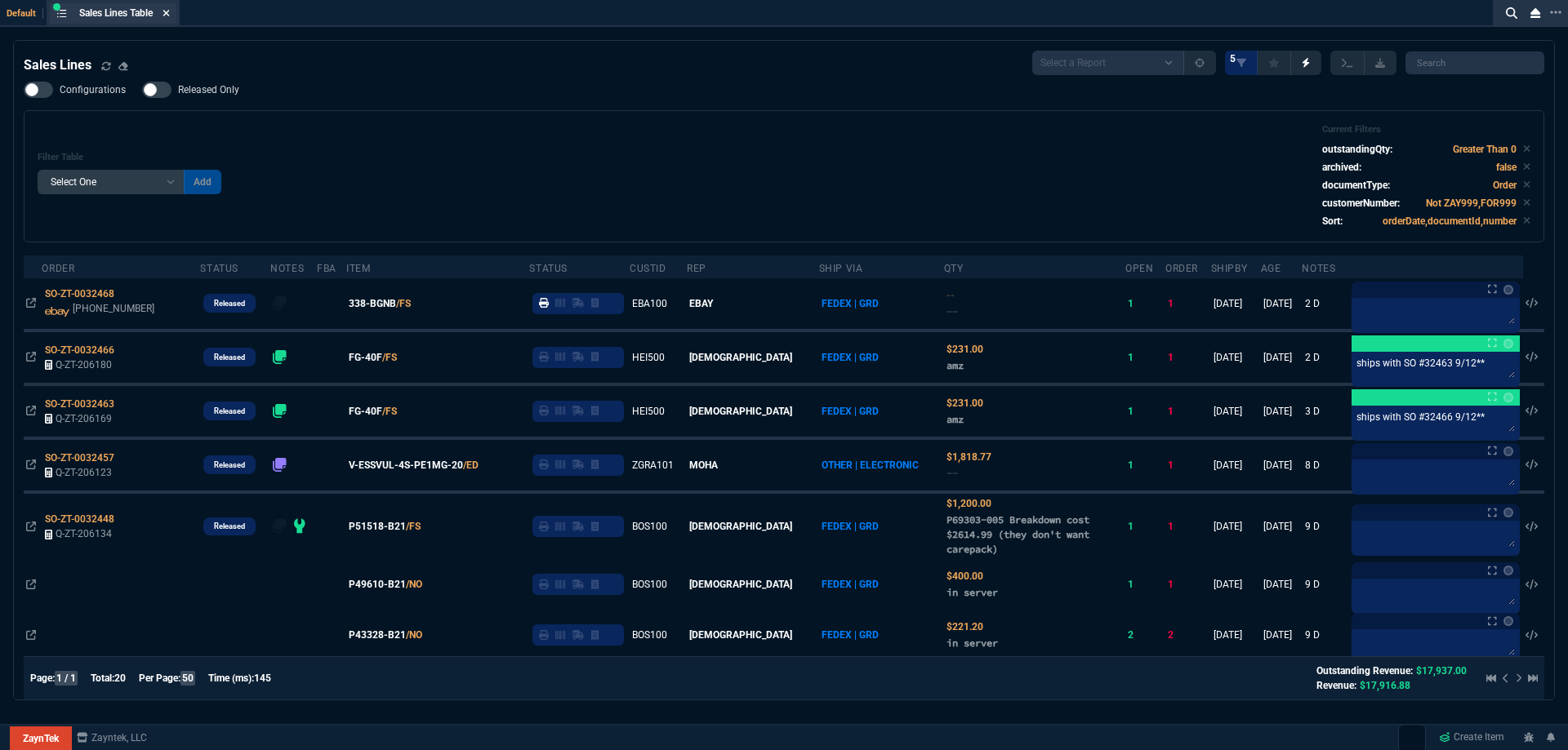
click at [170, 13] on icon at bounding box center [166, 13] width 8 height 10
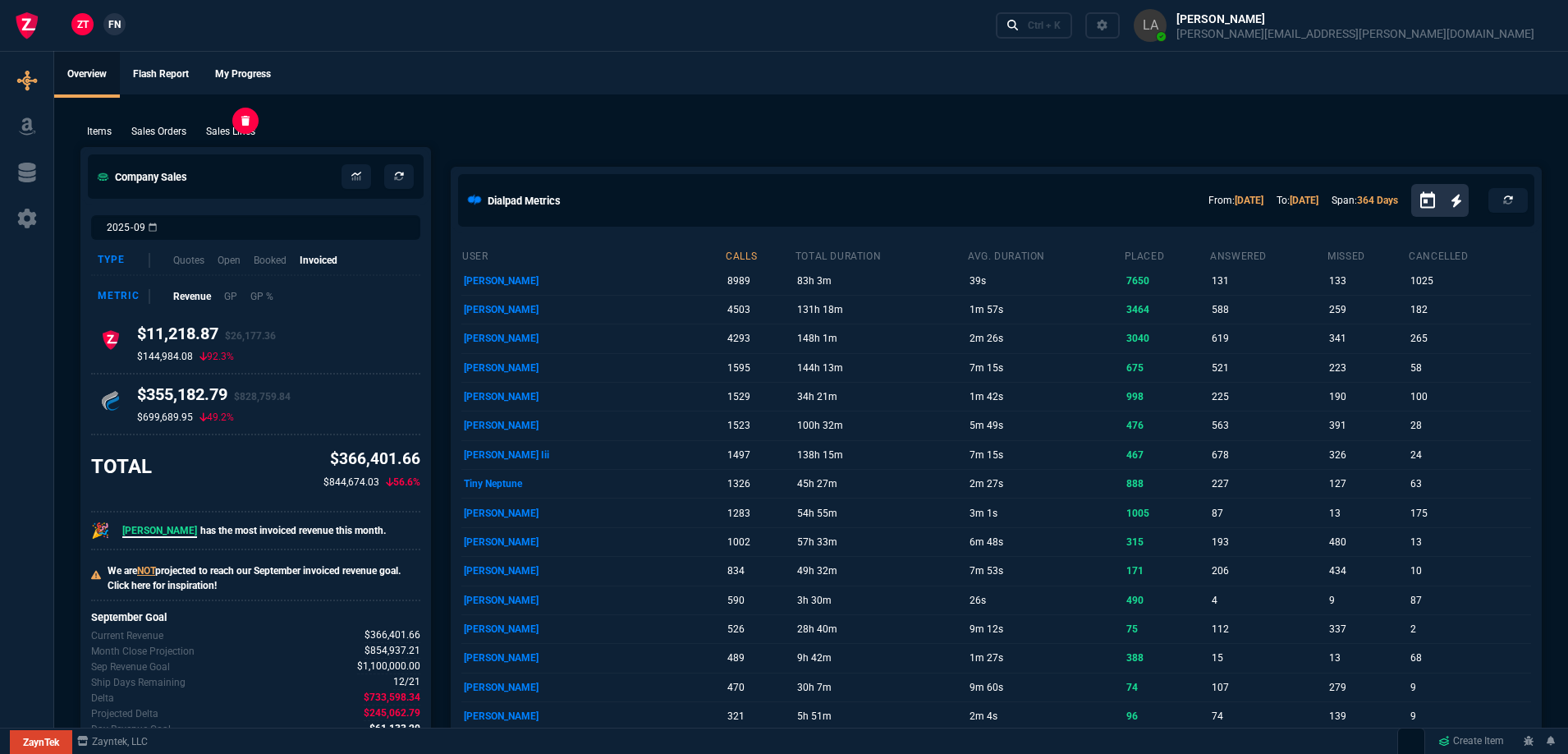
click at [252, 133] on p "Sales Lines" at bounding box center [231, 131] width 49 height 15
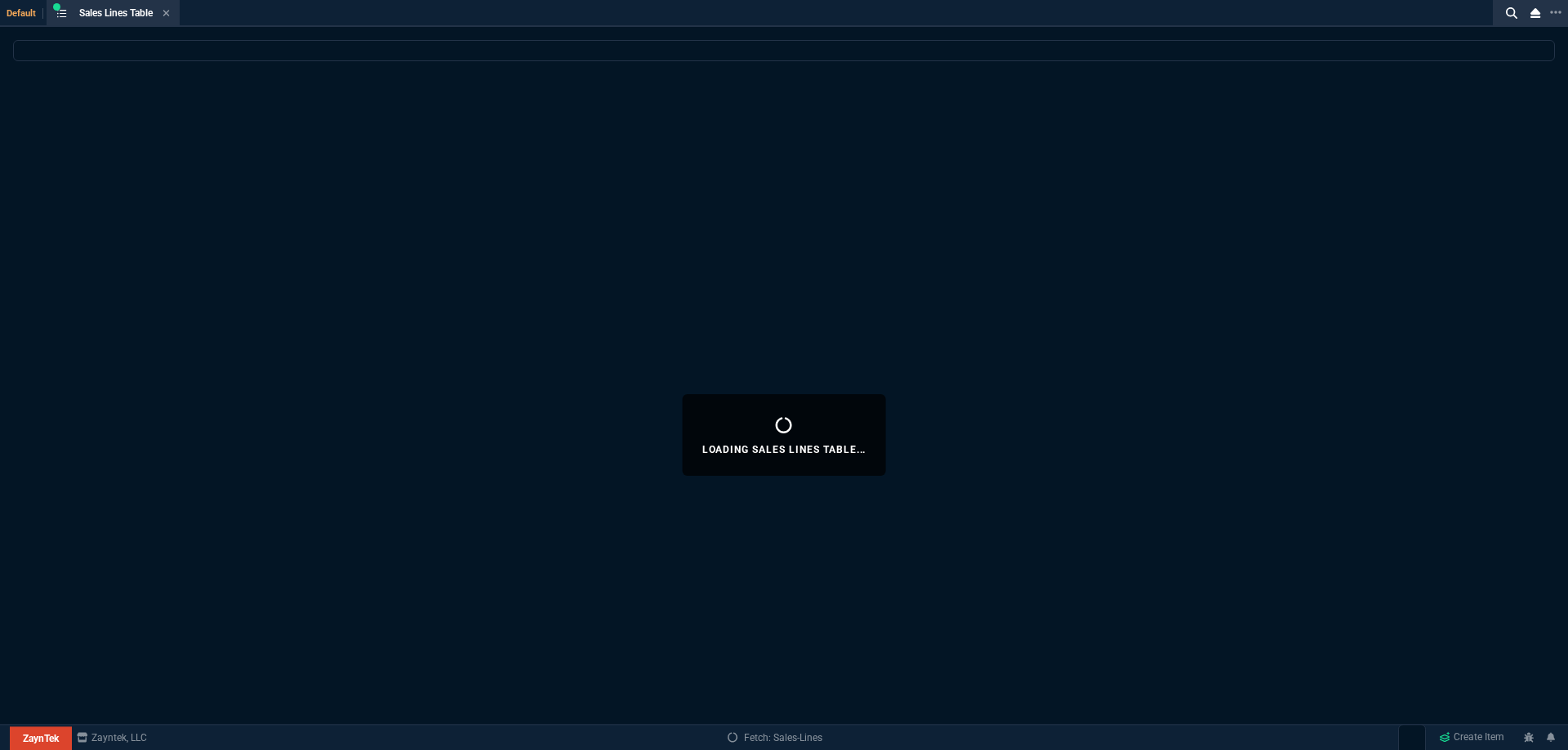
select select
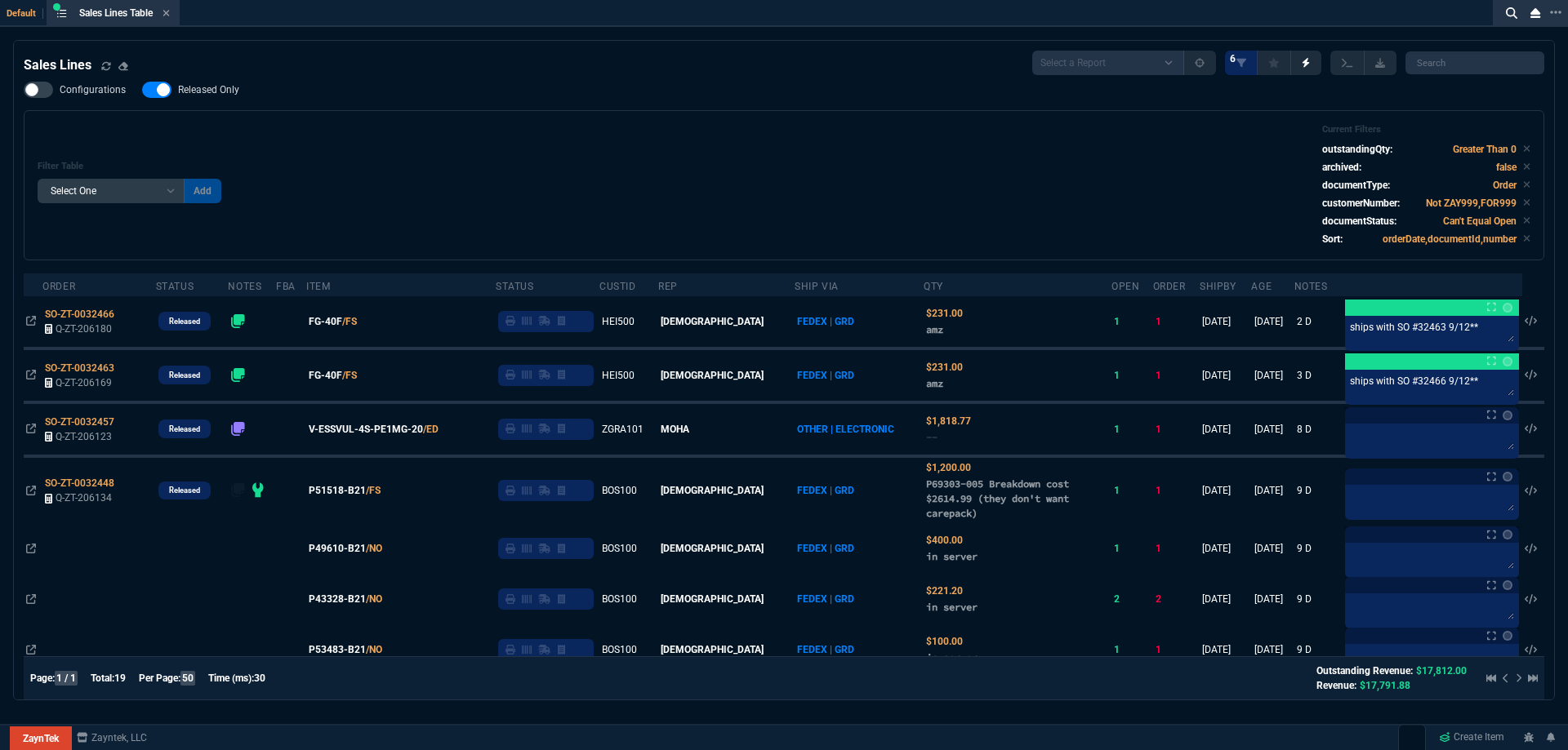
click at [214, 92] on span "Released Only" at bounding box center [209, 90] width 61 height 13
click at [142, 90] on input "Released Only" at bounding box center [142, 90] width 1 height 1
checkbox input "false"
click at [565, 126] on div "Filter Table Select One Add Filter () Age () ATS () Cond (itemVariantCode) Cust…" at bounding box center [784, 185] width 1493 height 122
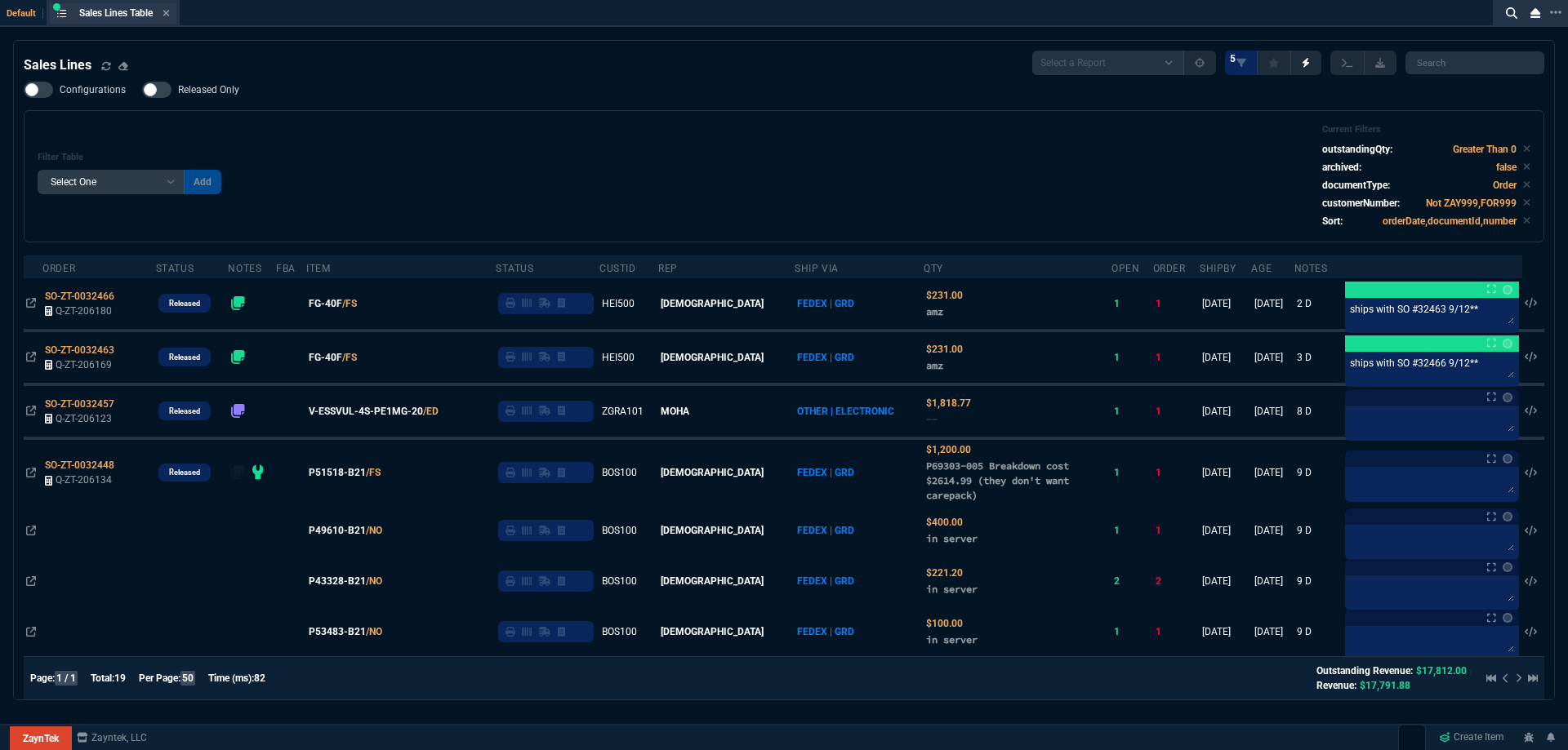
click at [172, 20] on div "Sales Lines Table Sales Line" at bounding box center [112, 13] width 126 height 20
click at [165, 16] on icon at bounding box center [166, 13] width 8 height 10
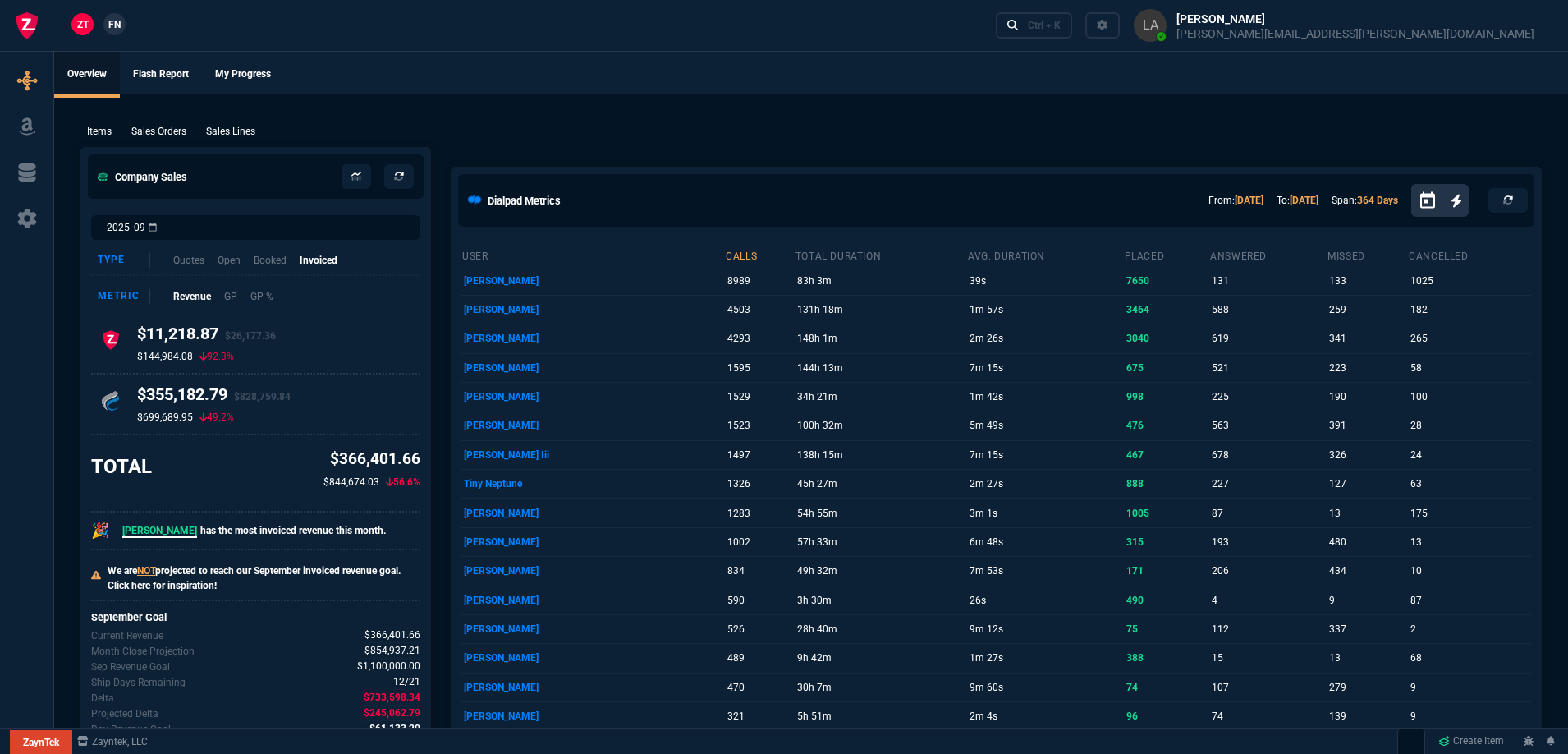
click at [120, 25] on span "FN" at bounding box center [115, 24] width 13 height 15
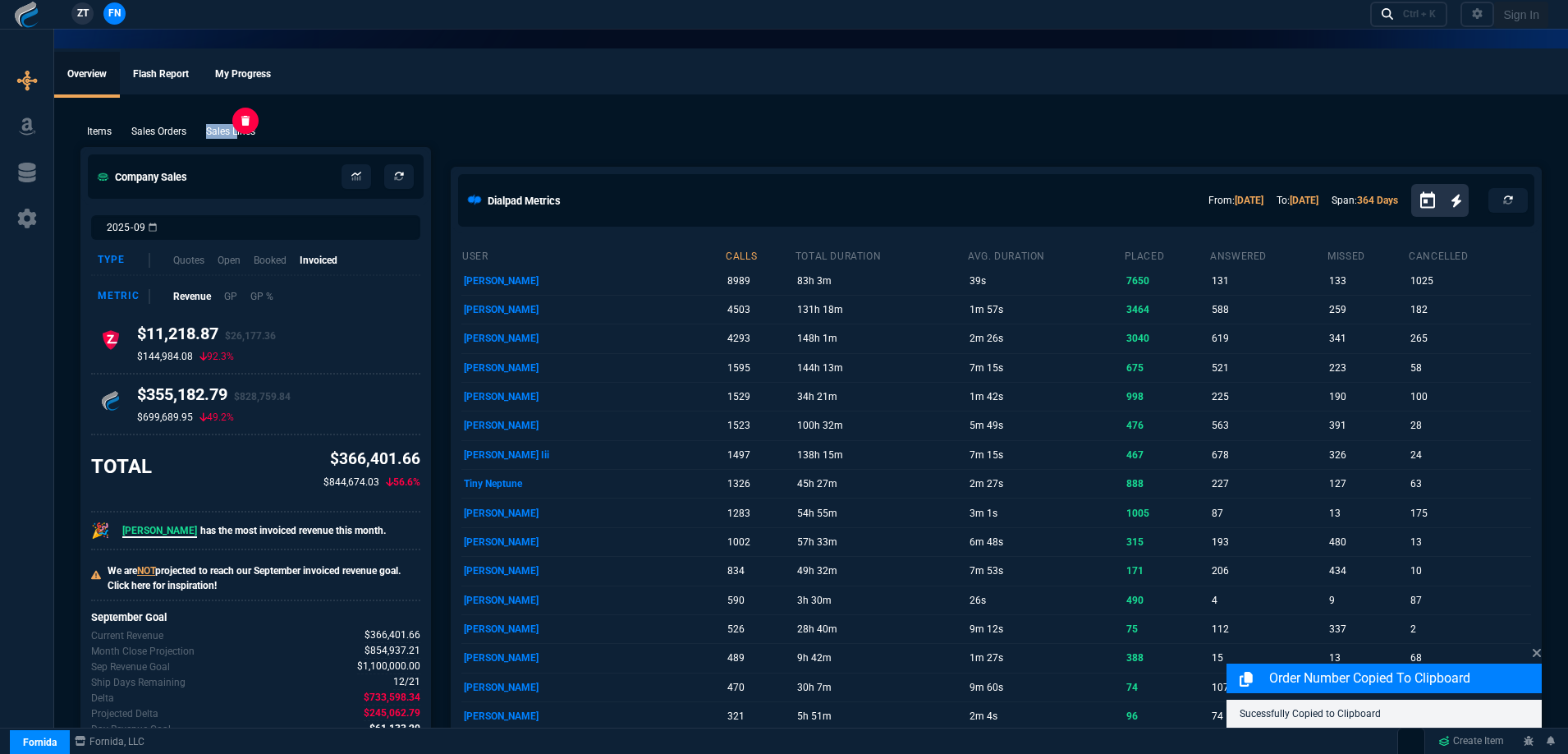
click at [240, 126] on div "Items Sales Orders Sales Lines Add Link" at bounding box center [811, 130] width 1461 height 19
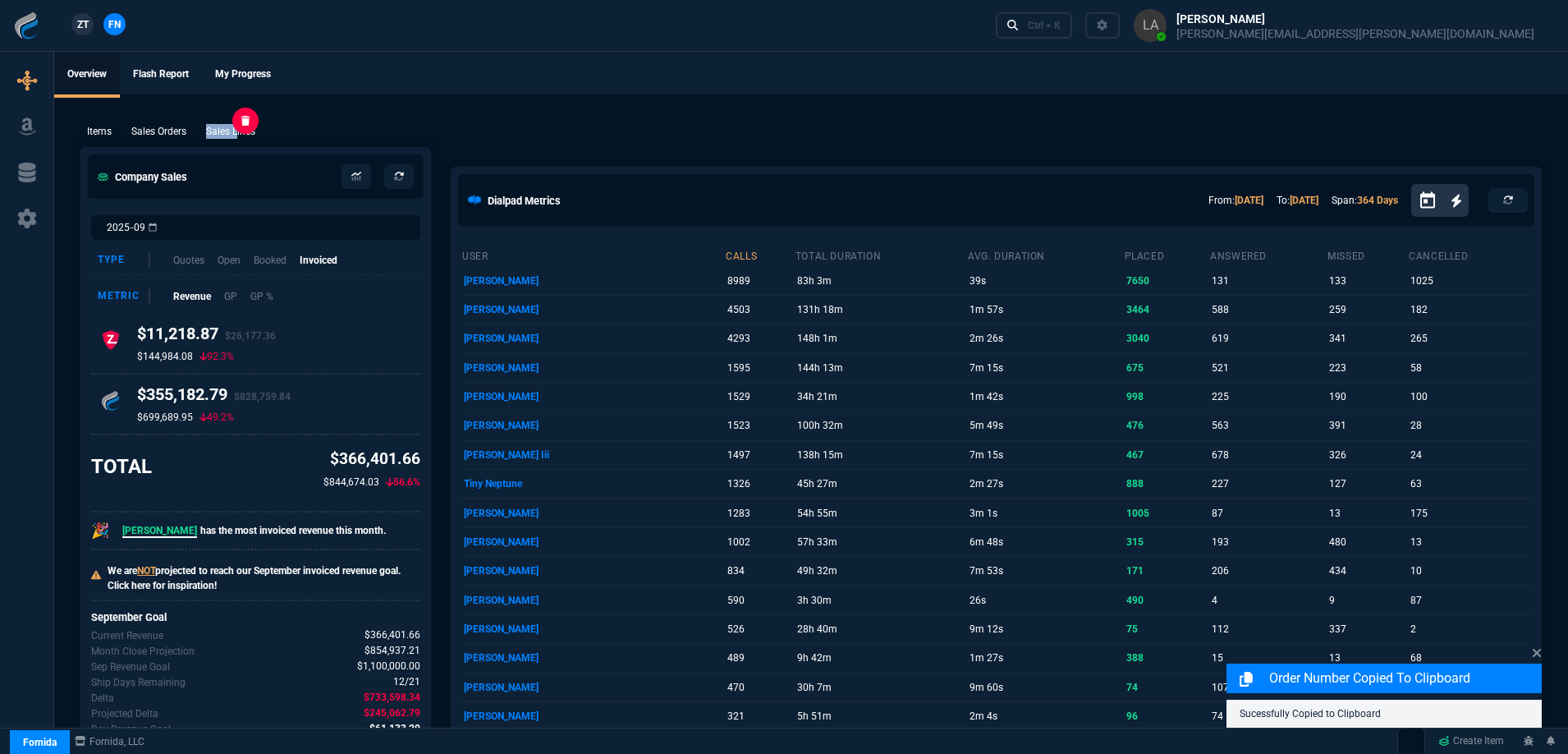
click at [241, 135] on p "Sales Lines" at bounding box center [231, 131] width 49 height 15
click at [373, 113] on div "New Quote New Purchase Order Close Workbench Collections Items Go To Table Quot…" at bounding box center [784, 335] width 1568 height 781
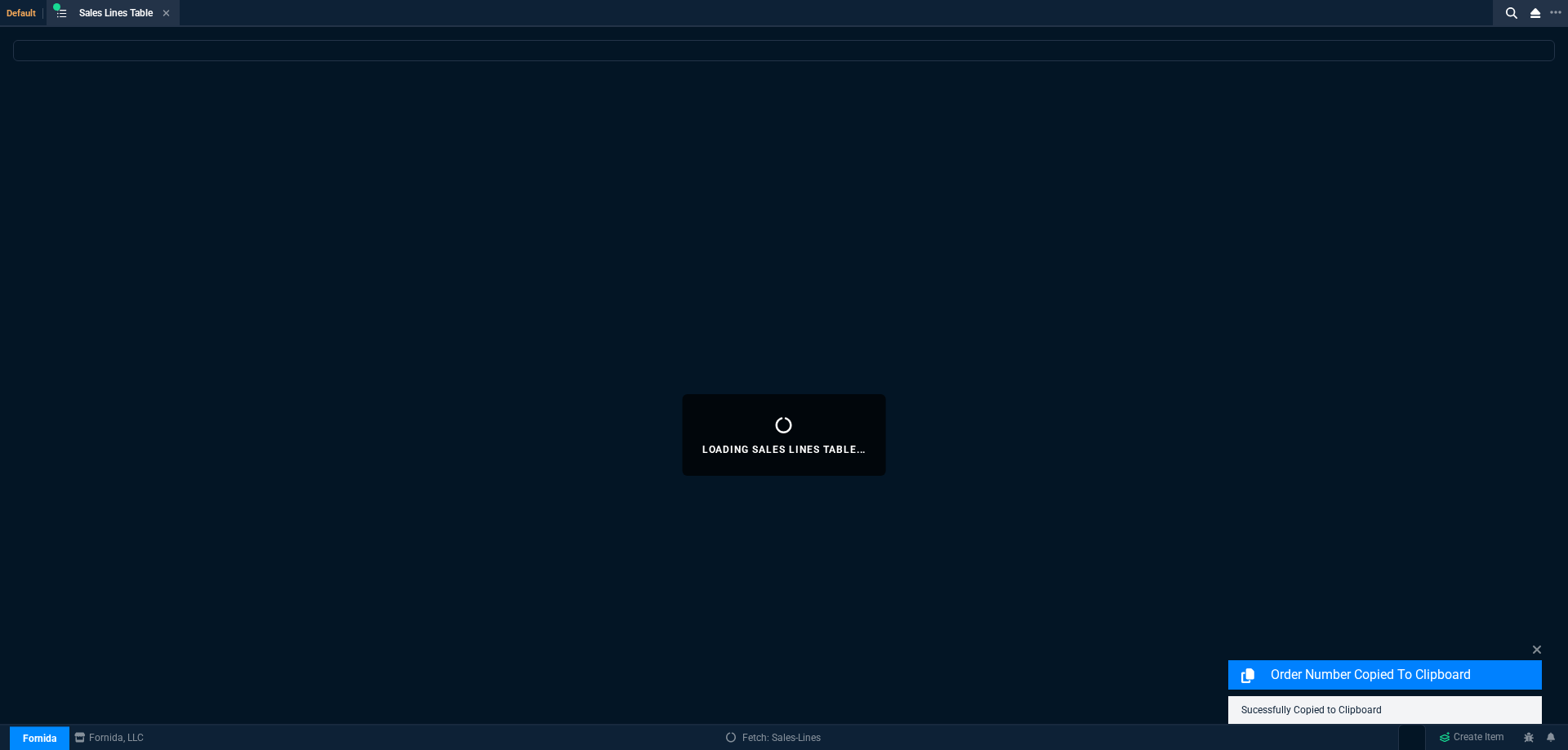
select select
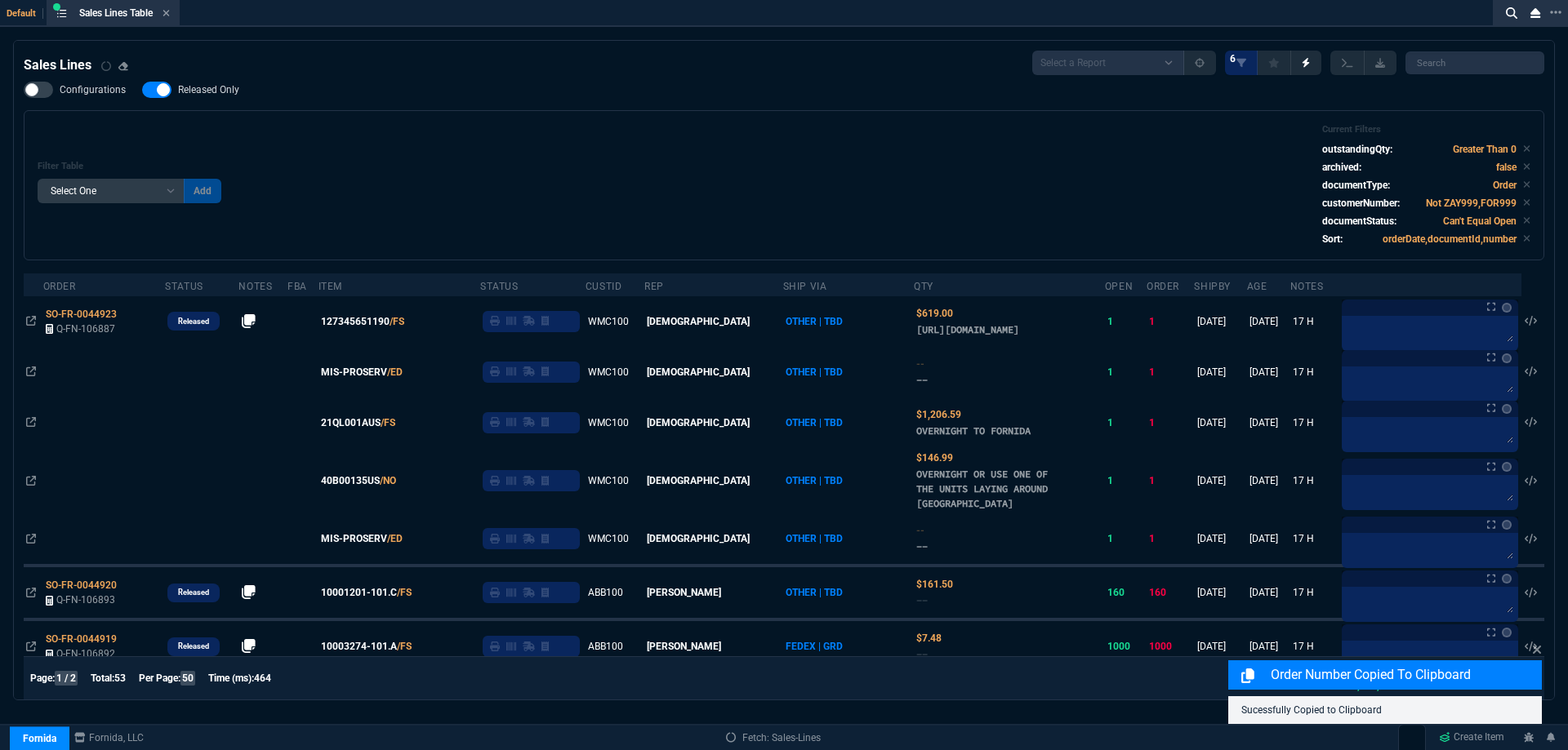
click at [229, 88] on span "Released Only" at bounding box center [209, 90] width 61 height 13
click at [142, 90] on input "Released Only" at bounding box center [142, 90] width 1 height 1
checkbox input "false"
click at [510, 126] on div "Filter Table Select One Add Filter () Age () ATS () Cond (itemVariantCode) Cust…" at bounding box center [784, 185] width 1493 height 122
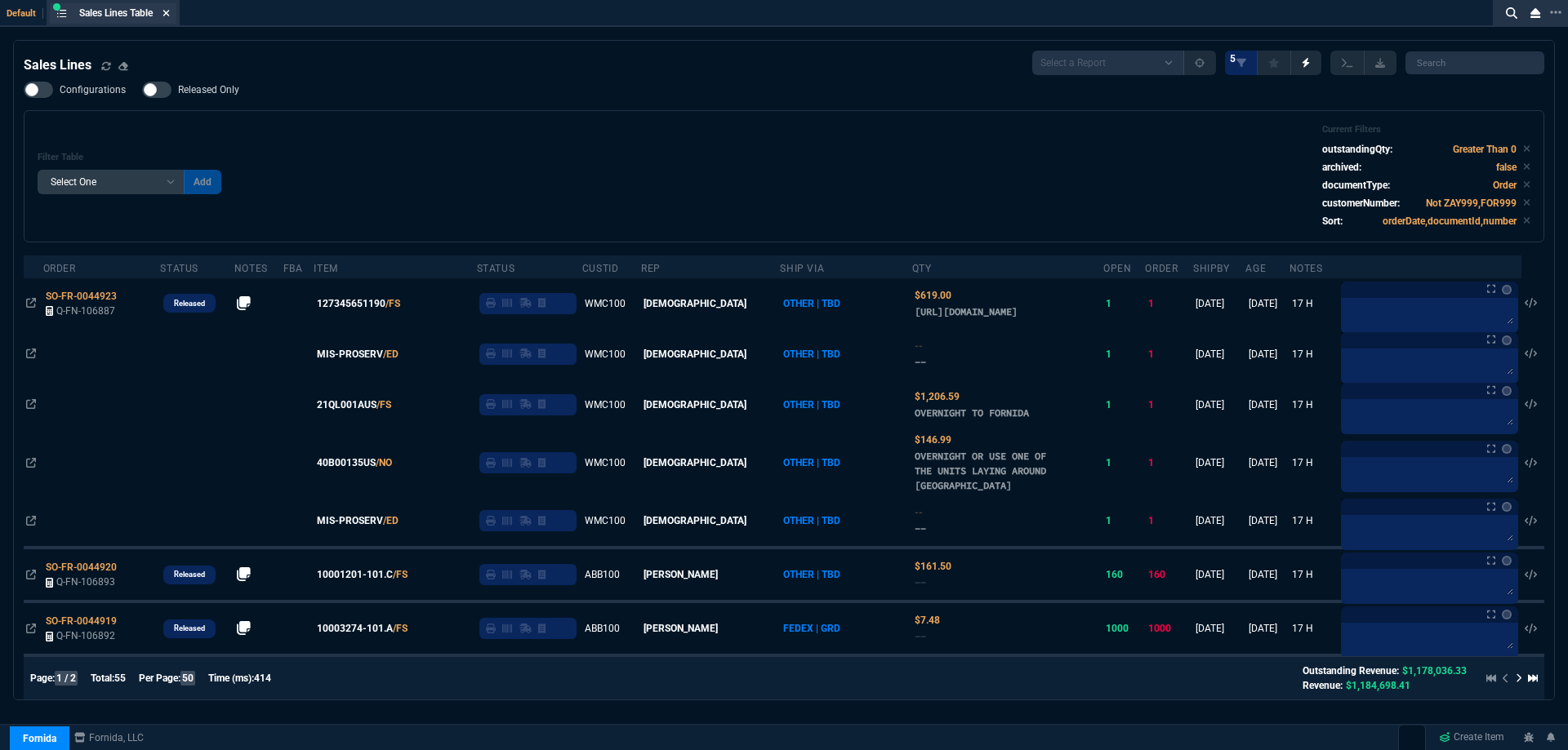
click at [170, 16] on icon at bounding box center [166, 13] width 8 height 10
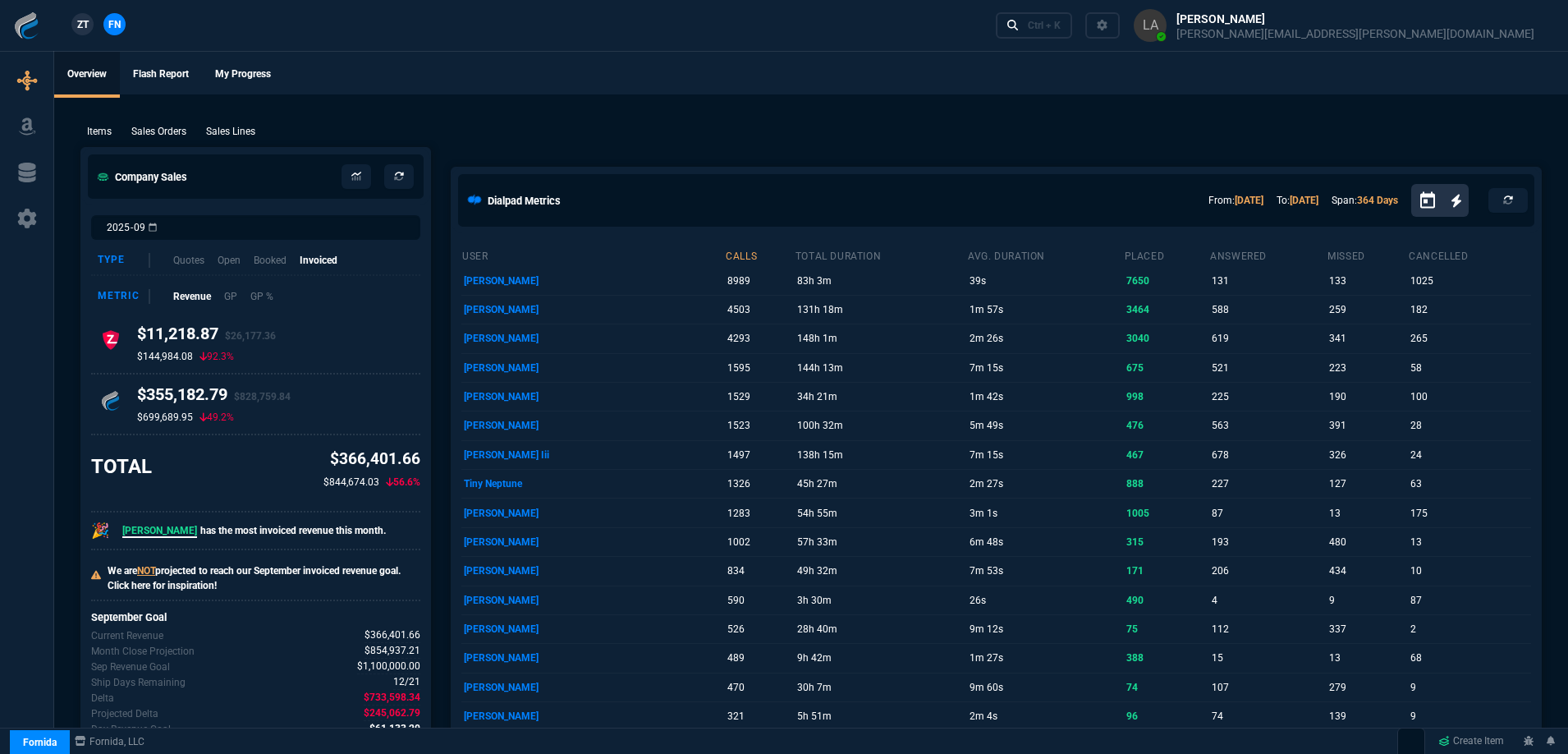
click at [88, 25] on span "ZT" at bounding box center [83, 24] width 12 height 15
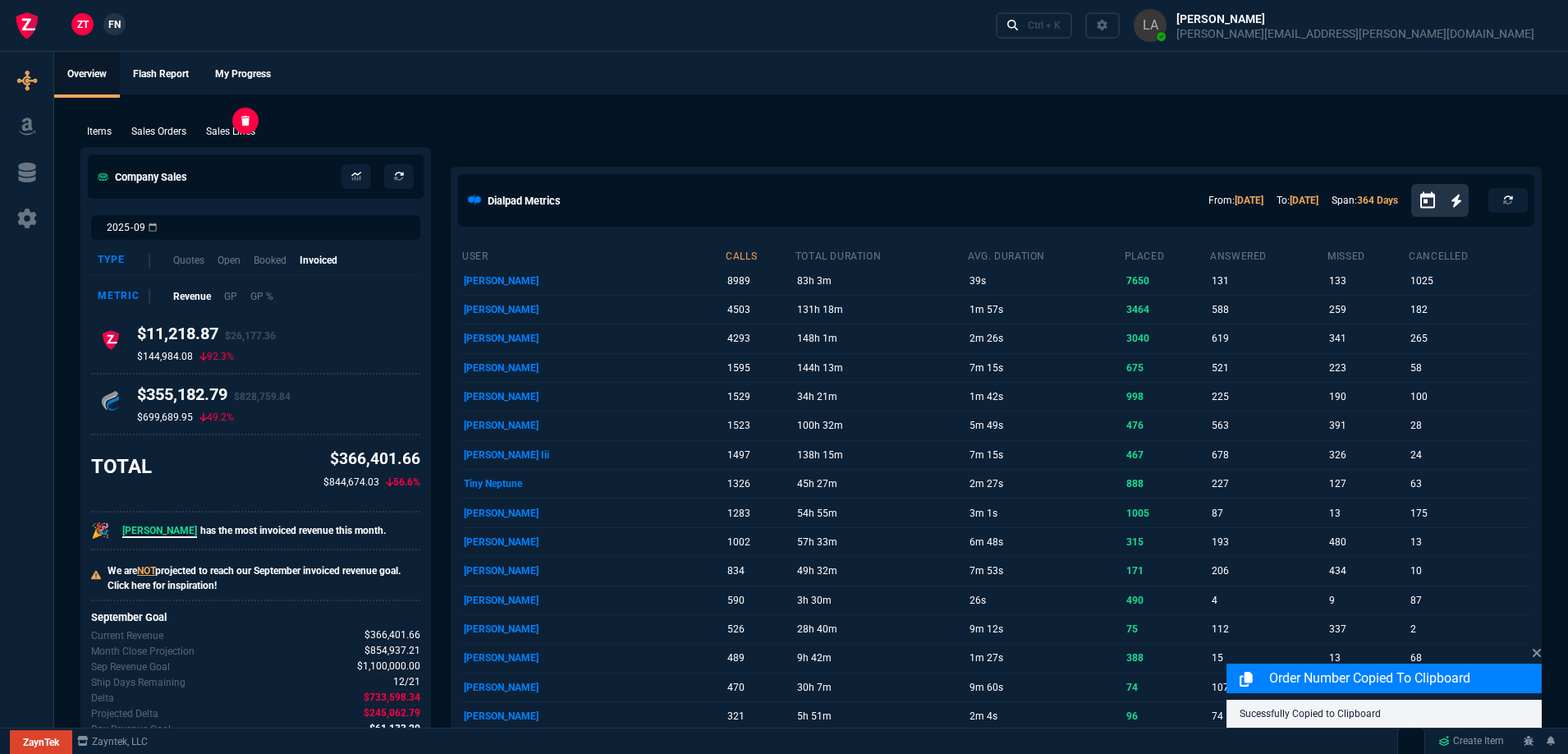
click at [242, 125] on p "Sales Lines" at bounding box center [231, 131] width 49 height 15
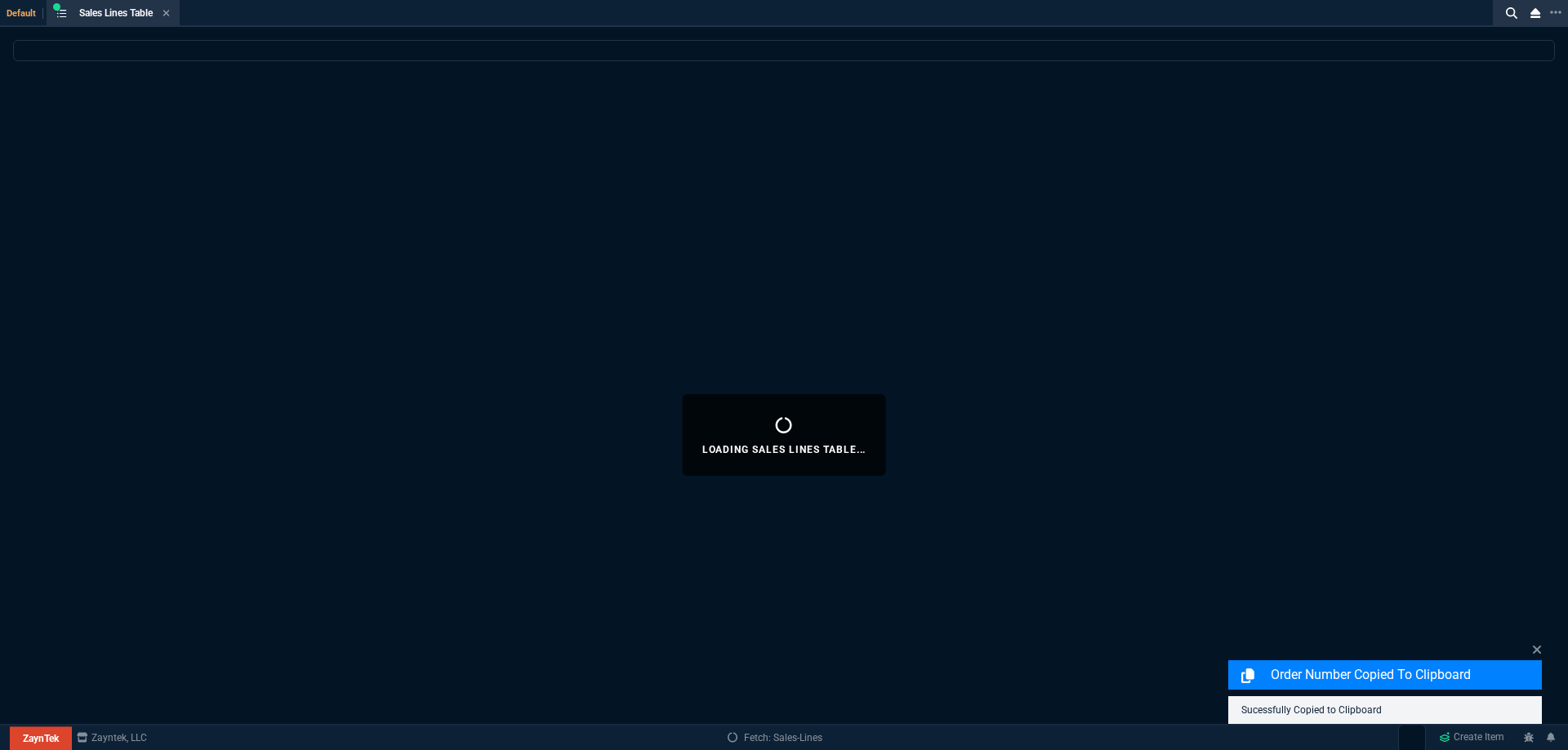
select select
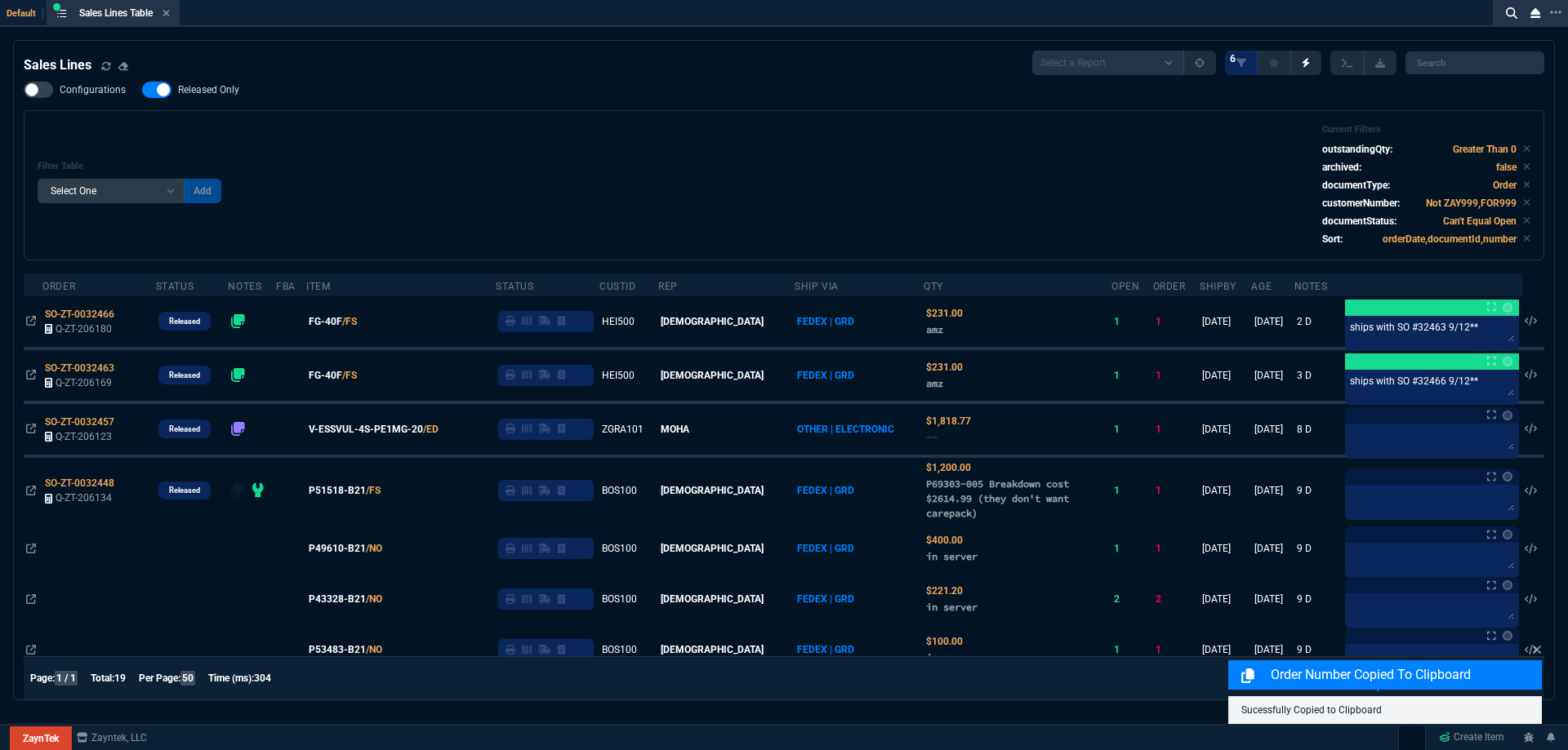
select select
click at [1537, 648] on icon at bounding box center [1537, 650] width 10 height 13
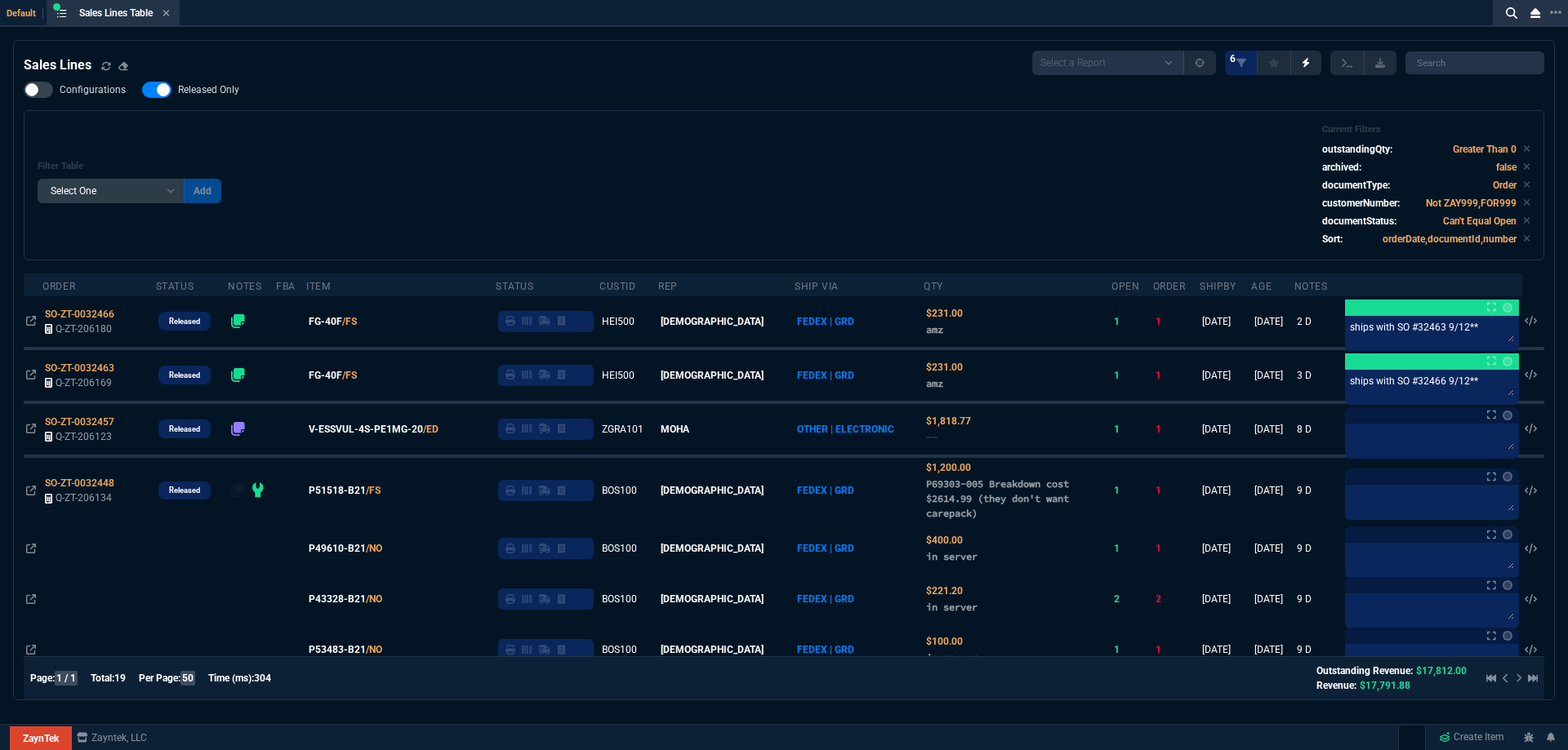
click at [479, 110] on div "Configurations Released Only Filter Table Select One Add Filter () Age () ATS (…" at bounding box center [783, 171] width 1520 height 179
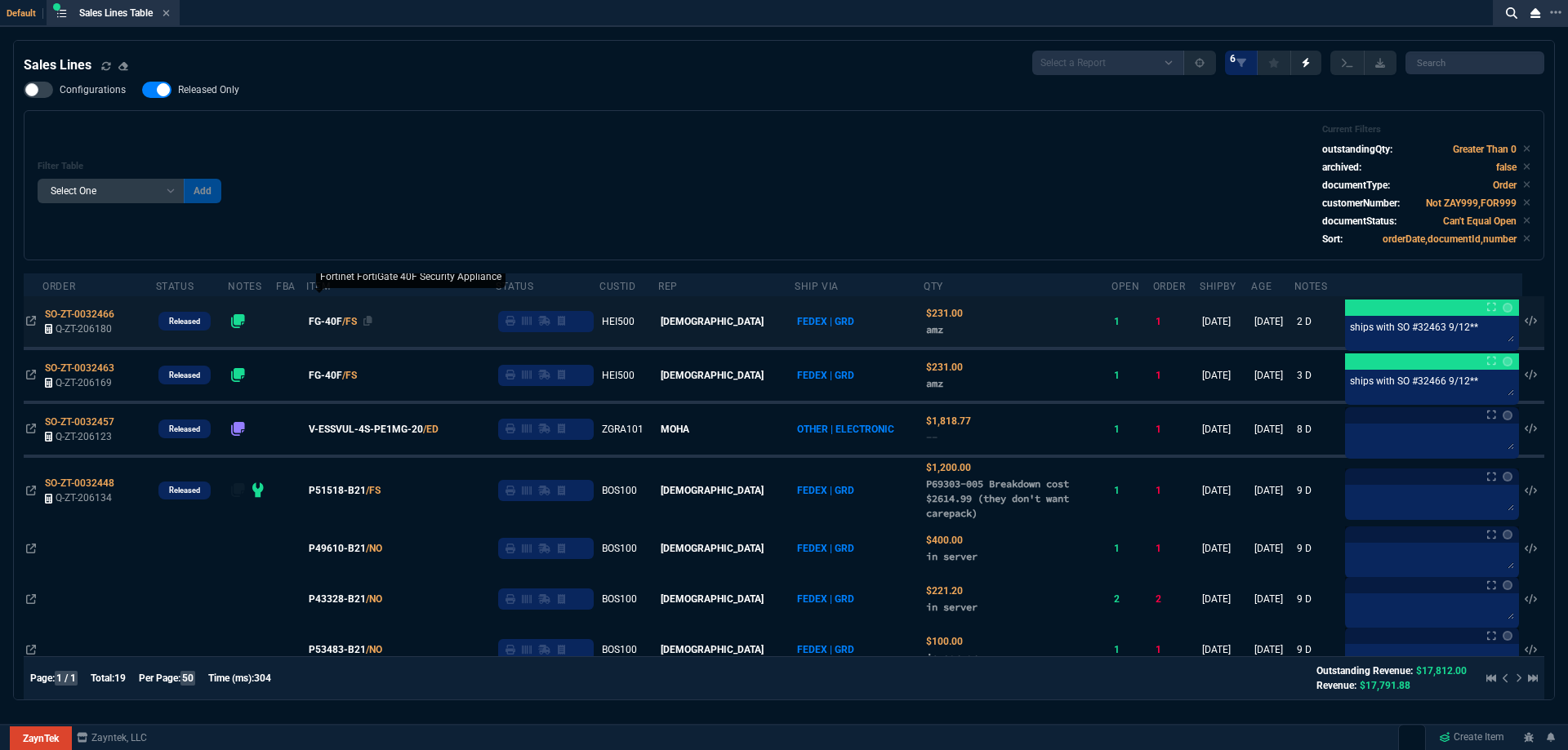
click at [343, 319] on span "FG-40F" at bounding box center [326, 321] width 34 height 15
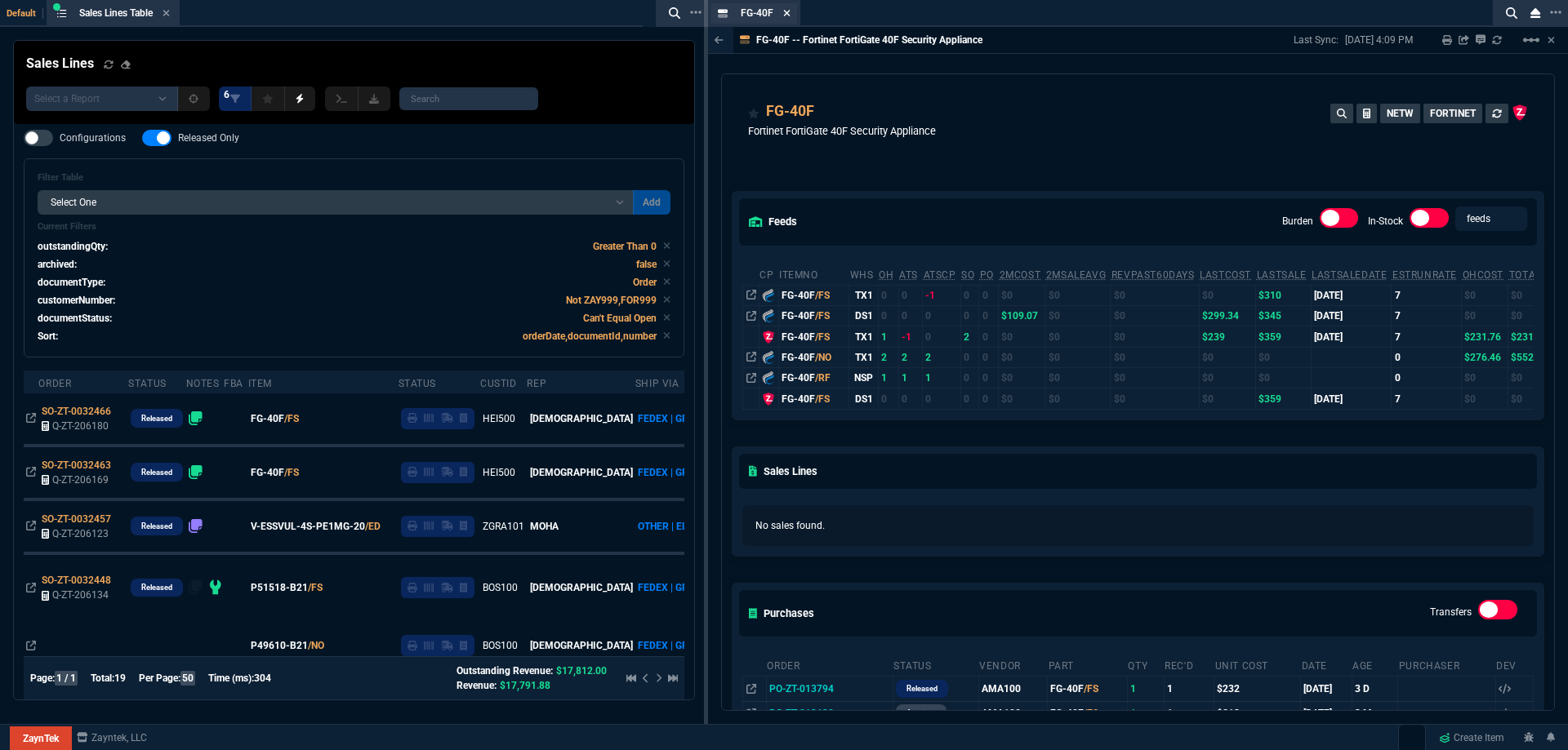
click at [788, 14] on icon at bounding box center [787, 13] width 7 height 7
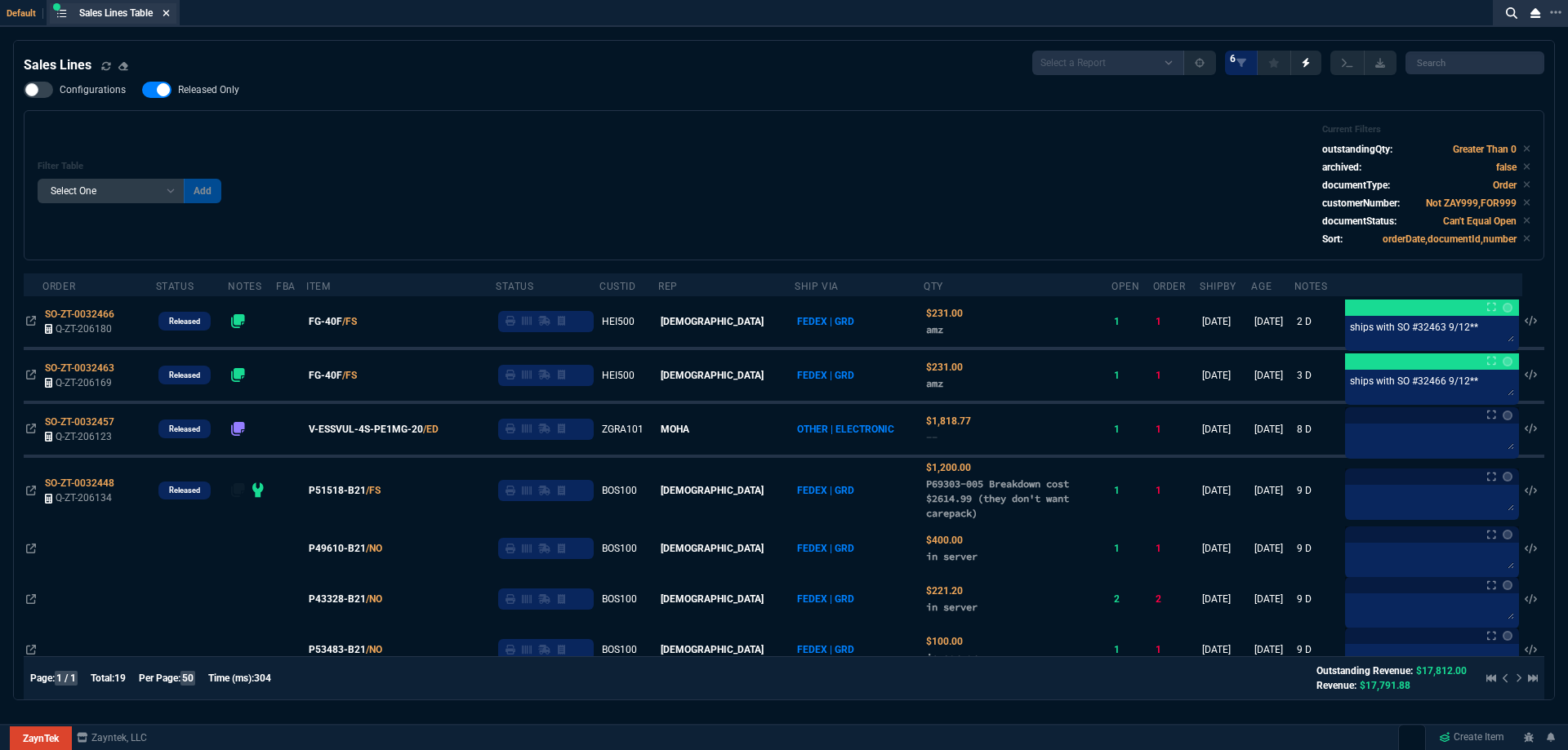
click at [170, 15] on icon at bounding box center [167, 13] width 7 height 7
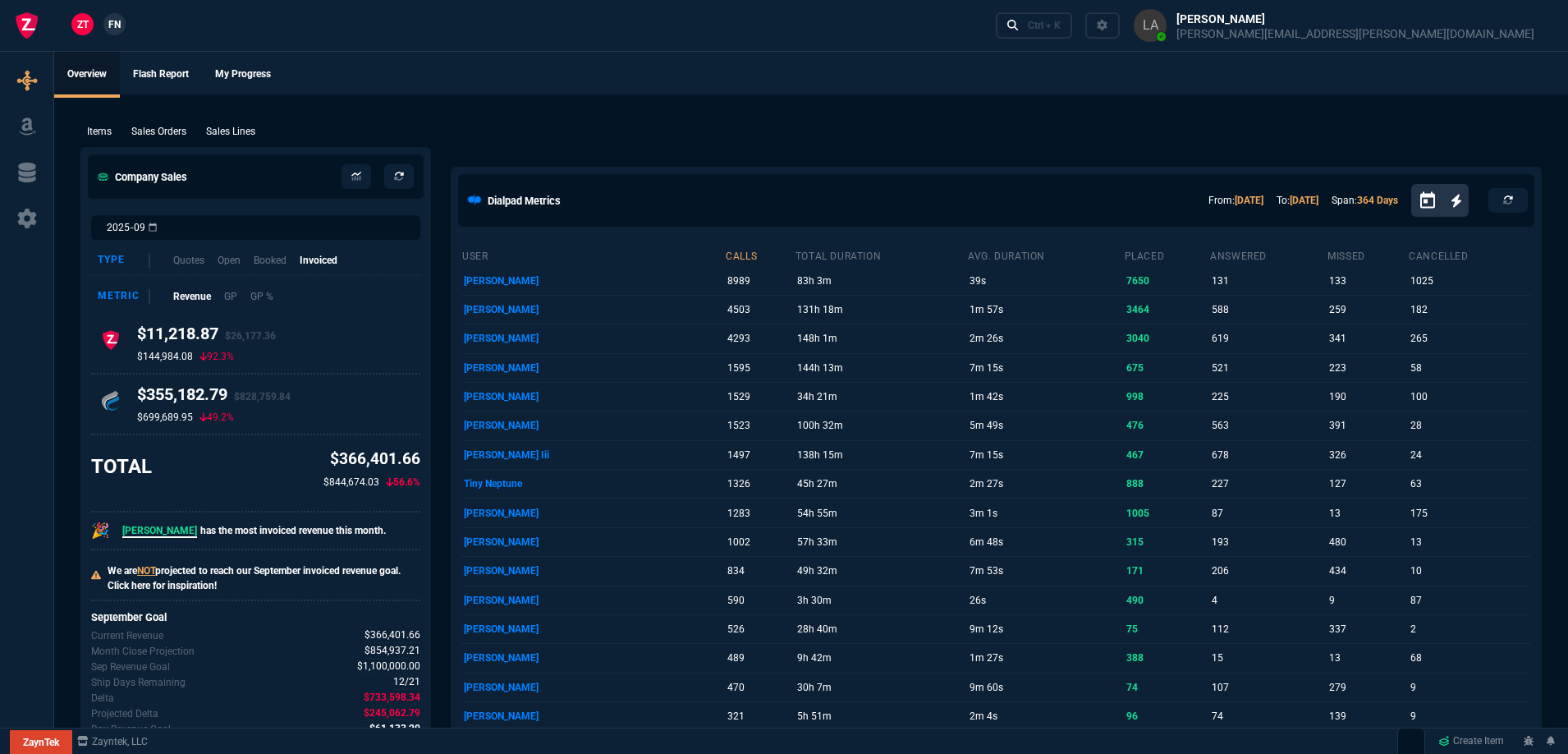
click at [116, 19] on span "FN" at bounding box center [115, 24] width 13 height 15
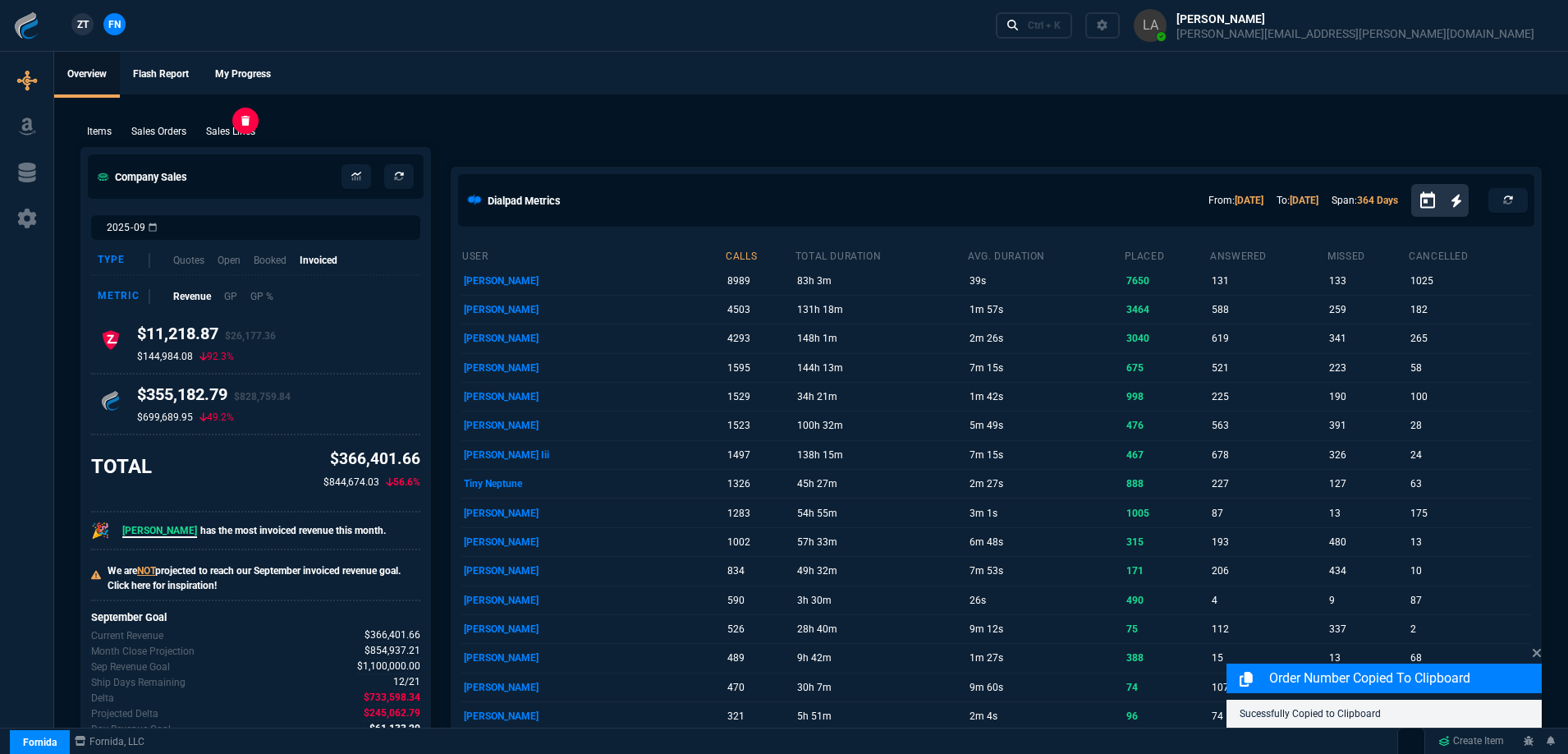
click at [213, 131] on p "Sales Lines" at bounding box center [231, 131] width 49 height 15
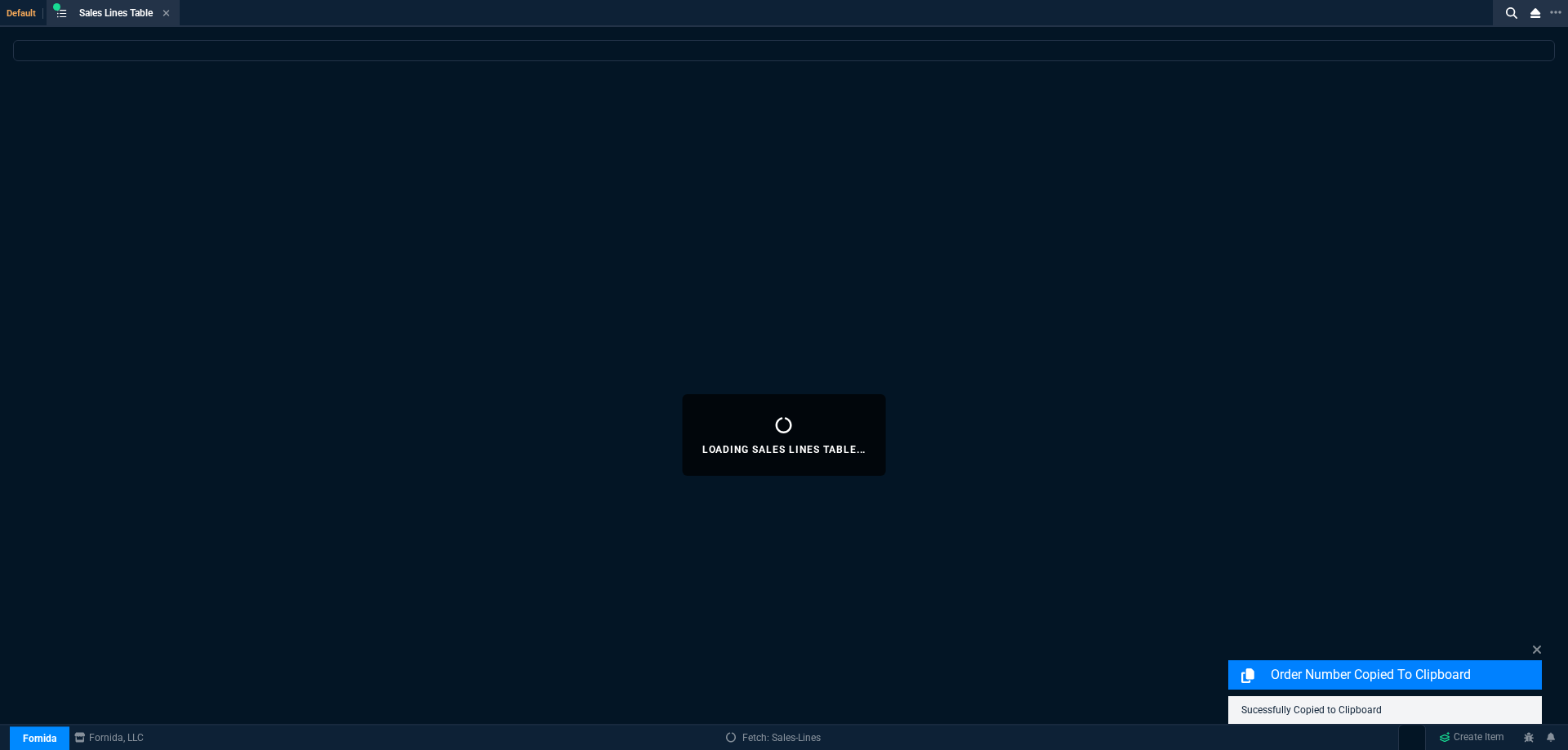
select select
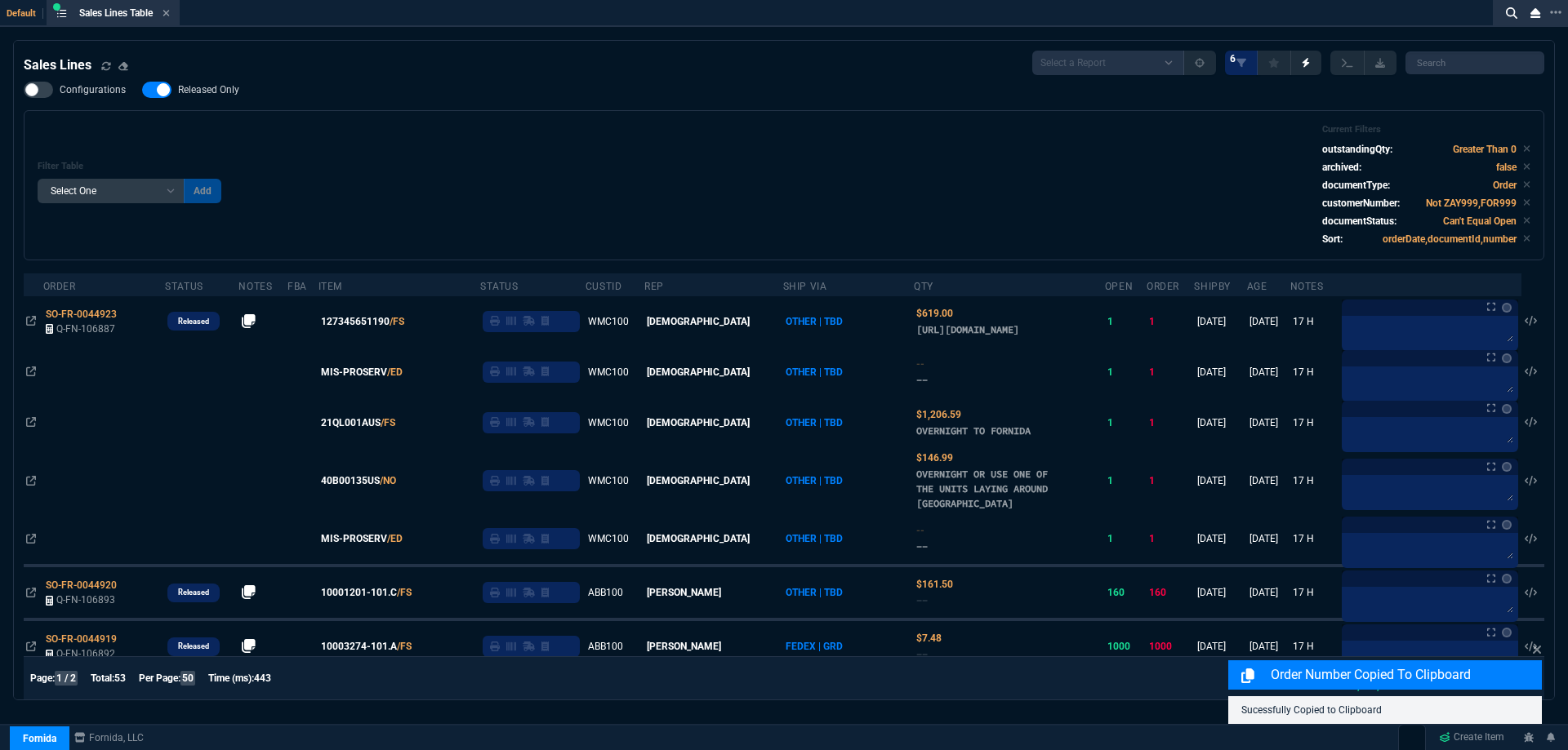
click at [212, 98] on label "Released Only" at bounding box center [199, 89] width 114 height 16
click at [142, 90] on input "Released Only" at bounding box center [142, 90] width 1 height 1
checkbox input "false"
click at [756, 130] on div "Filter Table Select One Add Filter () Age () ATS () Cond (itemVariantCode) Cust…" at bounding box center [784, 185] width 1493 height 122
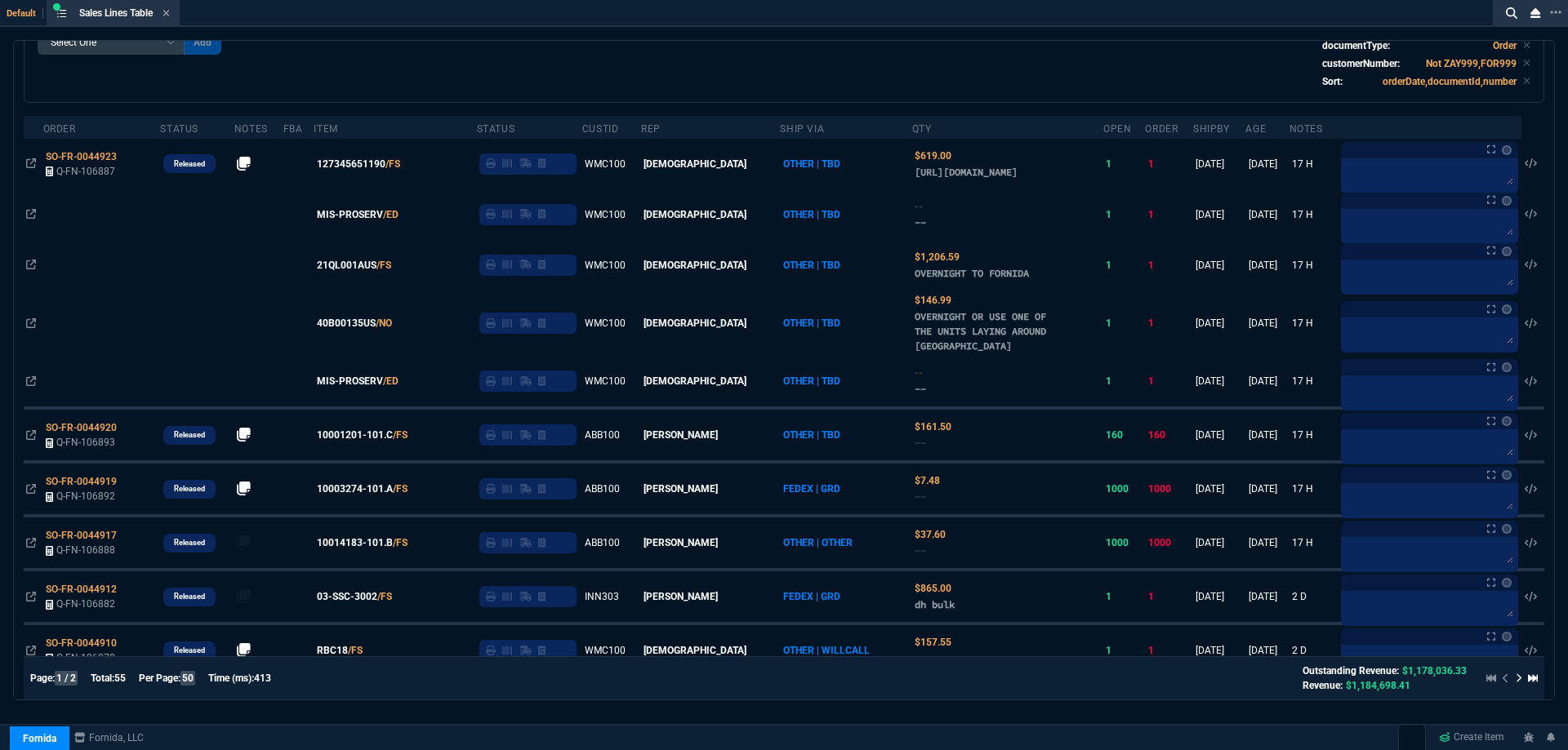
scroll to position [81, 0]
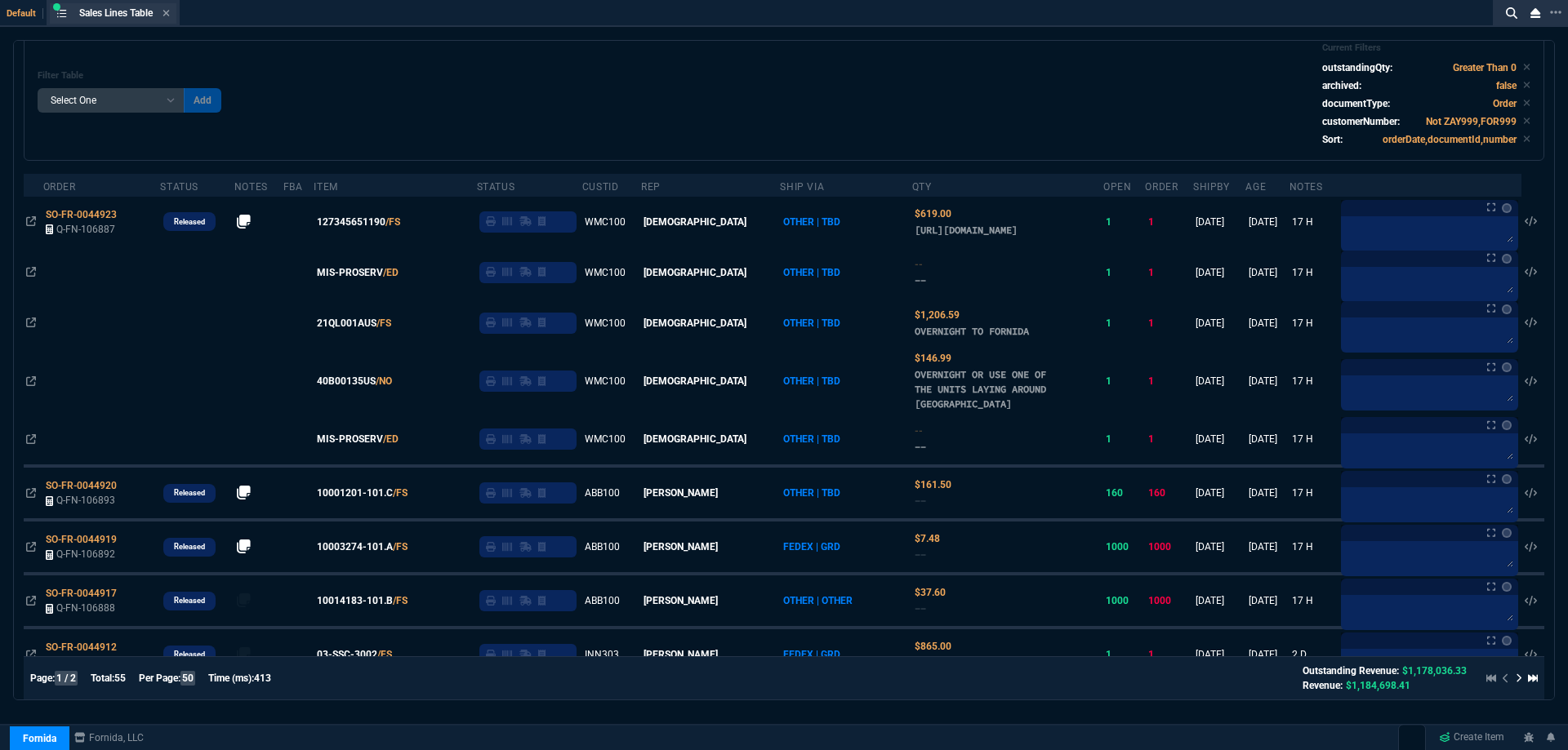
click at [173, 15] on div "Sales Lines Table Sales Line" at bounding box center [112, 13] width 126 height 20
click at [164, 12] on div "Sales Lines Table Sales Line" at bounding box center [125, 13] width 90 height 14
click at [167, 14] on icon at bounding box center [166, 13] width 8 height 10
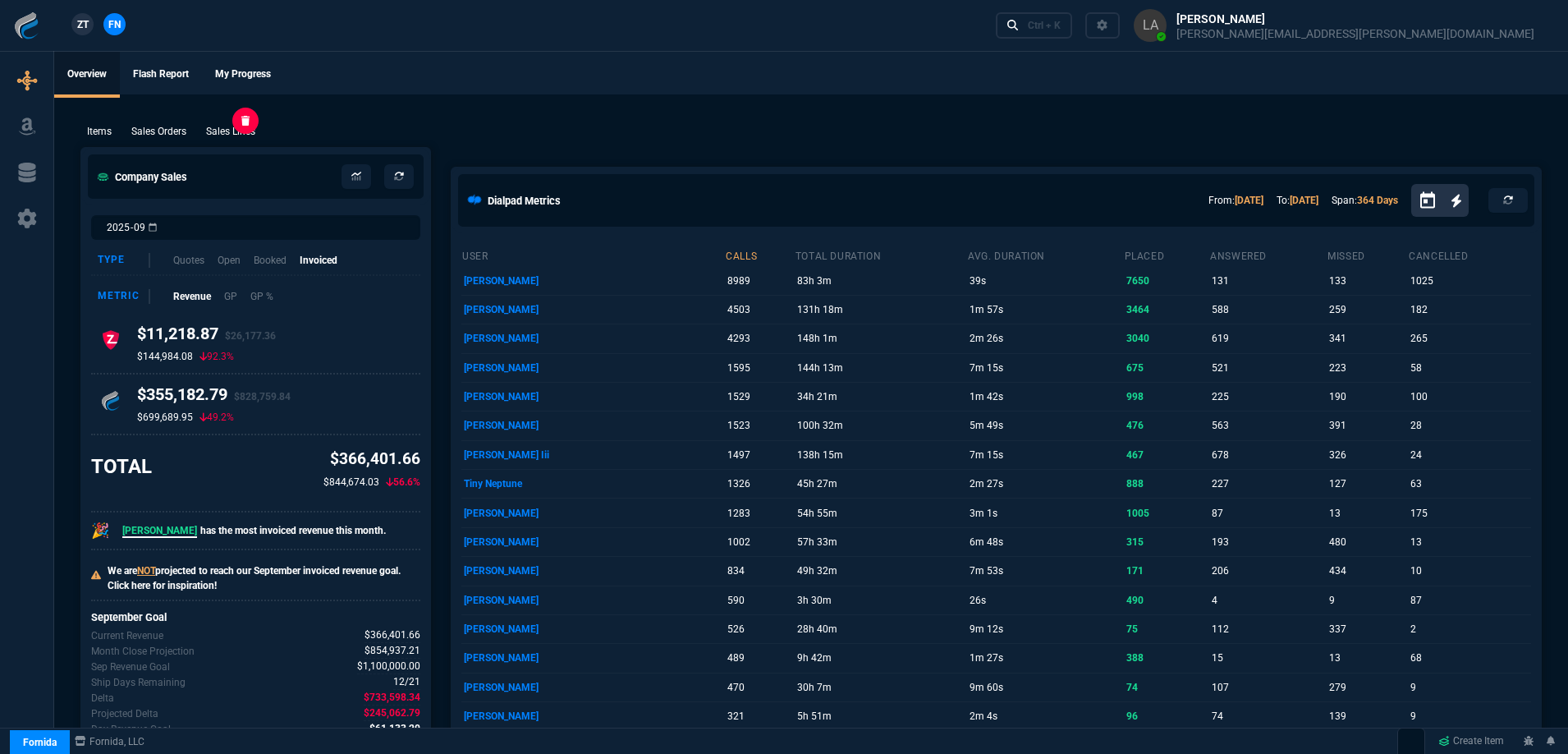
click at [237, 139] on p "Sales Lines" at bounding box center [231, 131] width 49 height 15
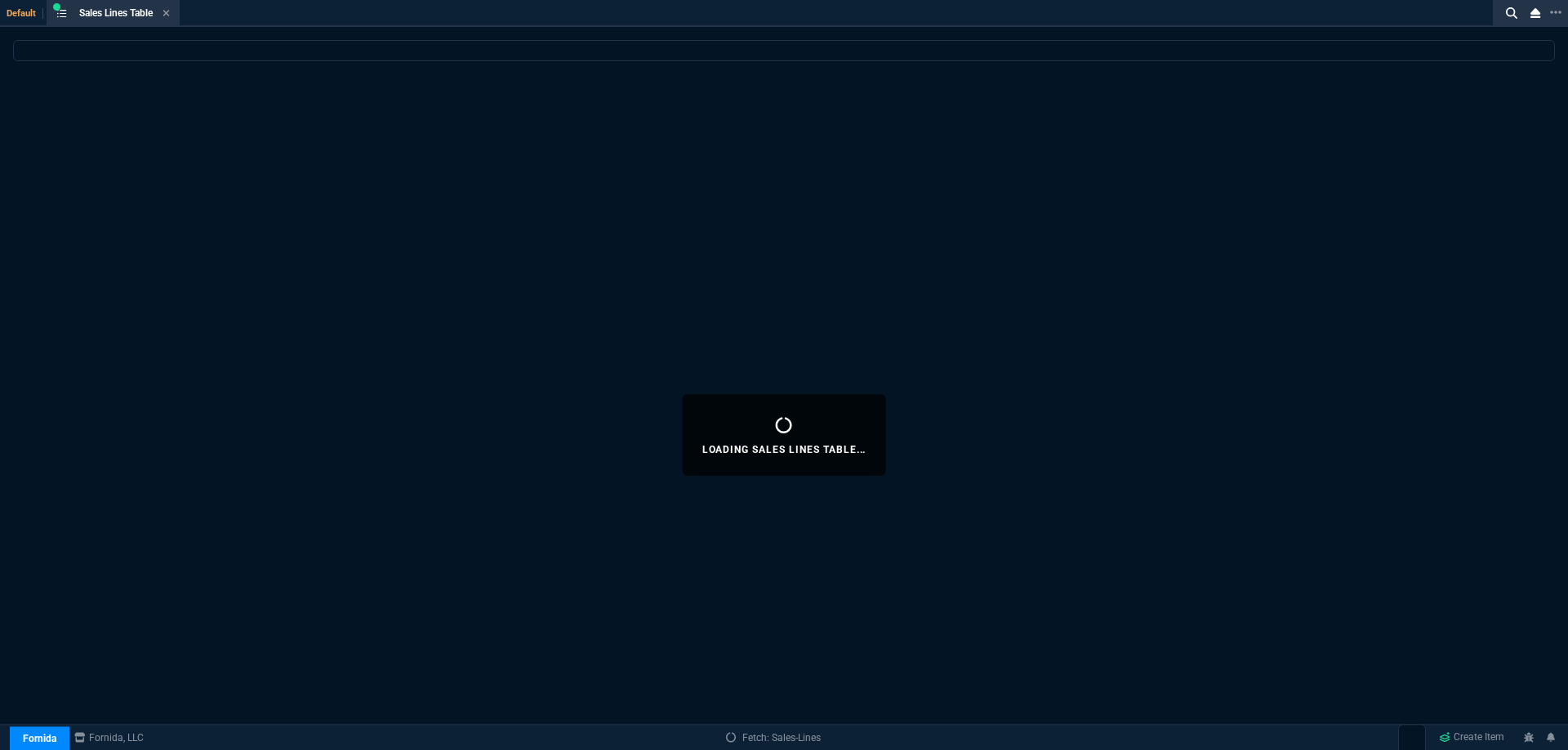
select select
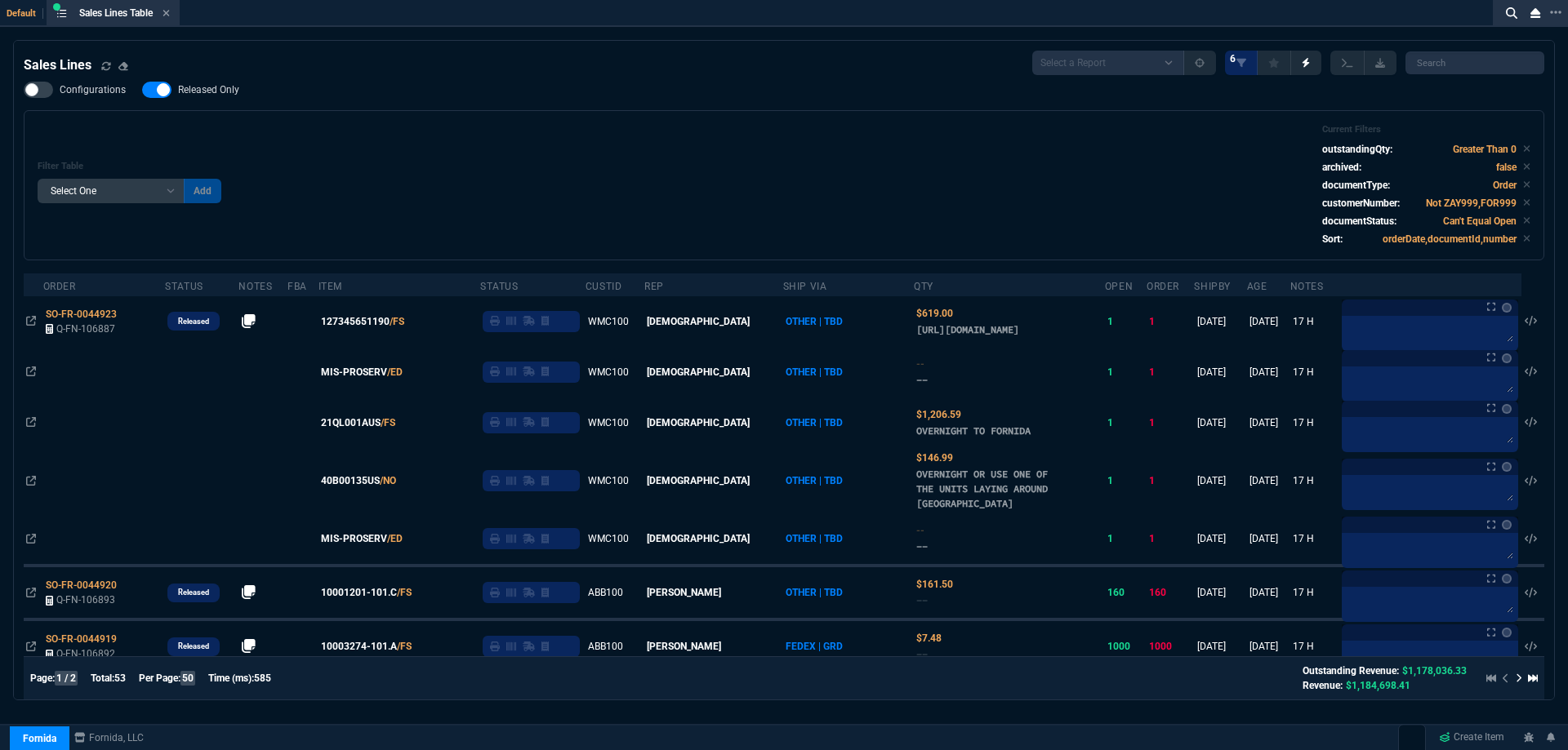
click at [218, 87] on span "Released Only" at bounding box center [209, 90] width 61 height 13
click at [142, 90] on input "Released Only" at bounding box center [142, 90] width 1 height 1
checkbox input "false"
click at [399, 115] on div "Filter Table Select One Add Filter () Age () ATS () Cond (itemVariantCode) Cust…" at bounding box center [783, 185] width 1520 height 150
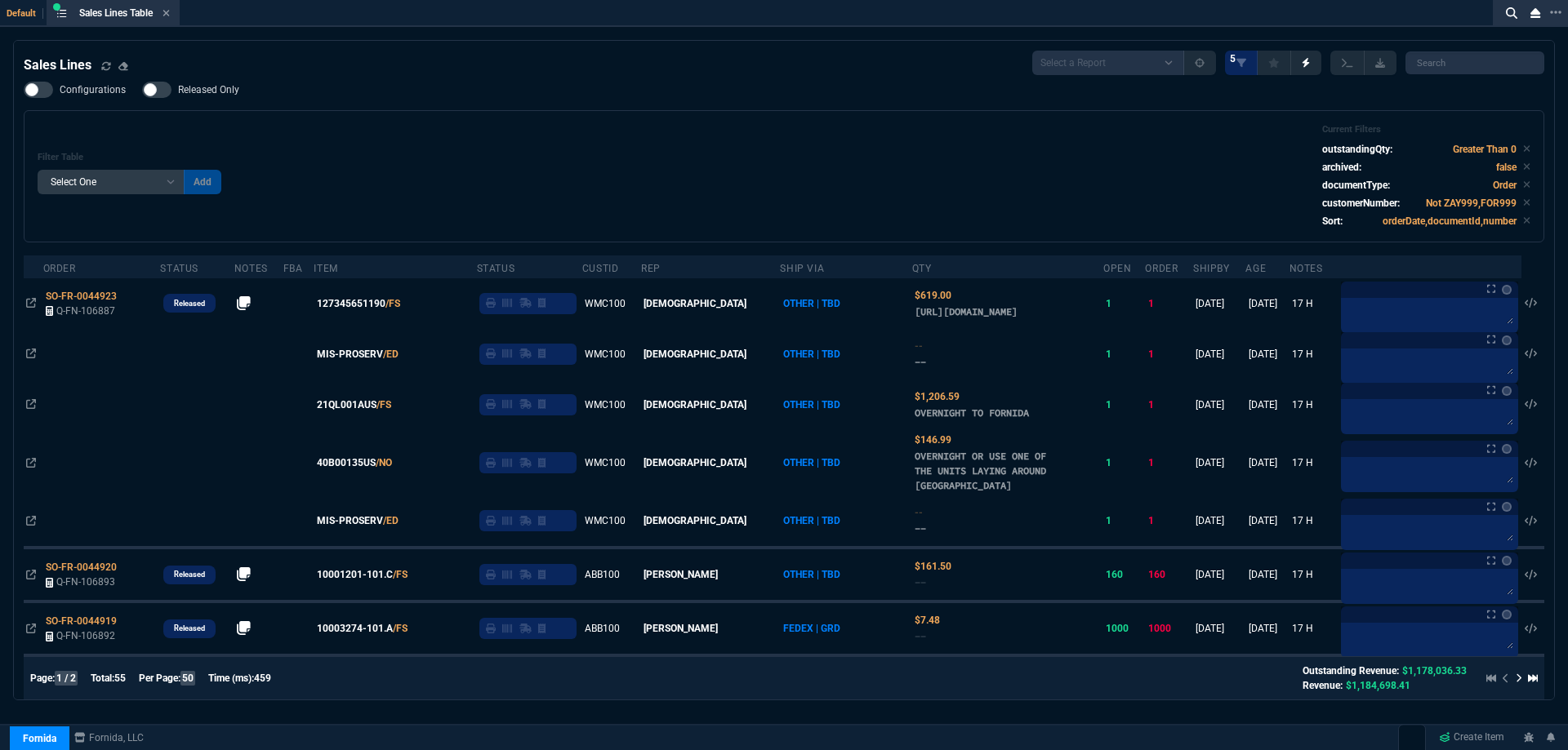
click at [229, 99] on nx-fornida-field-switch-one "Released Only" at bounding box center [199, 93] width 114 height 16
click at [348, 105] on div "Configurations Released Only Filter Table Select One Add Filter () Age () ATS (…" at bounding box center [783, 162] width 1520 height 161
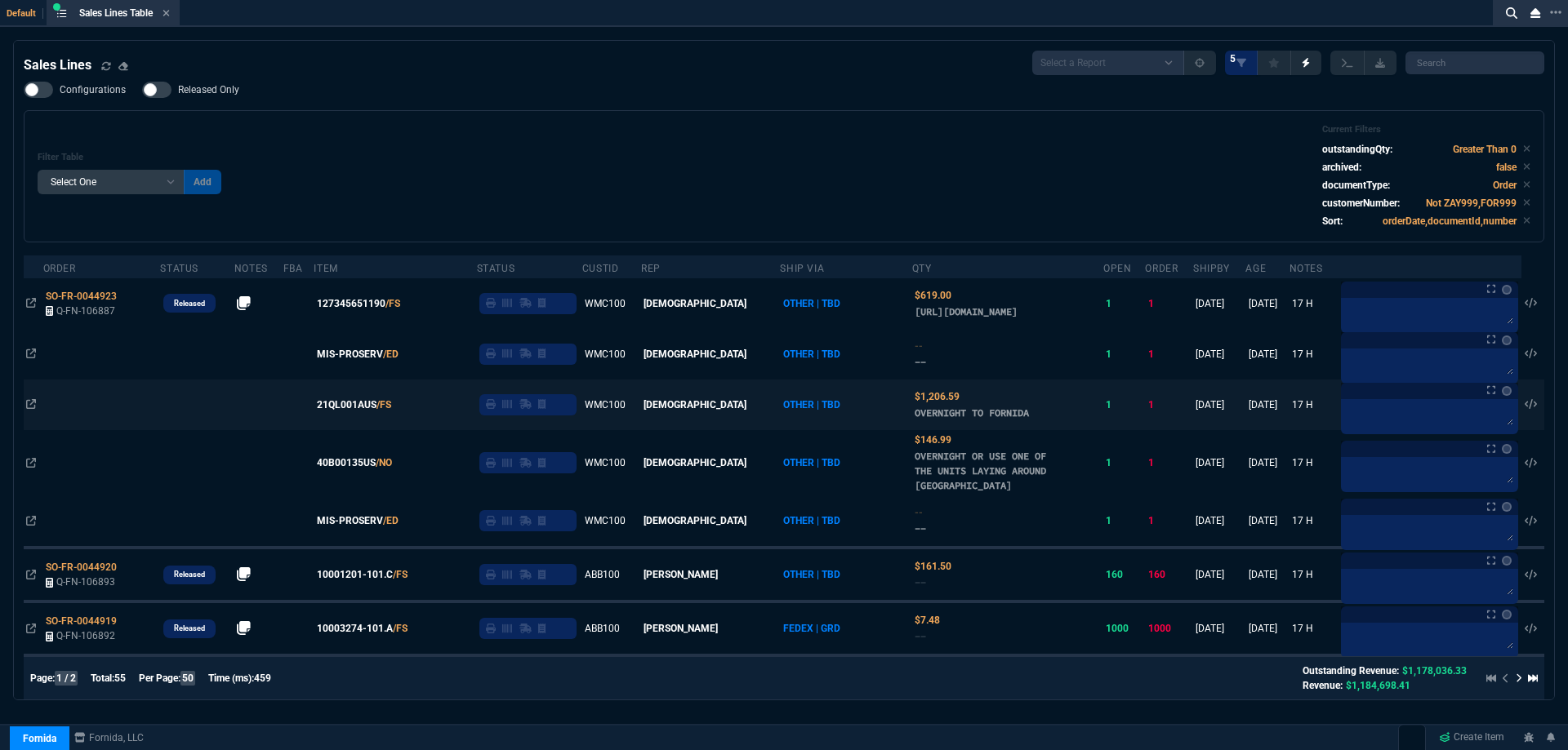
scroll to position [244, 0]
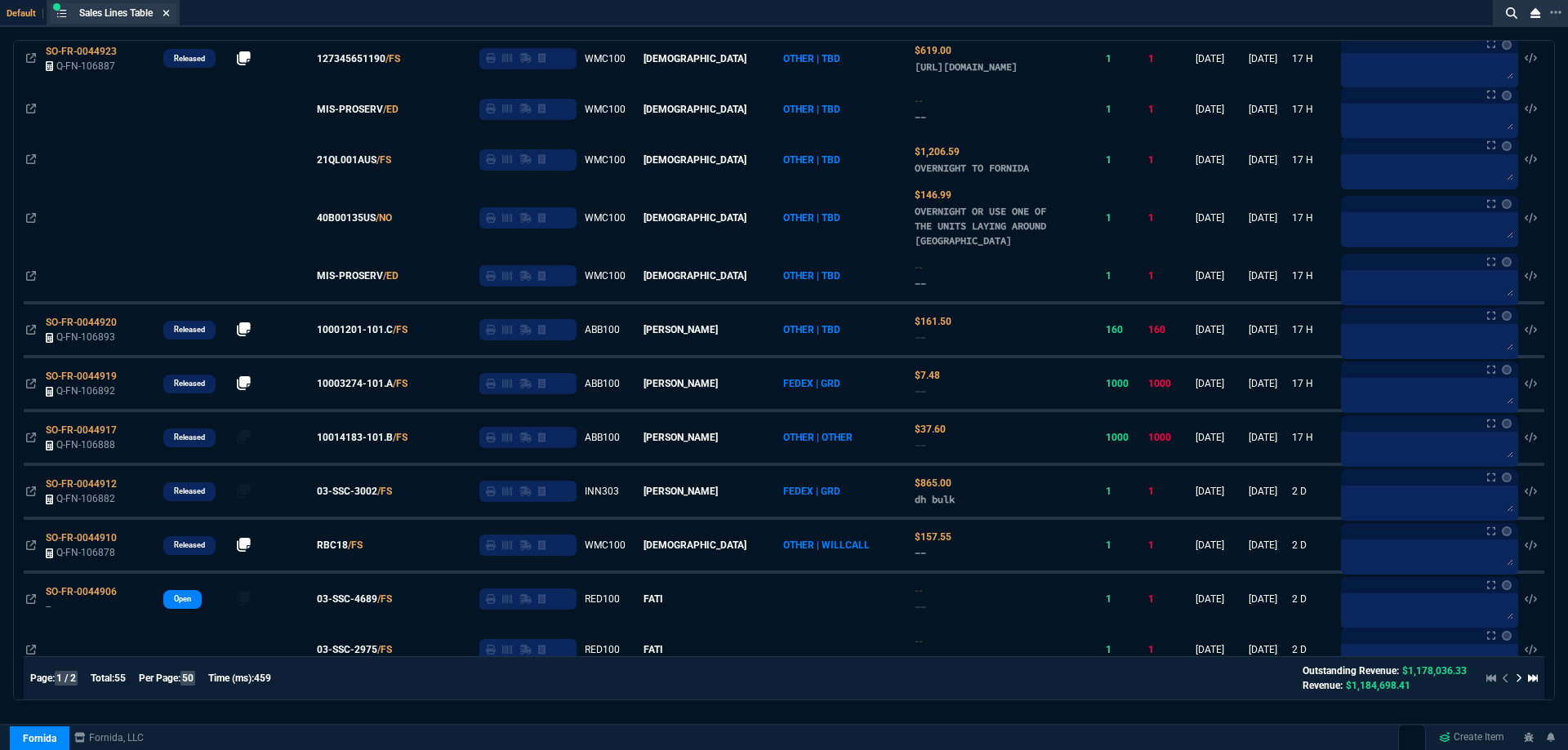
click at [170, 16] on icon at bounding box center [166, 13] width 8 height 10
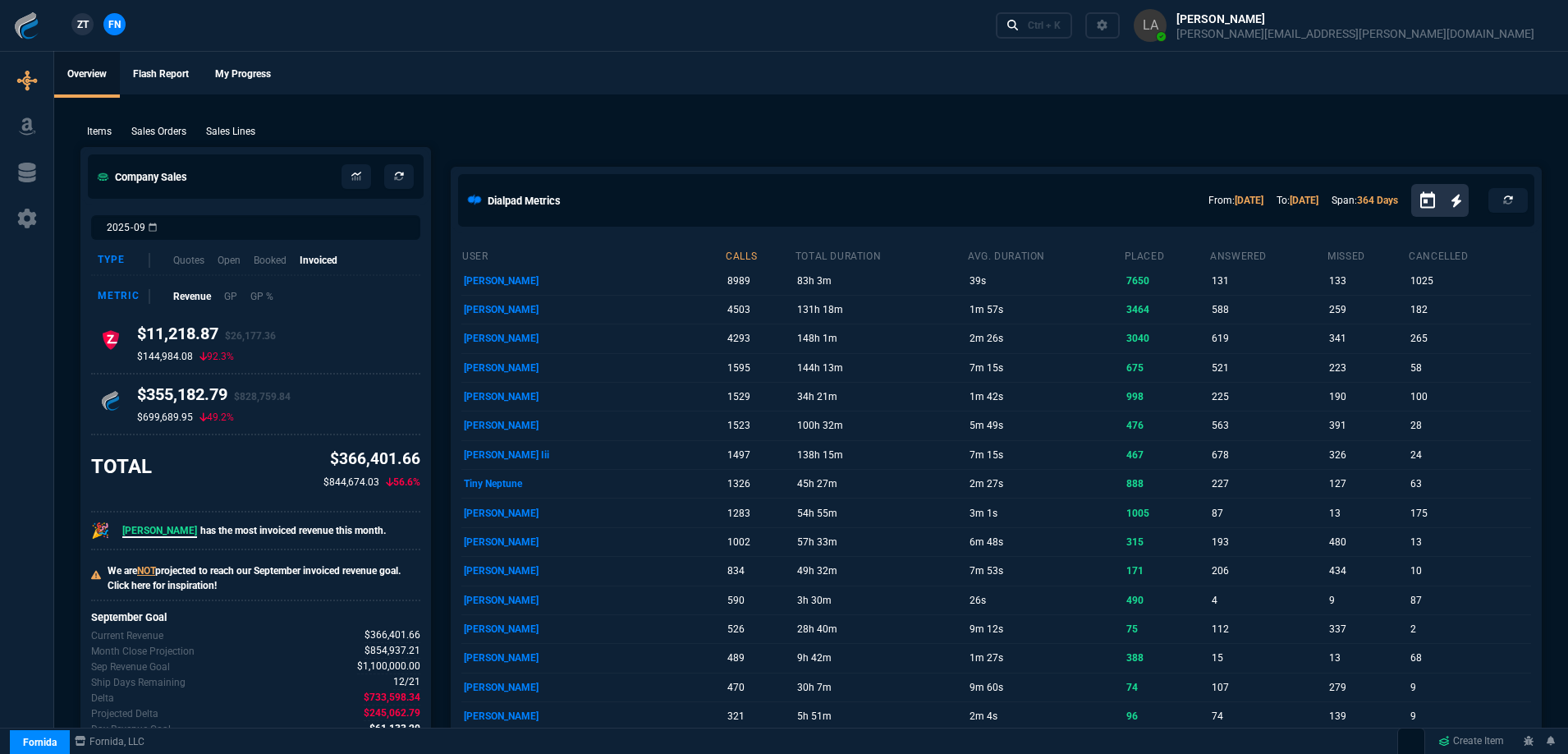
click at [90, 29] on link "ZT" at bounding box center [83, 24] width 22 height 22
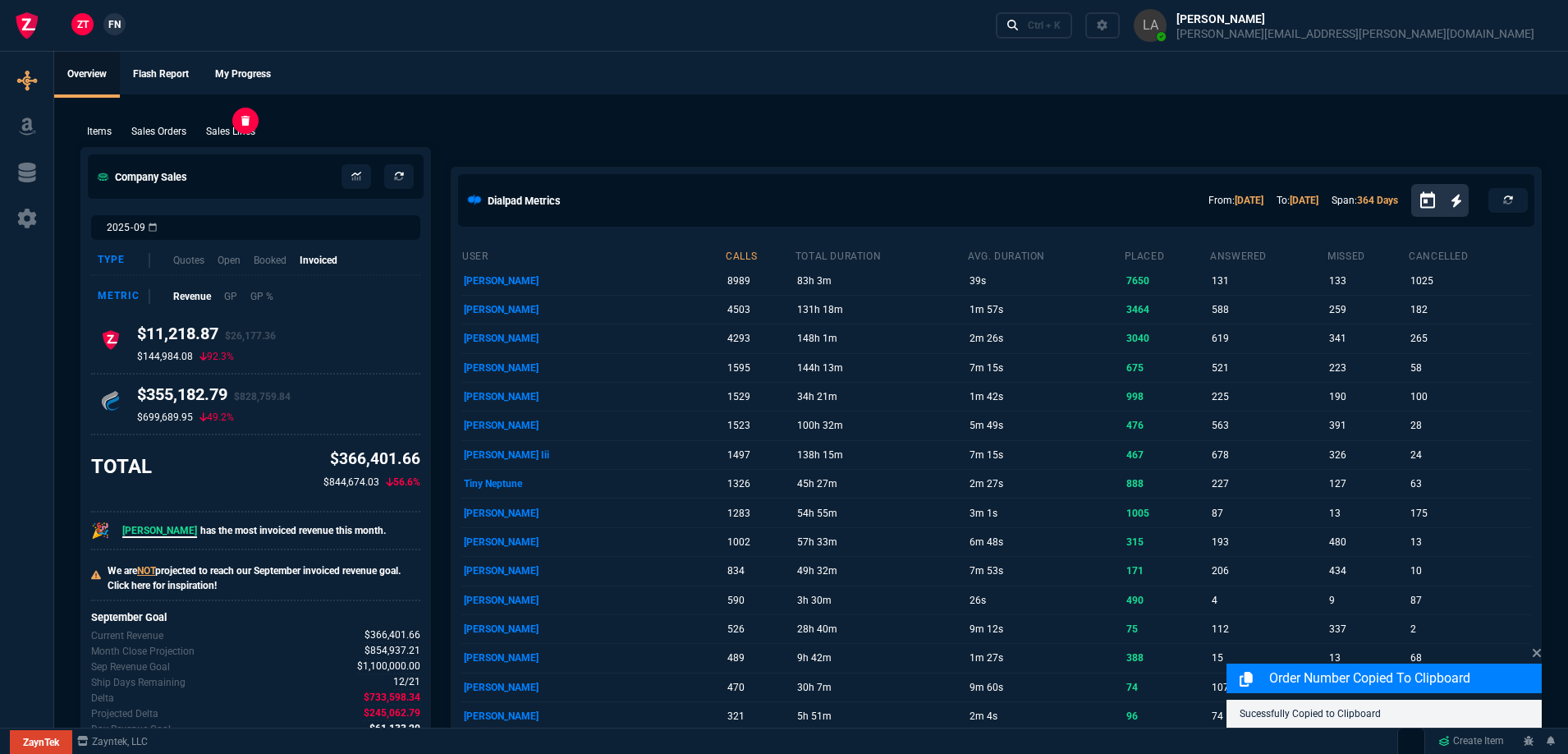
click at [230, 131] on p "Sales Lines" at bounding box center [231, 131] width 49 height 15
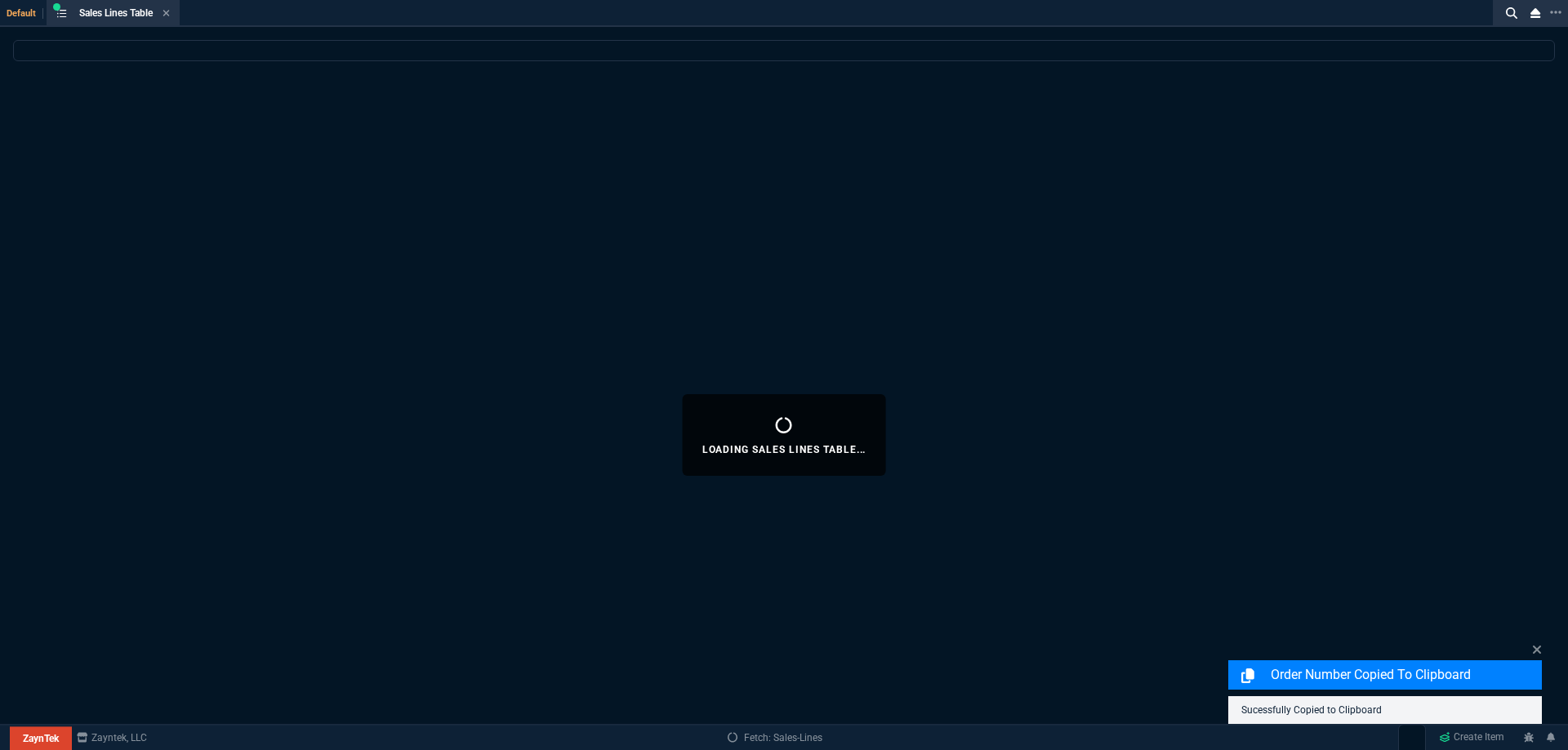
select select
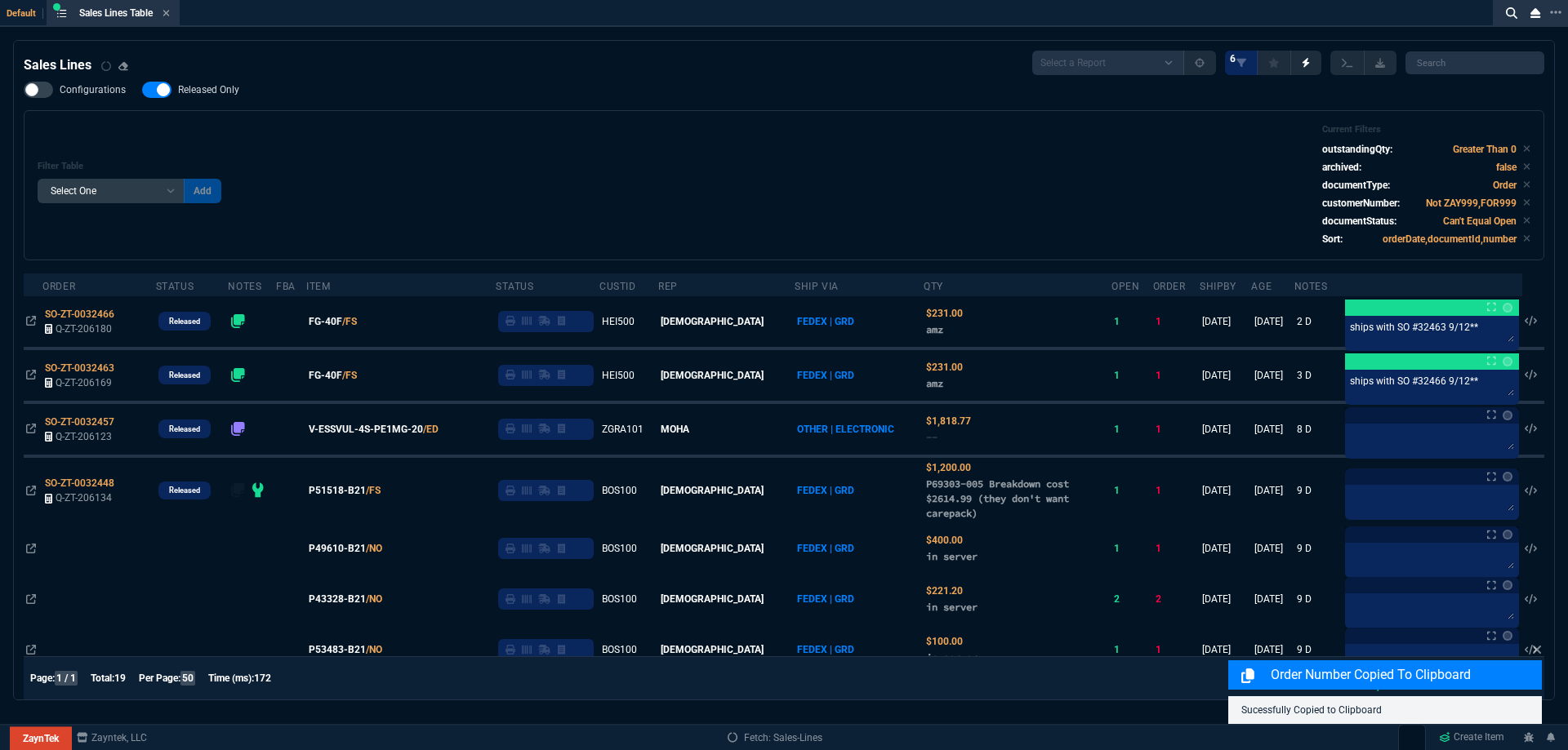
click at [212, 91] on span "Released Only" at bounding box center [209, 90] width 61 height 13
click at [142, 90] on input "Released Only" at bounding box center [142, 90] width 1 height 1
click at [623, 112] on div "Filter Table Select One Add Filter () Age () ATS () Cond (itemVariantCode) Cust…" at bounding box center [783, 185] width 1520 height 150
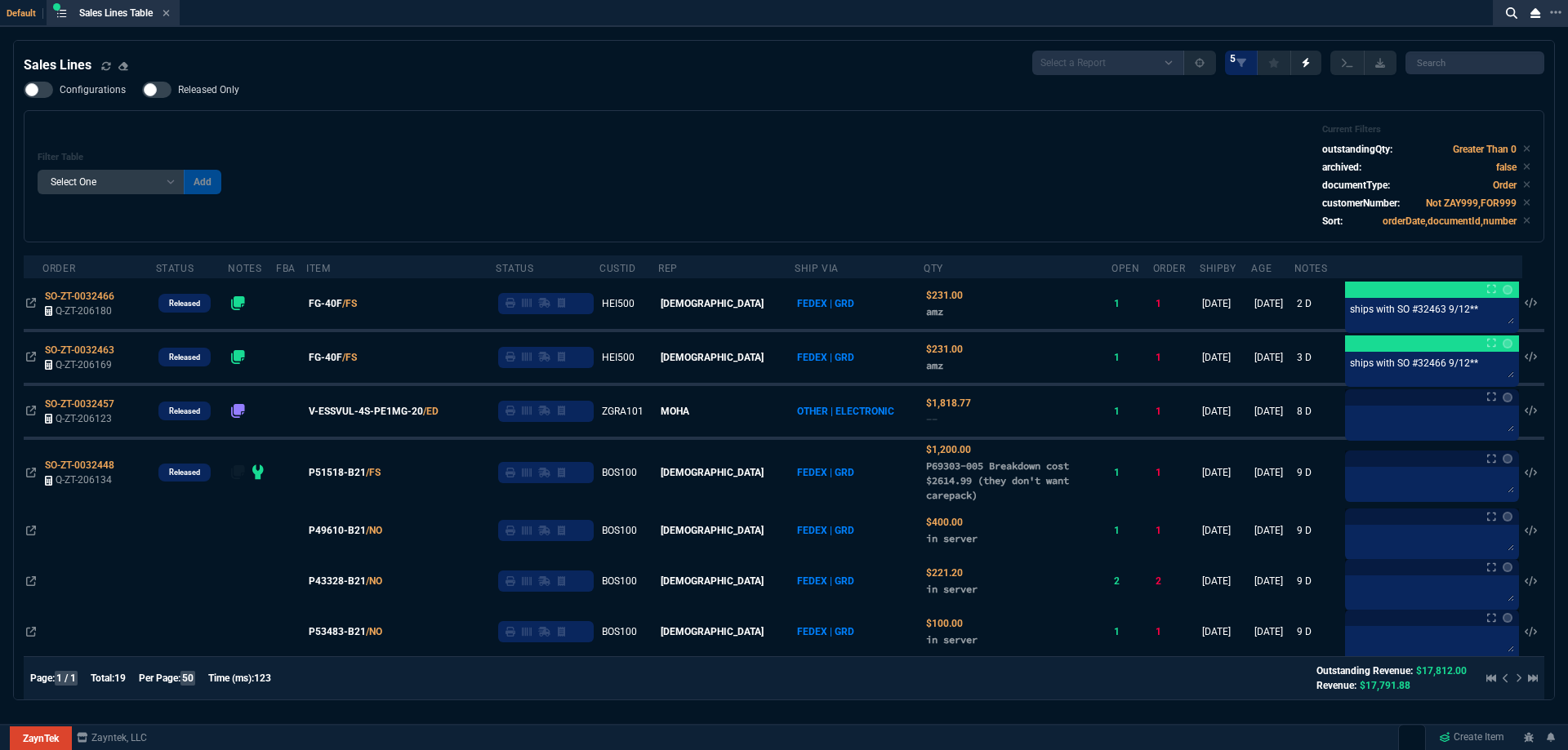
click at [213, 90] on span "Released Only" at bounding box center [209, 90] width 61 height 13
click at [142, 90] on input "Released Only" at bounding box center [142, 90] width 1 height 1
click at [433, 110] on div "Configurations Released Only Filter Table Select One Add Filter () Age () ATS (…" at bounding box center [783, 162] width 1520 height 161
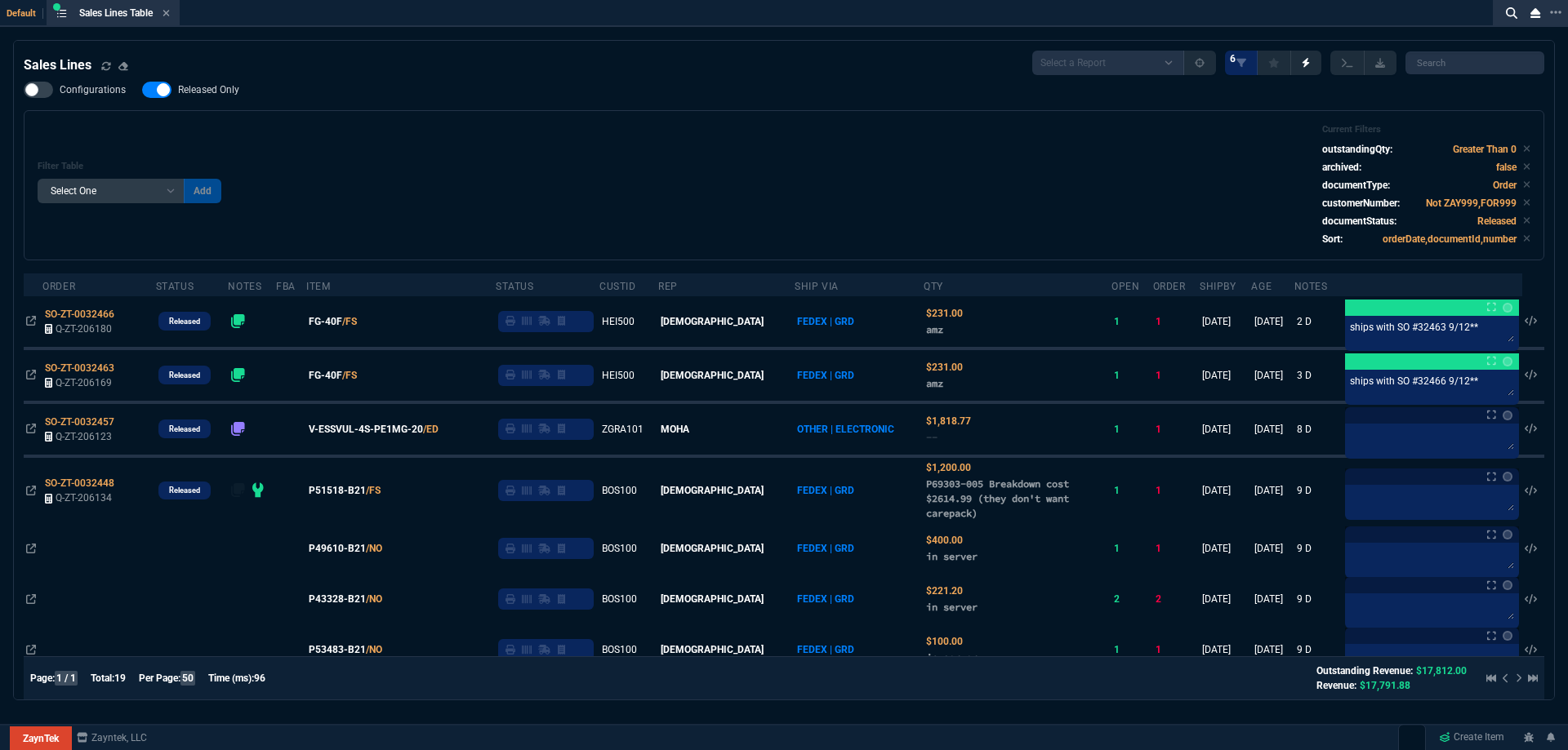
click at [211, 93] on span "Released Only" at bounding box center [209, 90] width 61 height 13
click at [142, 90] on input "Released Only" at bounding box center [142, 90] width 1 height 1
checkbox input "false"
click at [373, 126] on div "Filter Table Select One Add Filter () Age () ATS () Cond (itemVariantCode) Cust…" at bounding box center [784, 185] width 1493 height 122
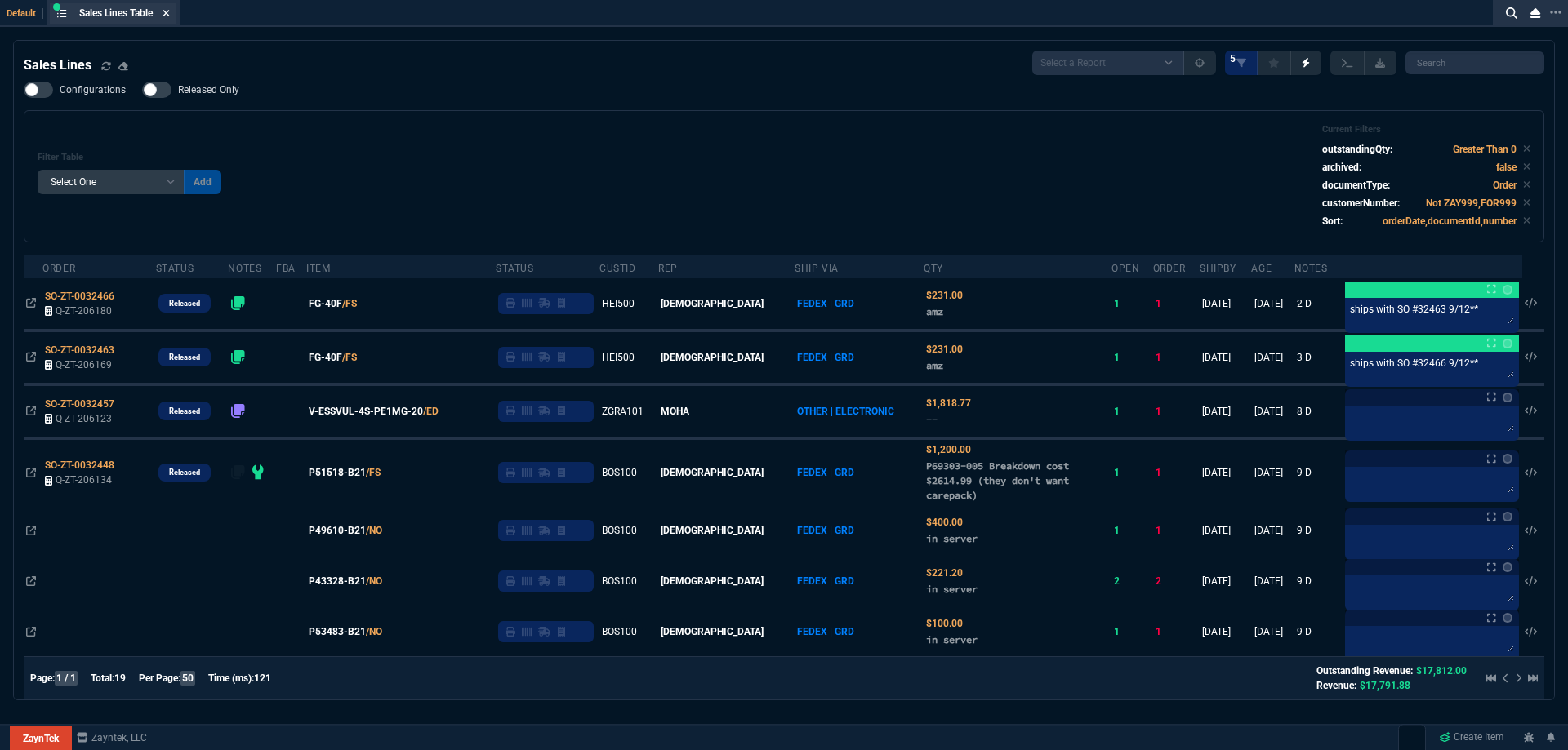
click at [168, 13] on icon at bounding box center [167, 13] width 7 height 7
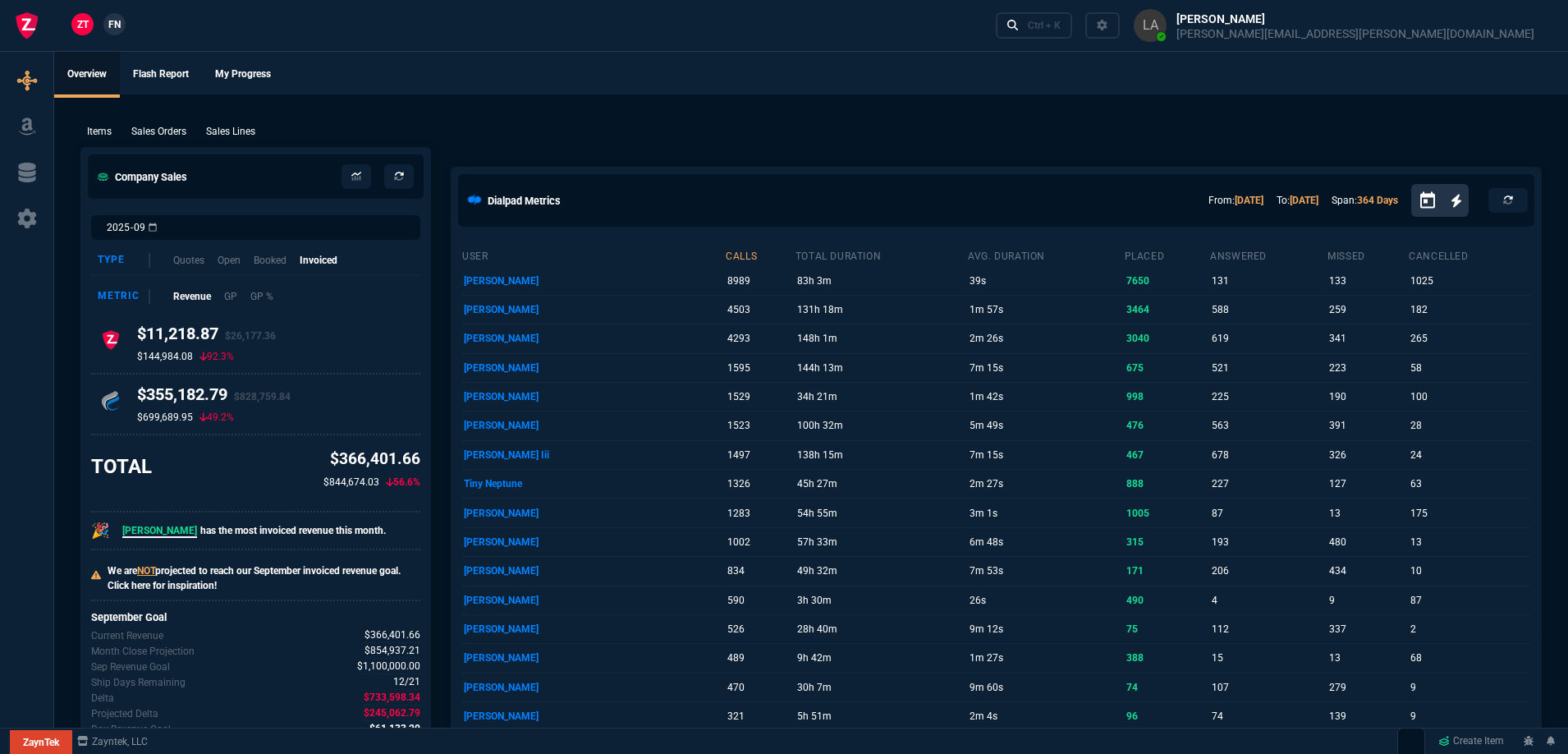
click at [120, 24] on span "FN" at bounding box center [115, 24] width 13 height 15
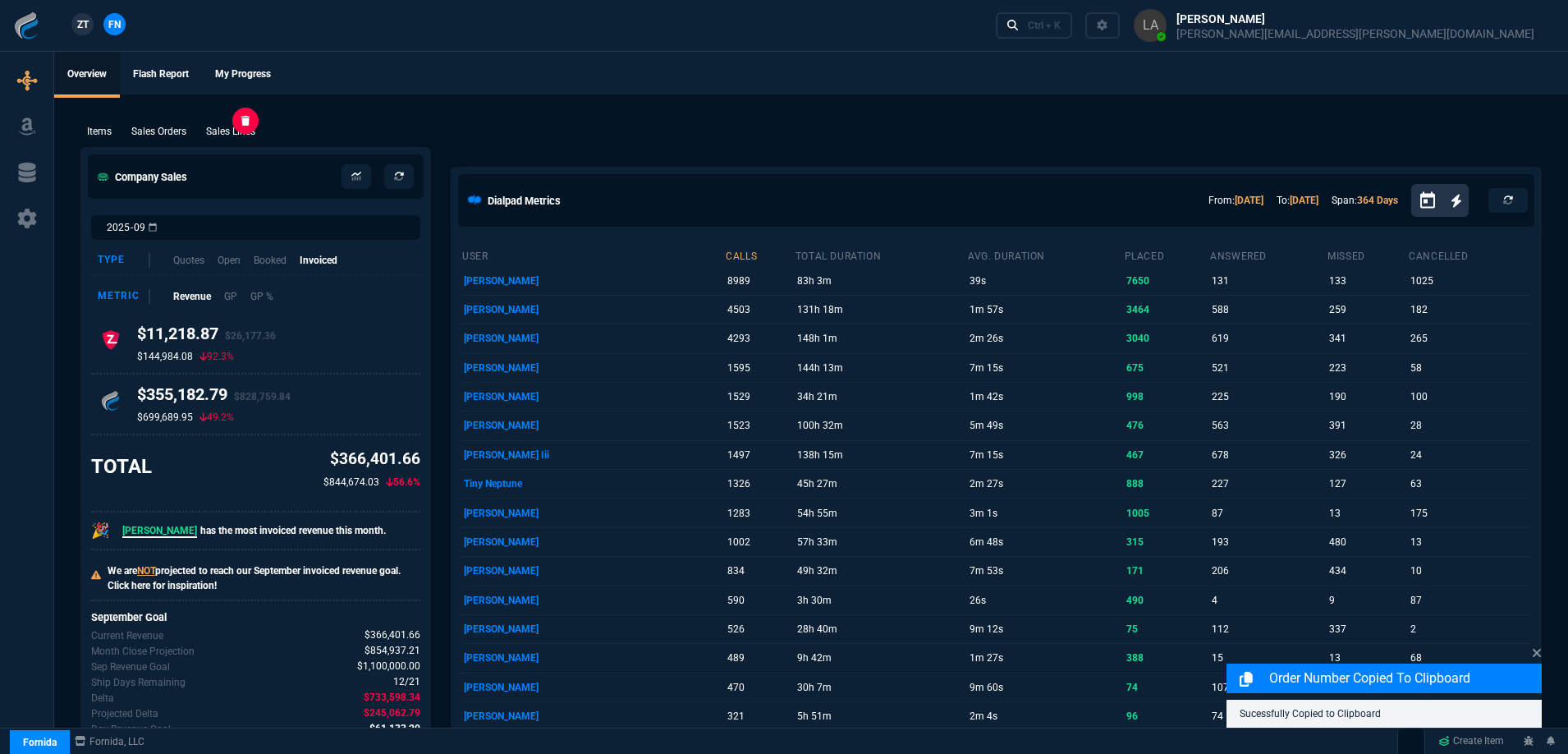
click at [237, 134] on p "Sales Lines" at bounding box center [231, 131] width 49 height 15
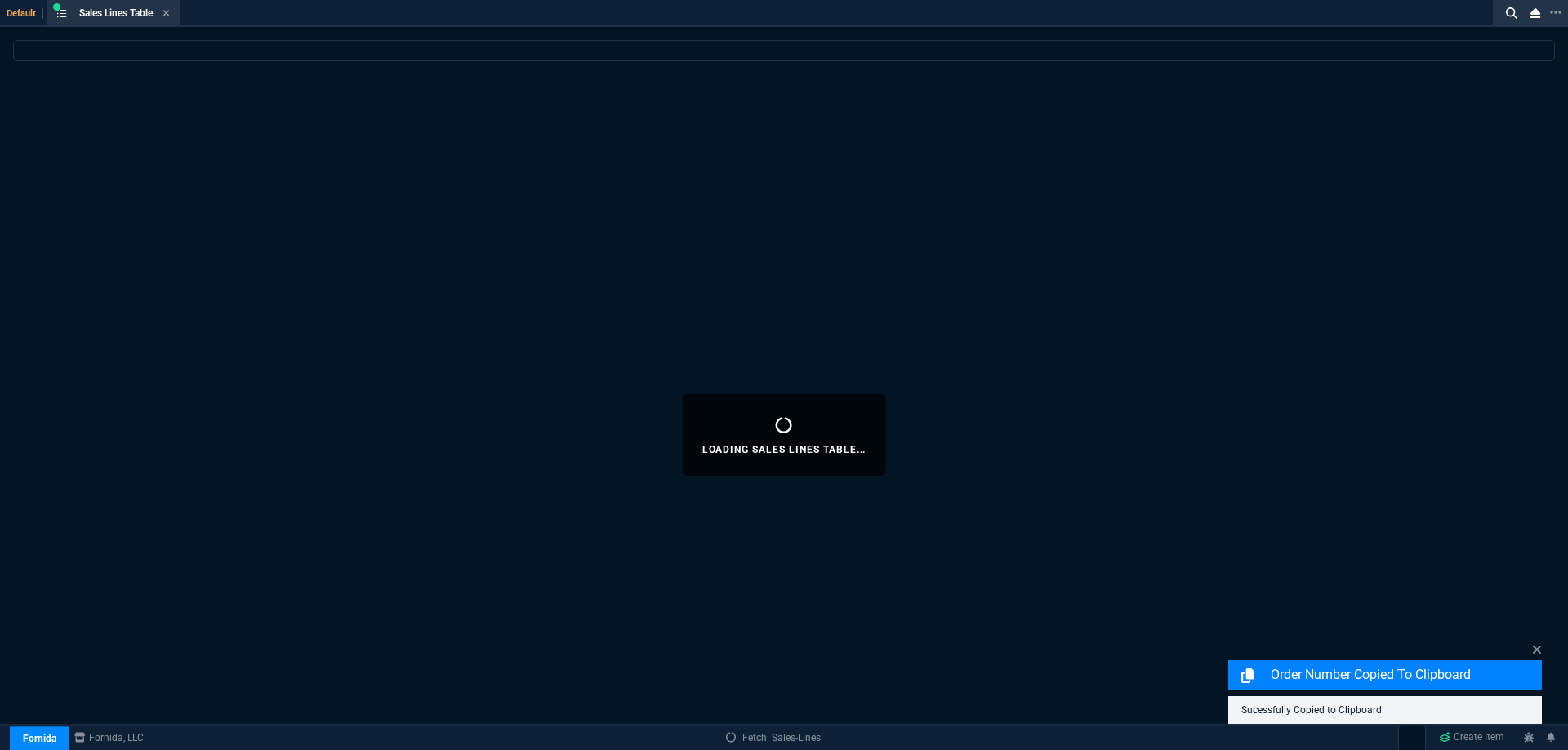
select select
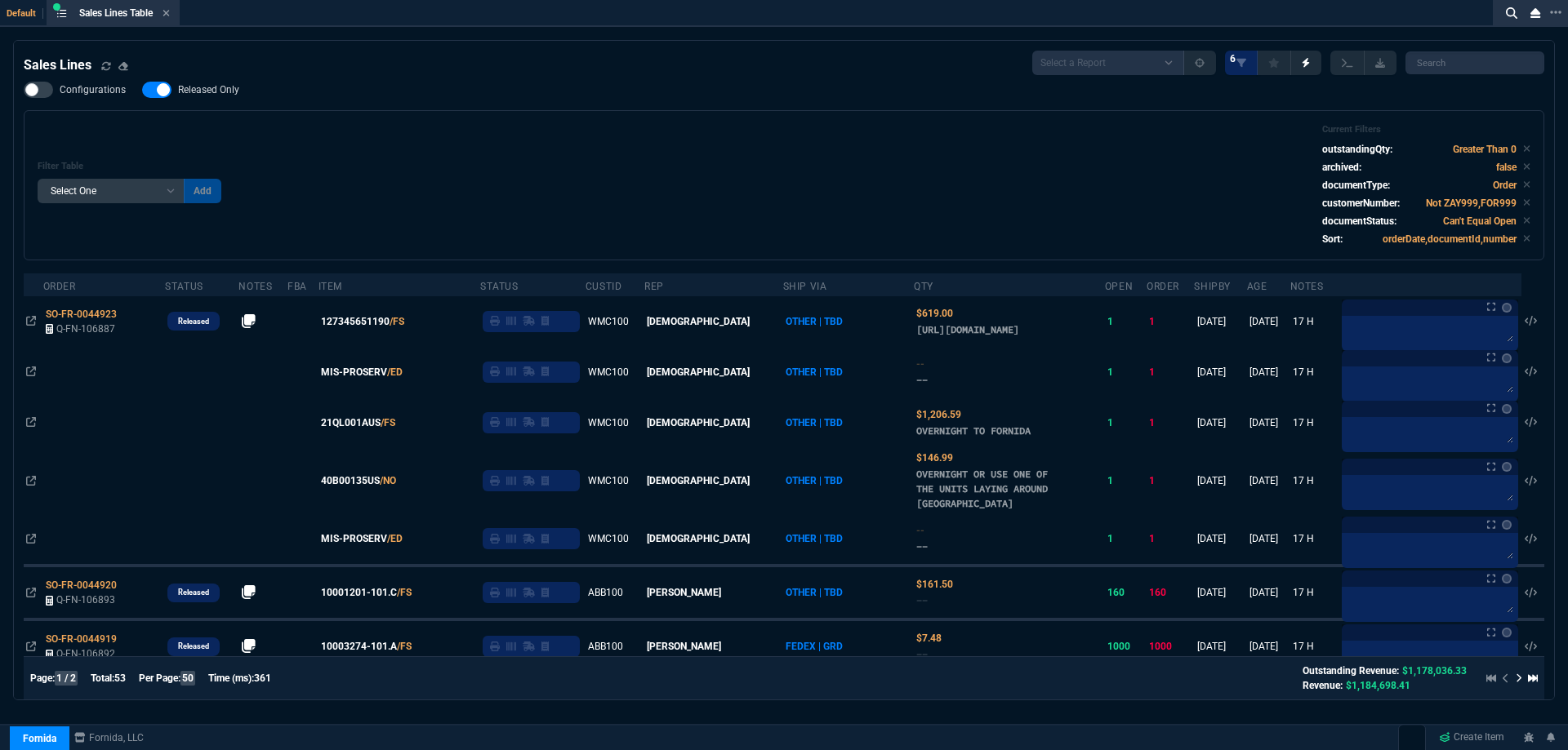
click at [215, 101] on div "Configurations Released Only Filter Table Select One Add Filter () Age () ATS (…" at bounding box center [783, 171] width 1520 height 179
click at [217, 96] on span "Released Only" at bounding box center [209, 90] width 61 height 13
click at [142, 90] on input "Released Only" at bounding box center [142, 90] width 1 height 1
checkbox input "false"
click at [302, 110] on div "Configurations Released Only Filter Table Select One Add Filter () Age () ATS (…" at bounding box center [783, 171] width 1520 height 179
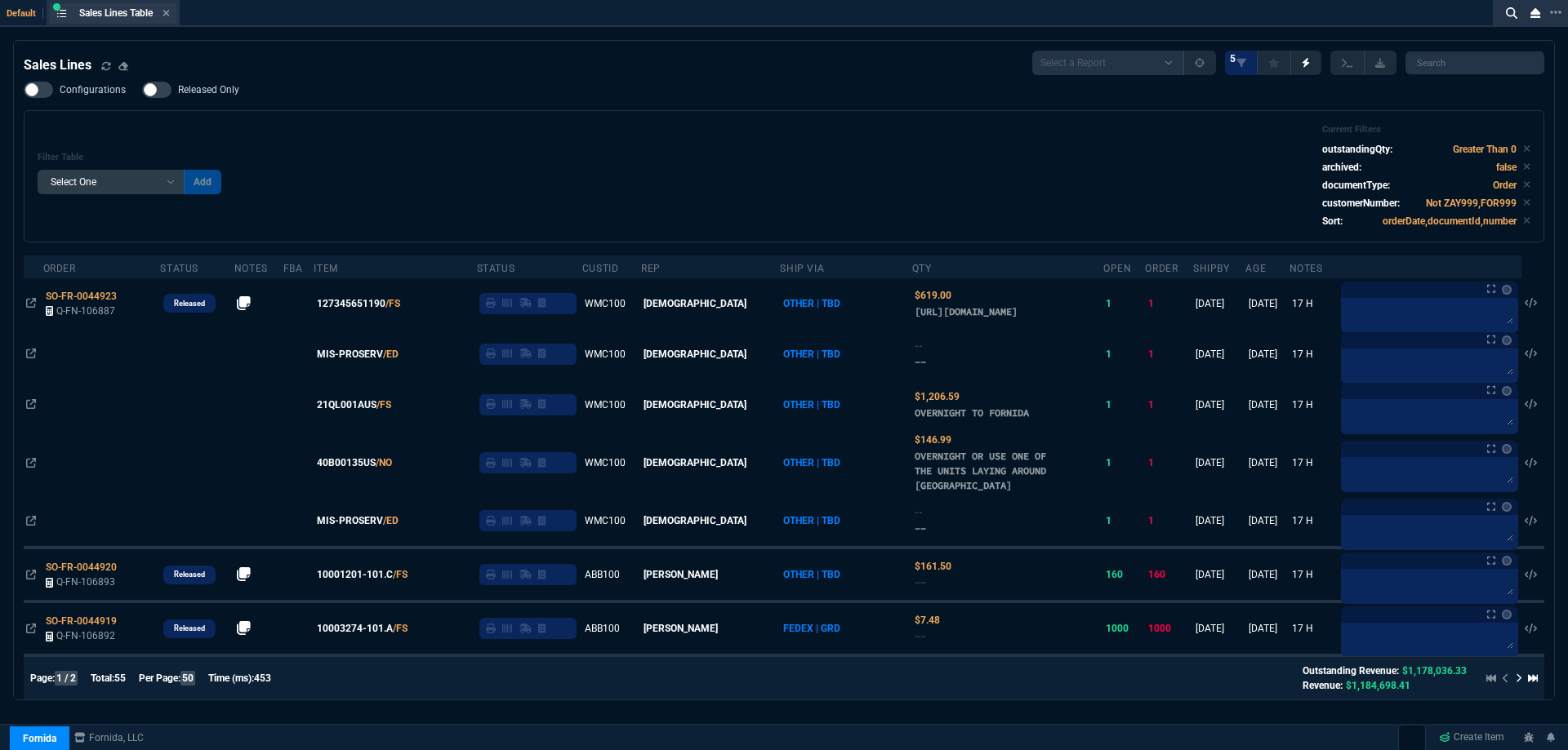
click at [164, 16] on div "Sales Lines Table Sales Line" at bounding box center [125, 13] width 90 height 14
click at [168, 14] on icon at bounding box center [166, 13] width 8 height 10
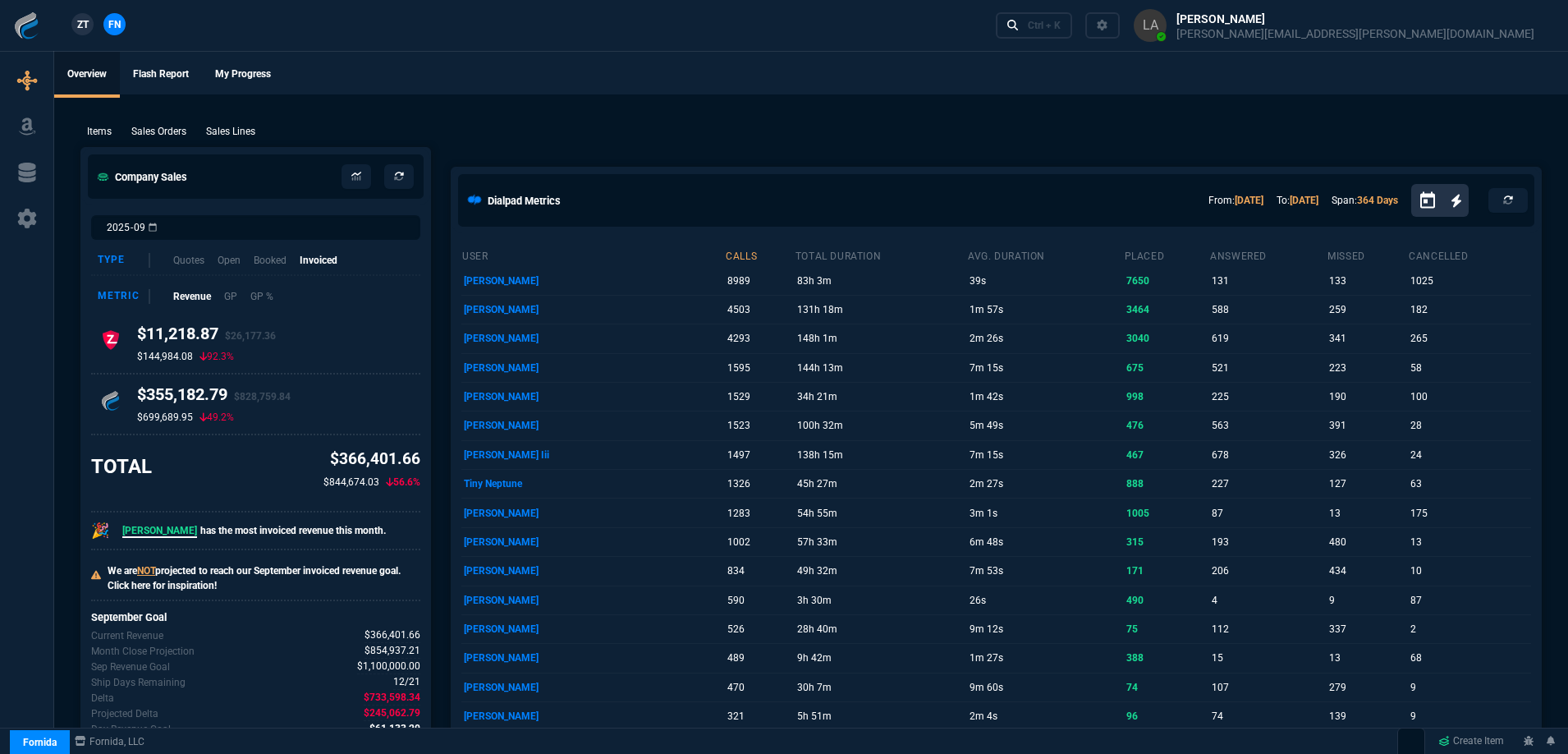
click at [88, 23] on span "ZT" at bounding box center [83, 24] width 12 height 15
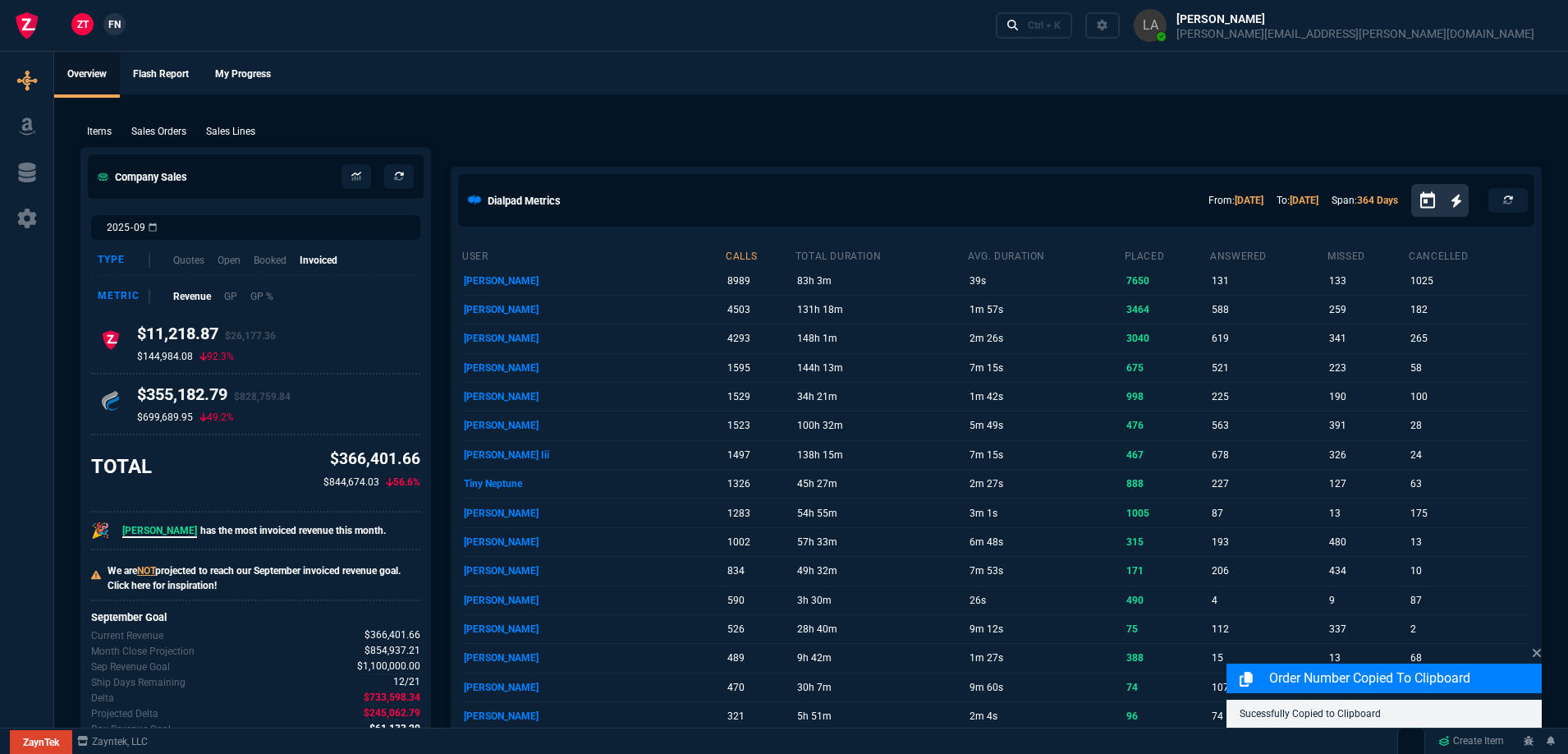
click at [237, 128] on p "Sales Lines" at bounding box center [231, 131] width 49 height 15
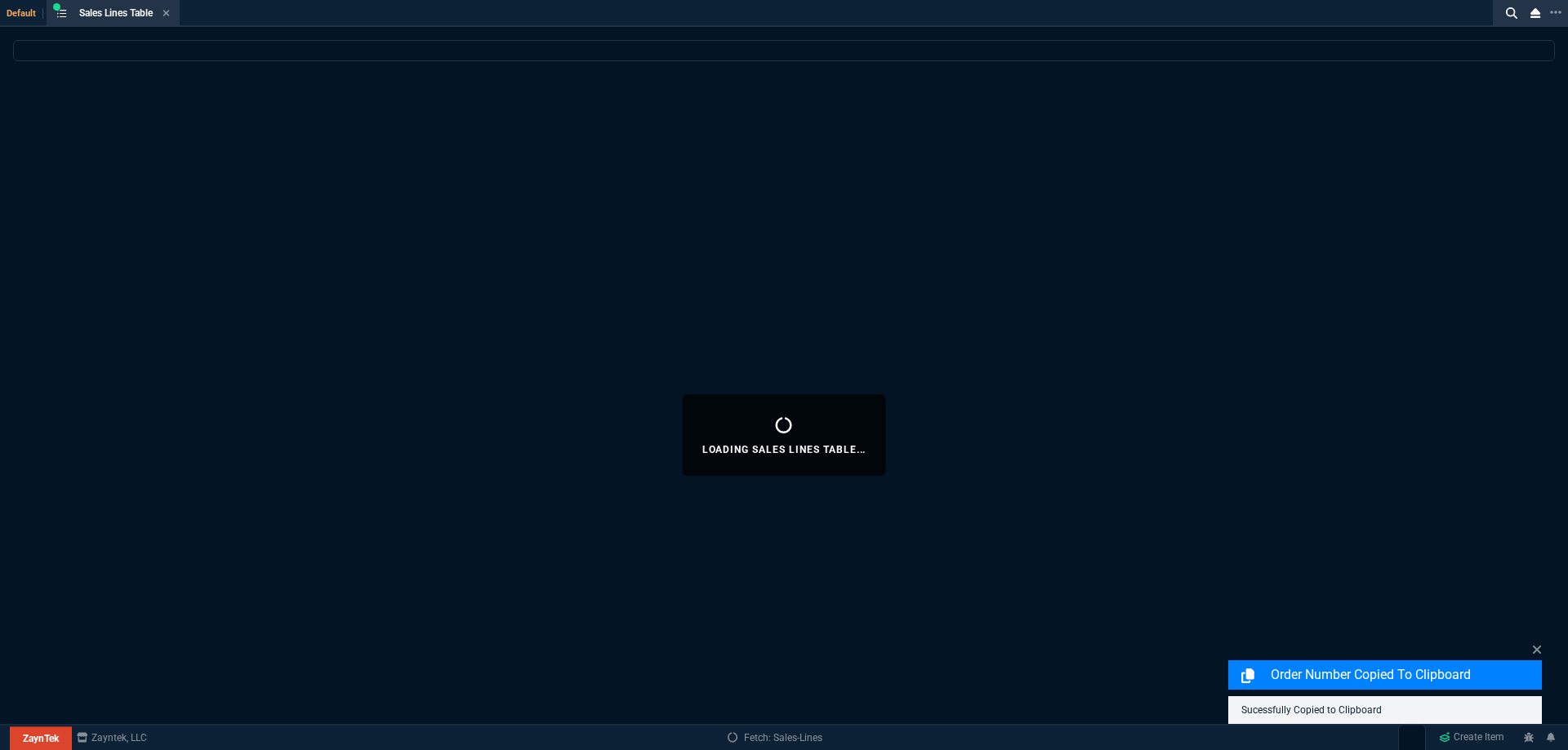
select select
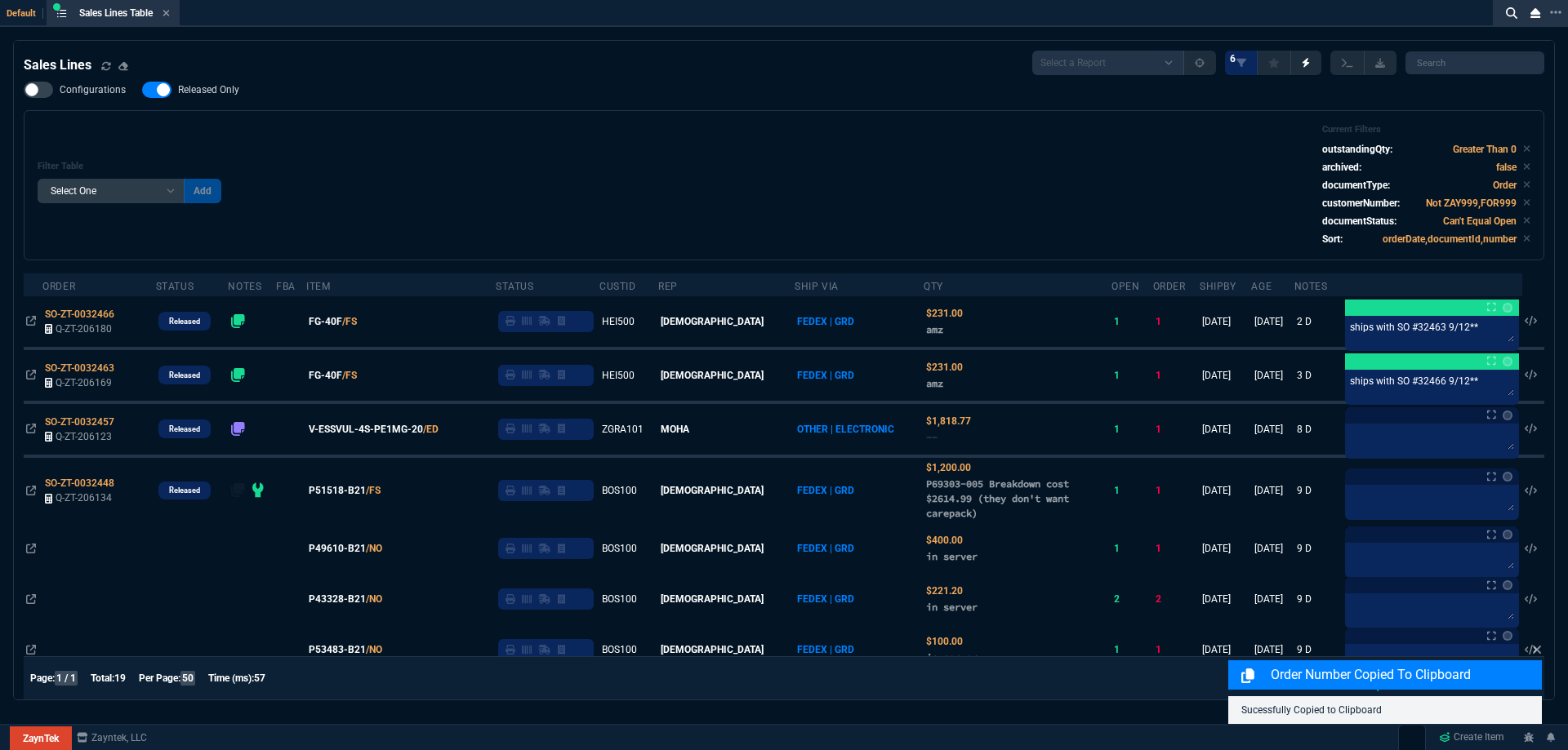
click at [221, 86] on span "Released Only" at bounding box center [209, 90] width 61 height 13
click at [142, 90] on input "Released Only" at bounding box center [142, 90] width 1 height 1
checkbox input "false"
click at [519, 112] on div "Filter Table Select One Add Filter () Age () ATS () Cond (itemVariantCode) Cust…" at bounding box center [783, 185] width 1520 height 150
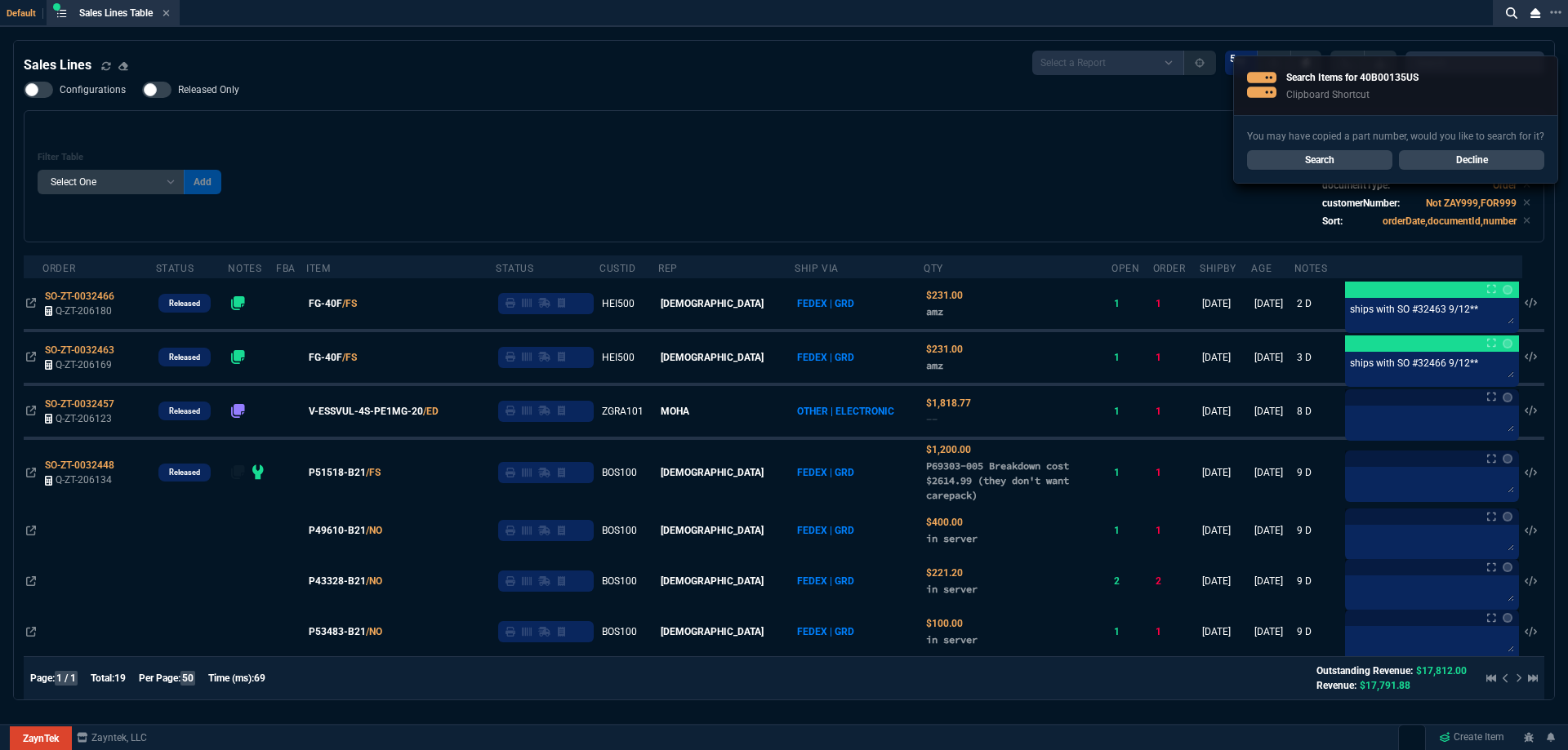
click at [1518, 159] on link "Decline" at bounding box center [1472, 159] width 146 height 19
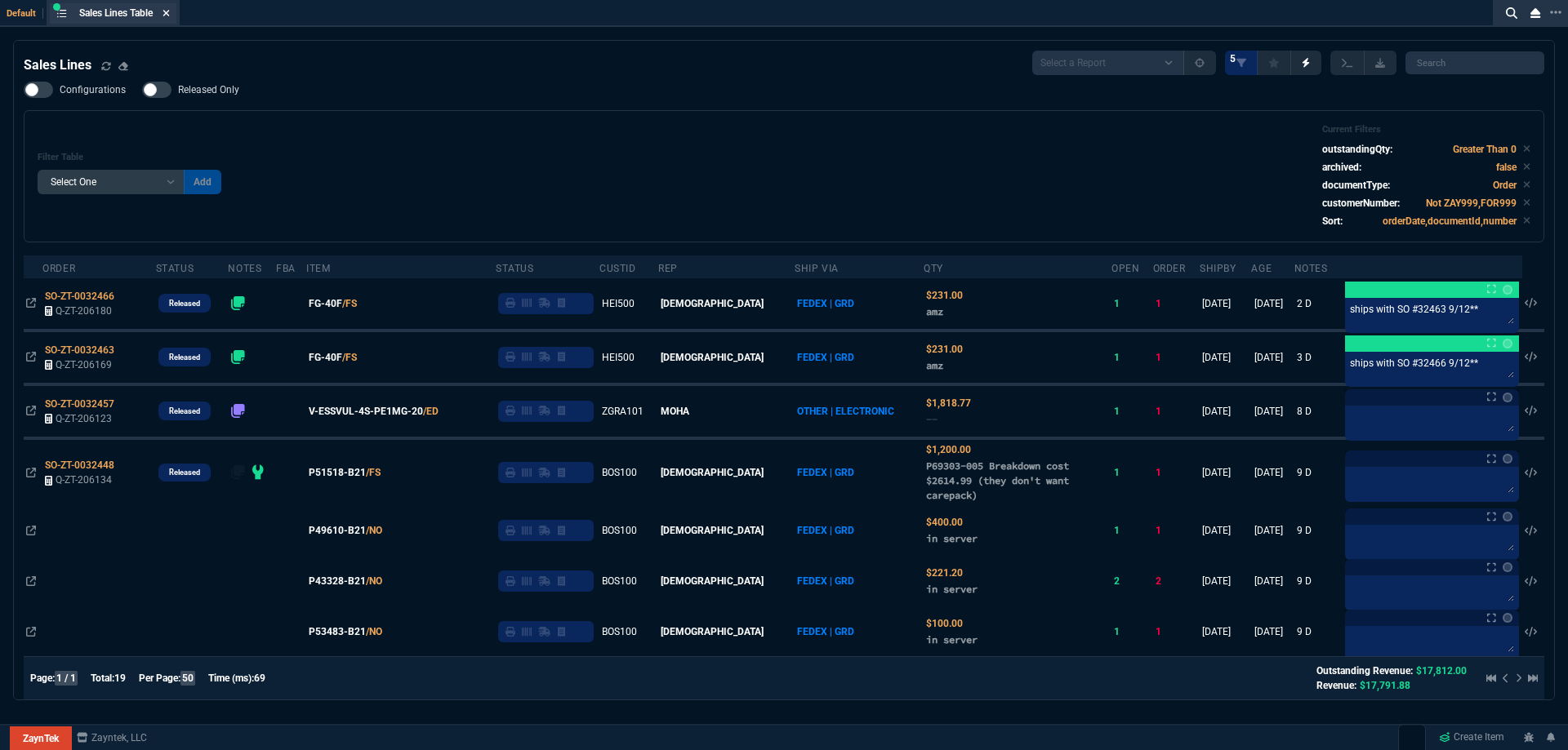
click at [170, 16] on icon at bounding box center [166, 13] width 8 height 10
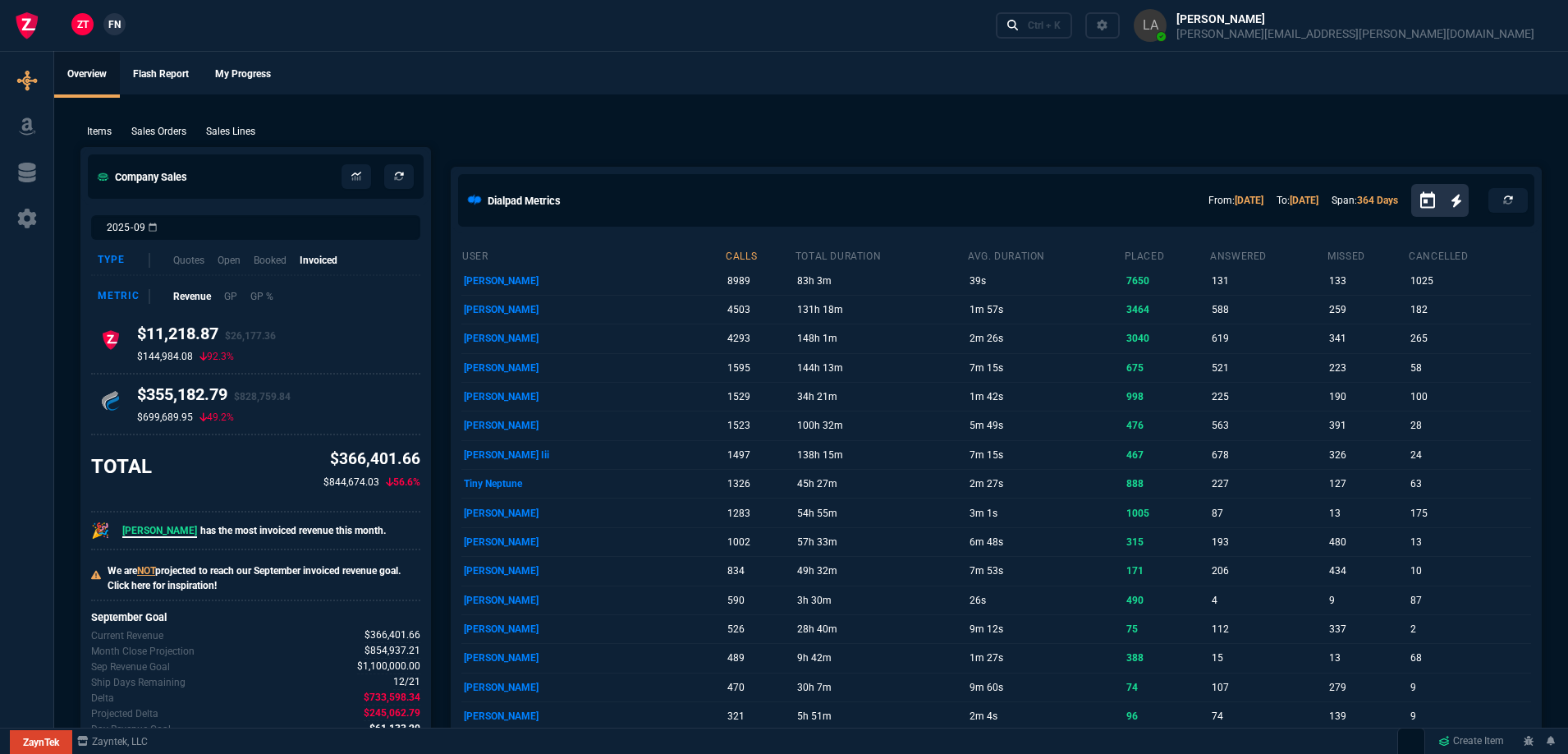
click at [115, 25] on span "FN" at bounding box center [115, 24] width 13 height 15
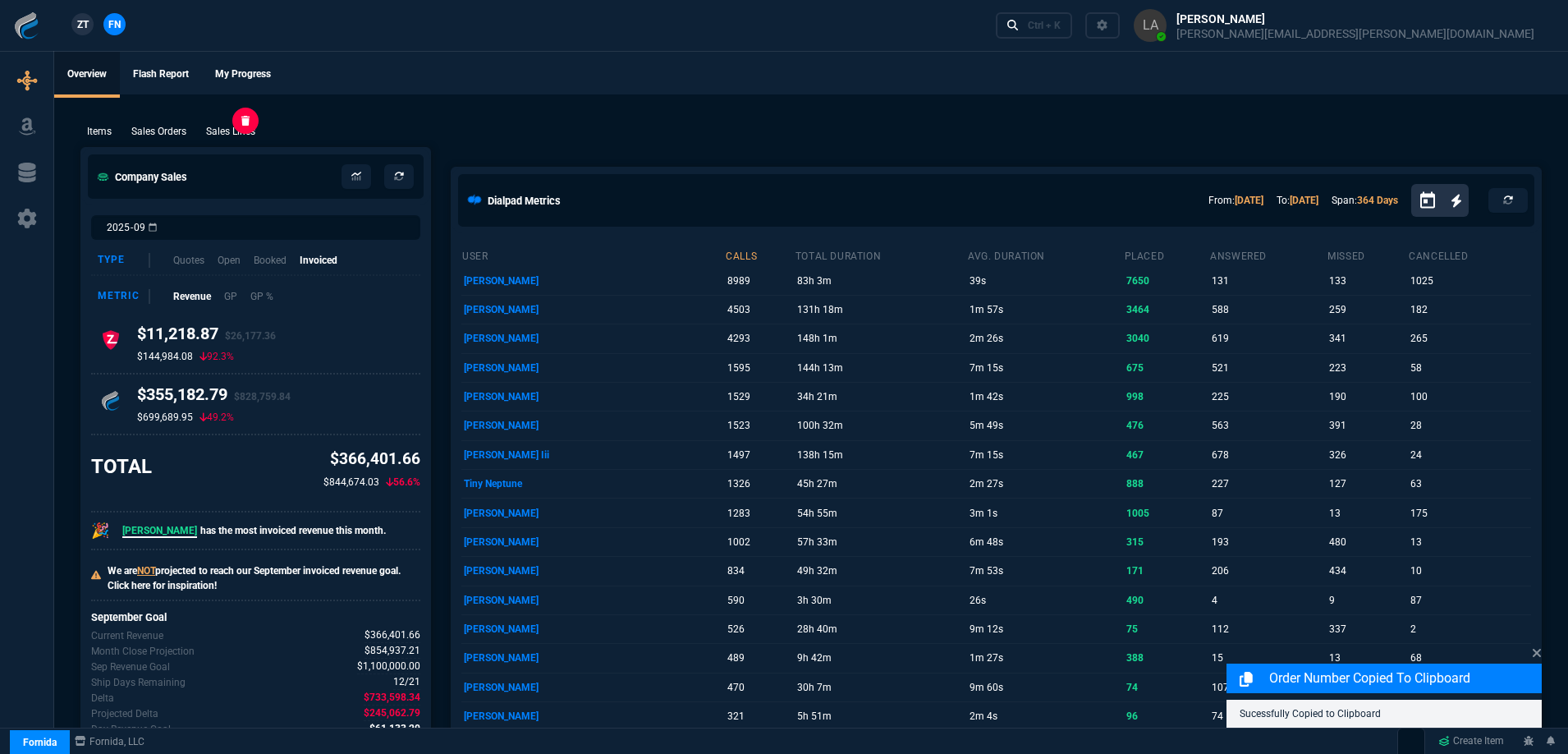
click at [230, 126] on p "Sales Lines" at bounding box center [231, 131] width 49 height 15
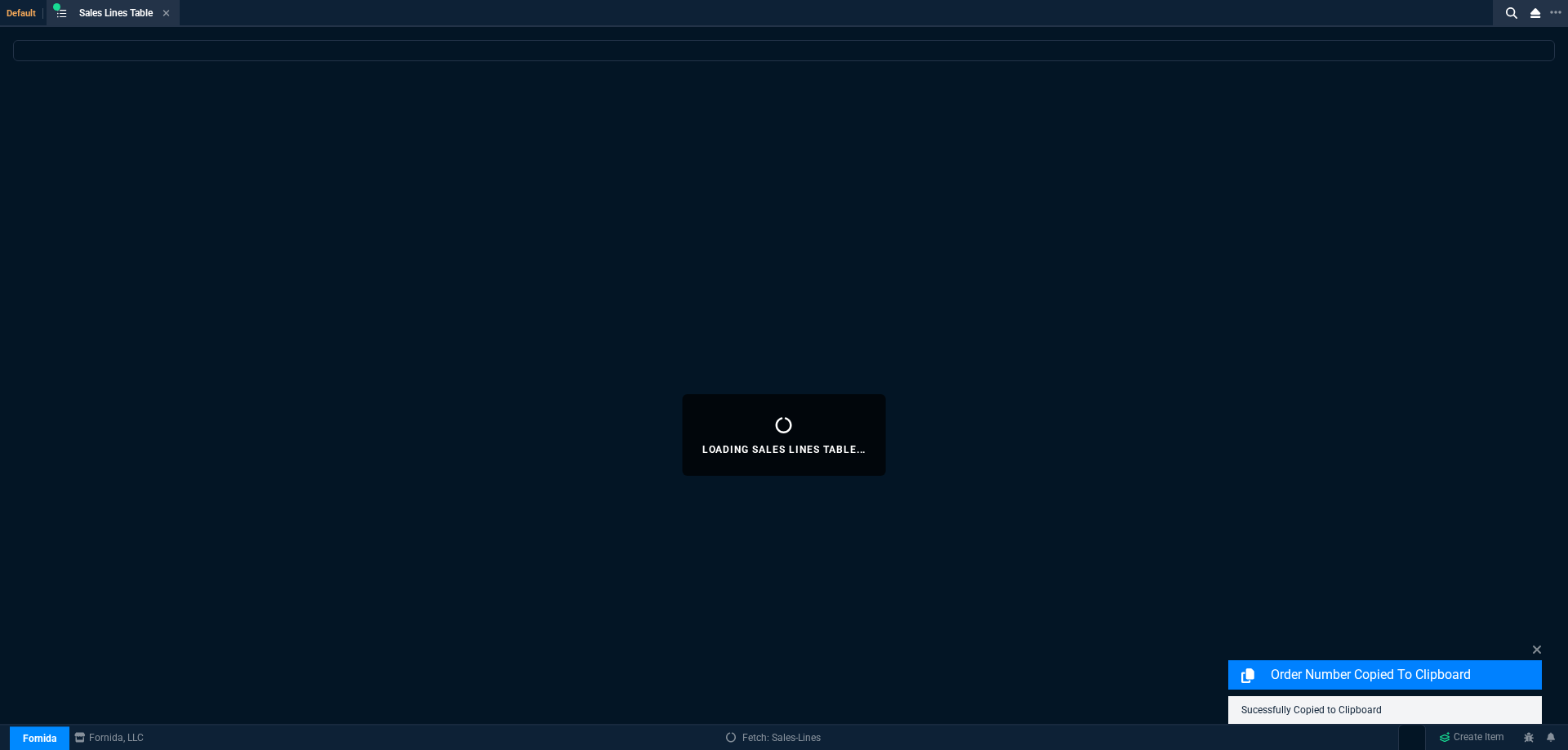
select select
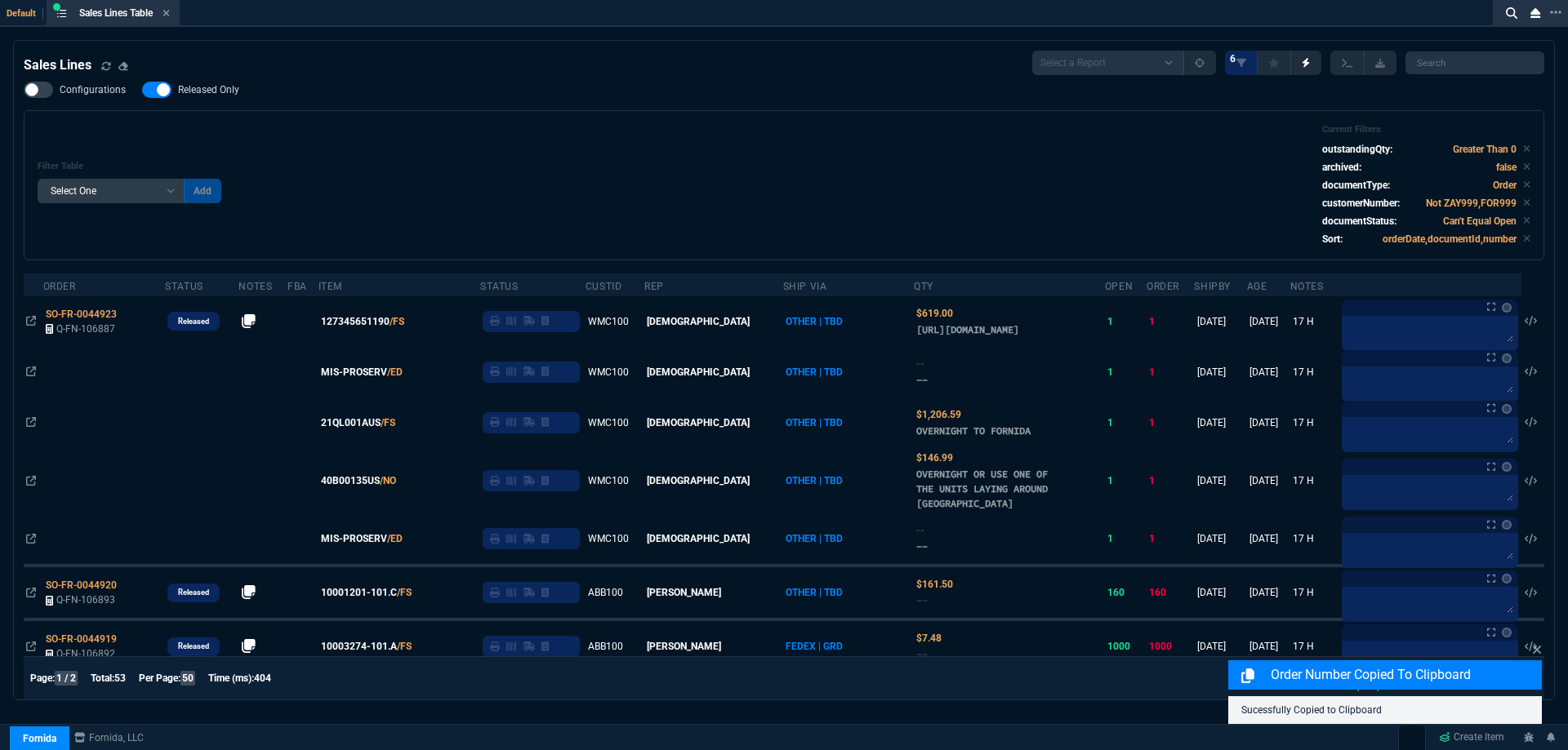
click at [207, 96] on span "Released Only" at bounding box center [209, 90] width 61 height 13
click at [142, 90] on input "Released Only" at bounding box center [142, 90] width 1 height 1
checkbox input "false"
click at [474, 141] on div "Filter Table Select One Add Filter () Age () ATS () Cond (itemVariantCode) Cust…" at bounding box center [784, 185] width 1493 height 122
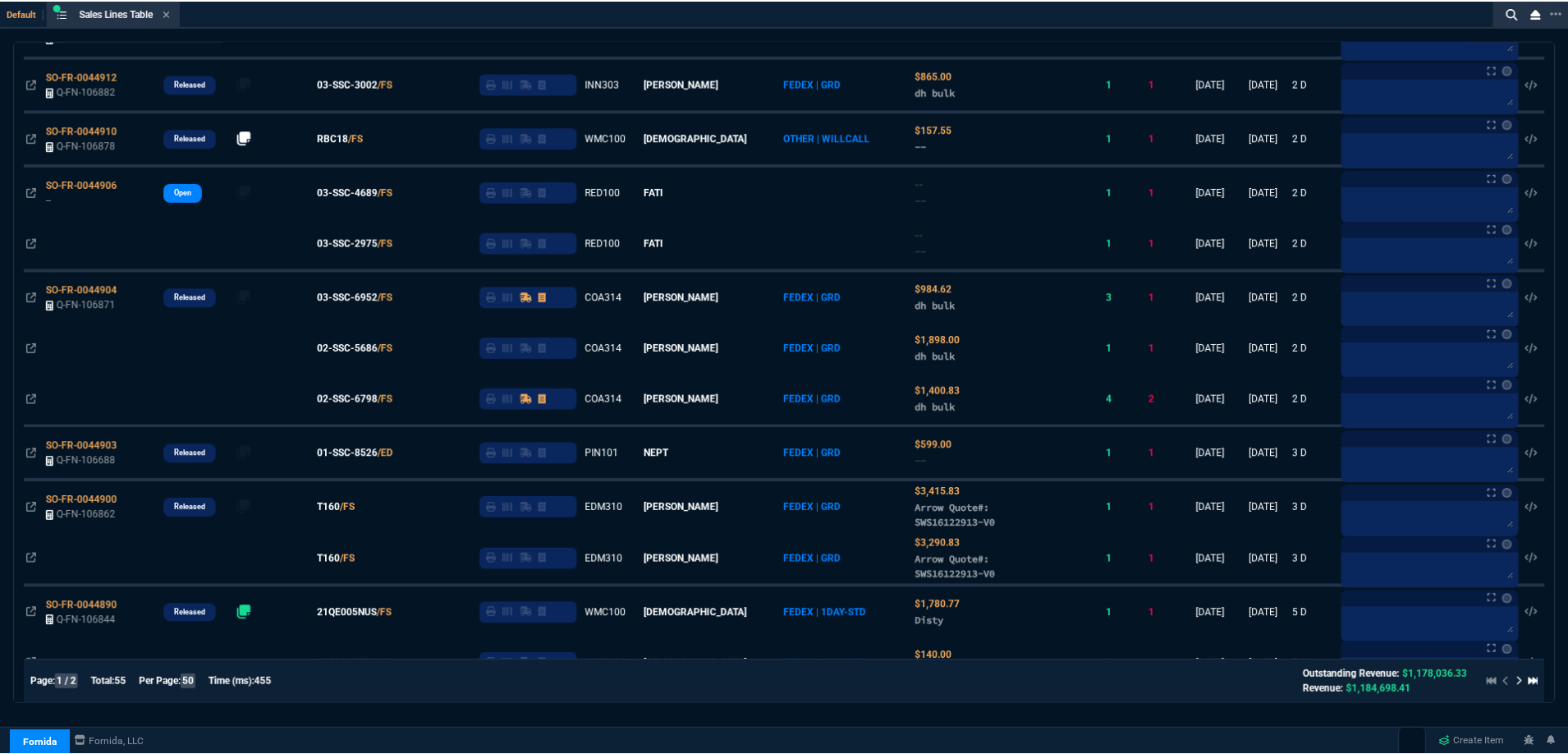
scroll to position [410, 0]
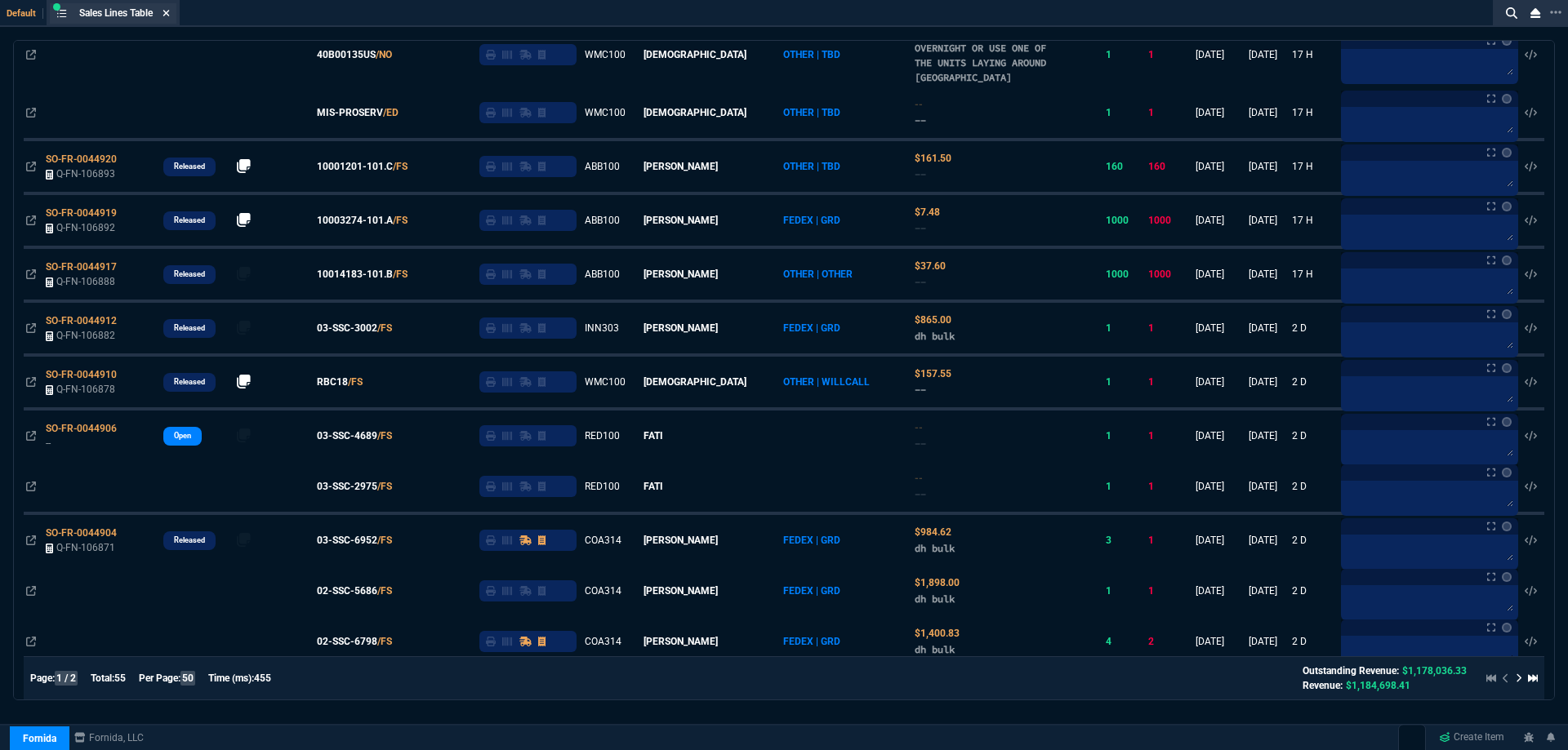
click at [170, 16] on icon at bounding box center [166, 13] width 8 height 10
